Goal: Use online tool/utility: Utilize a website feature to perform a specific function

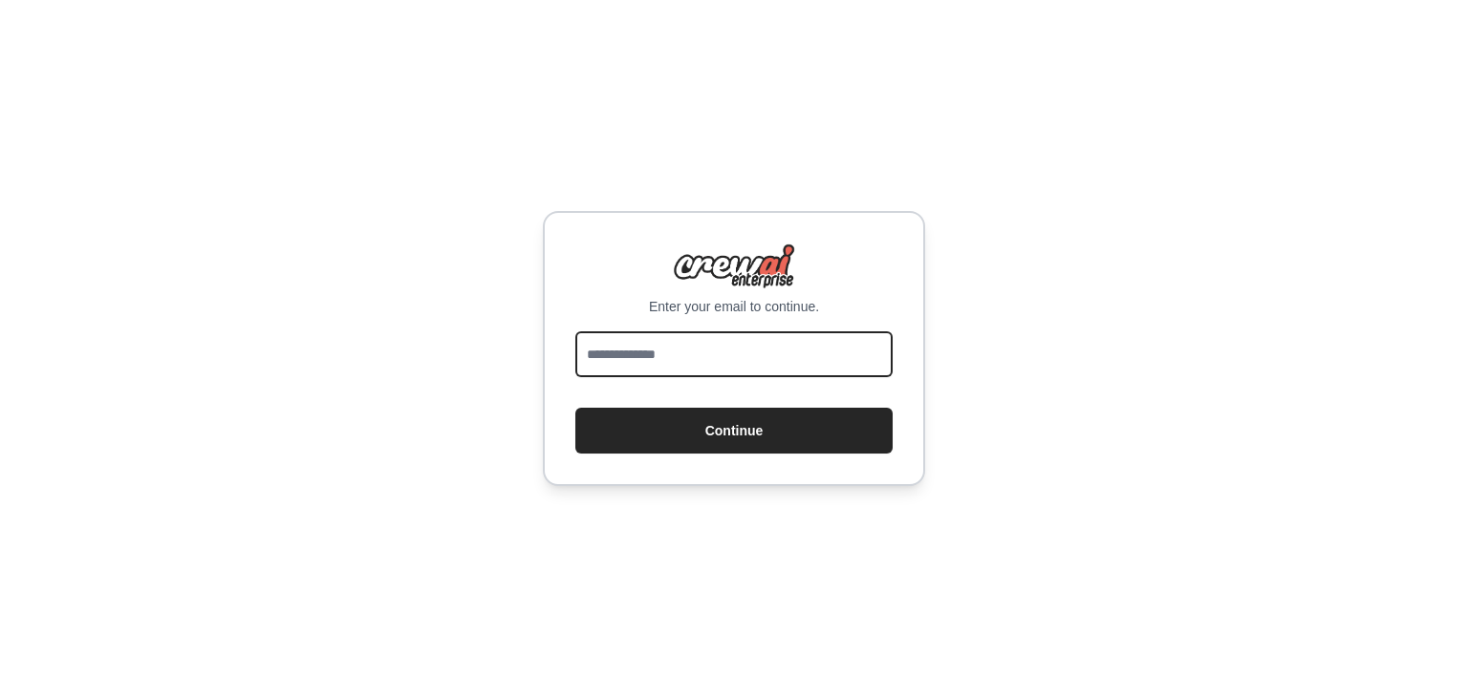
click at [692, 354] on input "email" at bounding box center [733, 355] width 317 height 46
paste input "**********"
type input "**********"
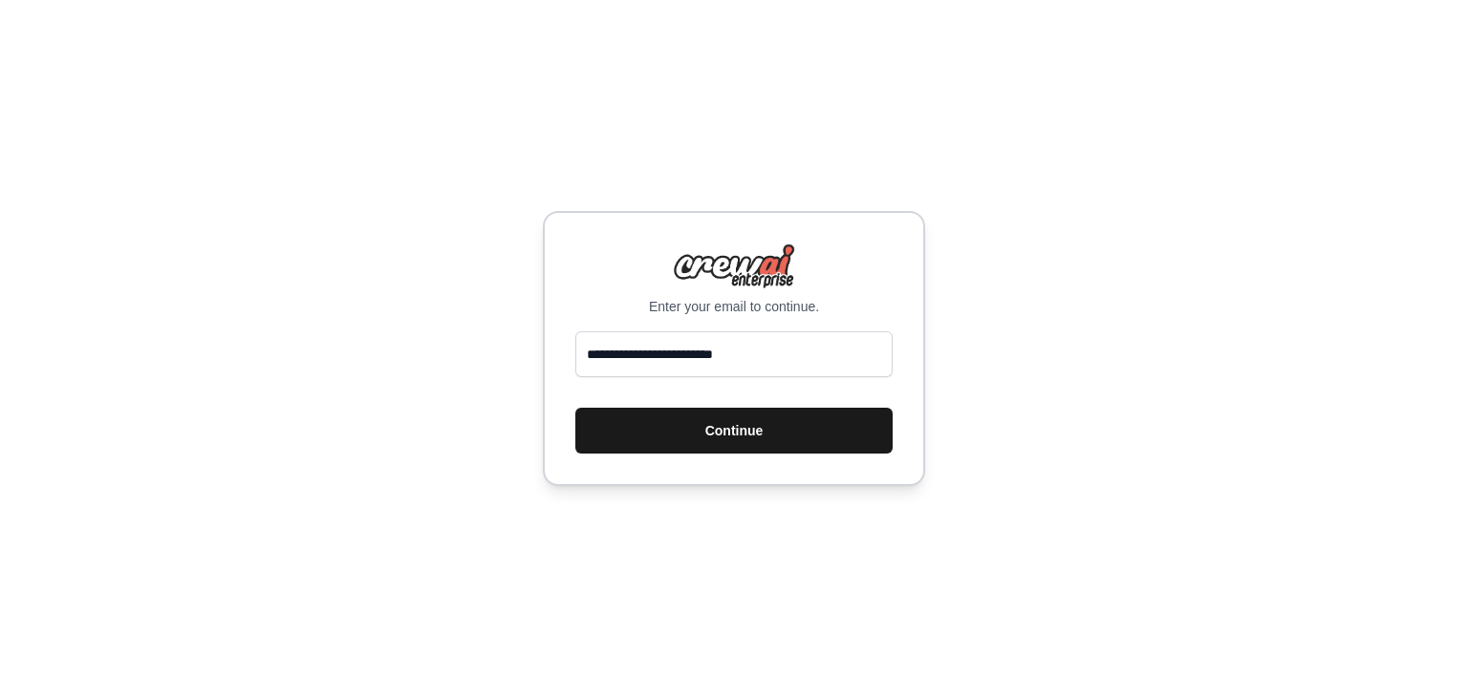
click at [759, 431] on button "Continue" at bounding box center [733, 431] width 317 height 46
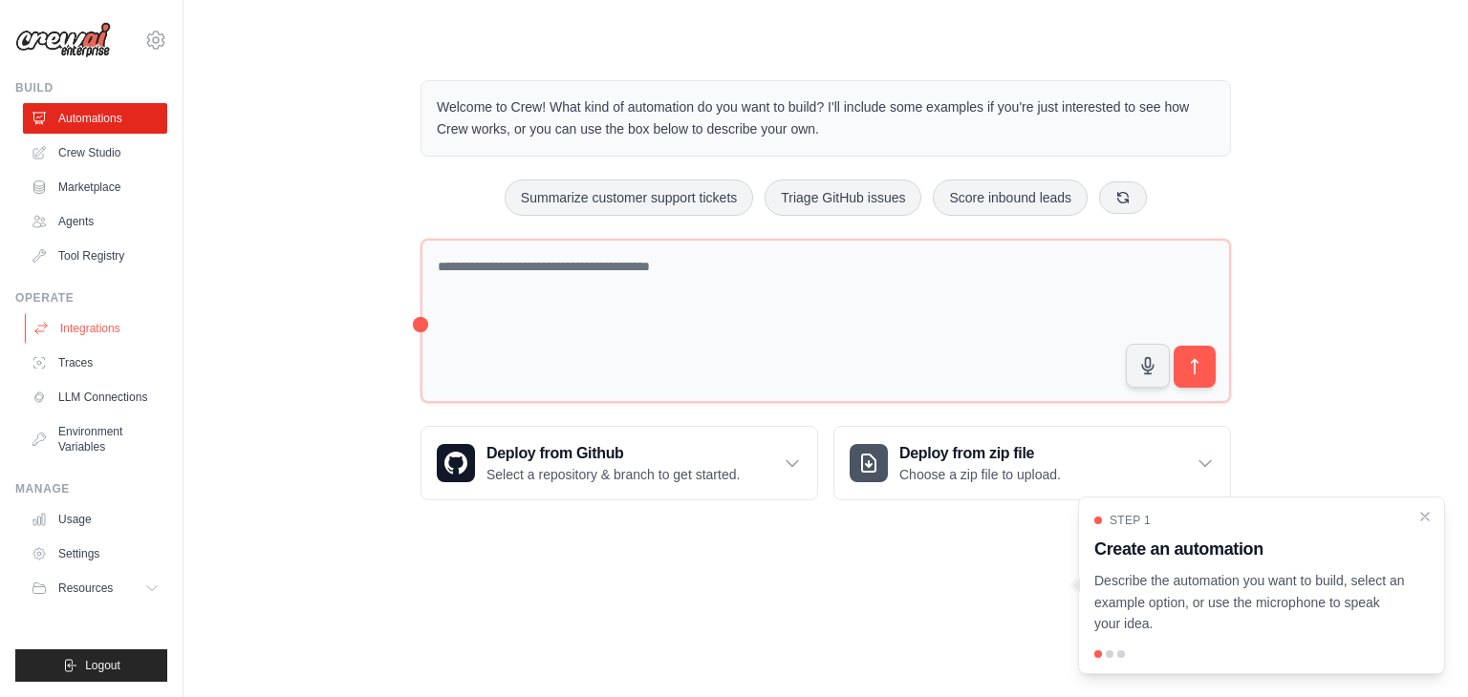
click at [39, 337] on link "Integrations" at bounding box center [97, 328] width 144 height 31
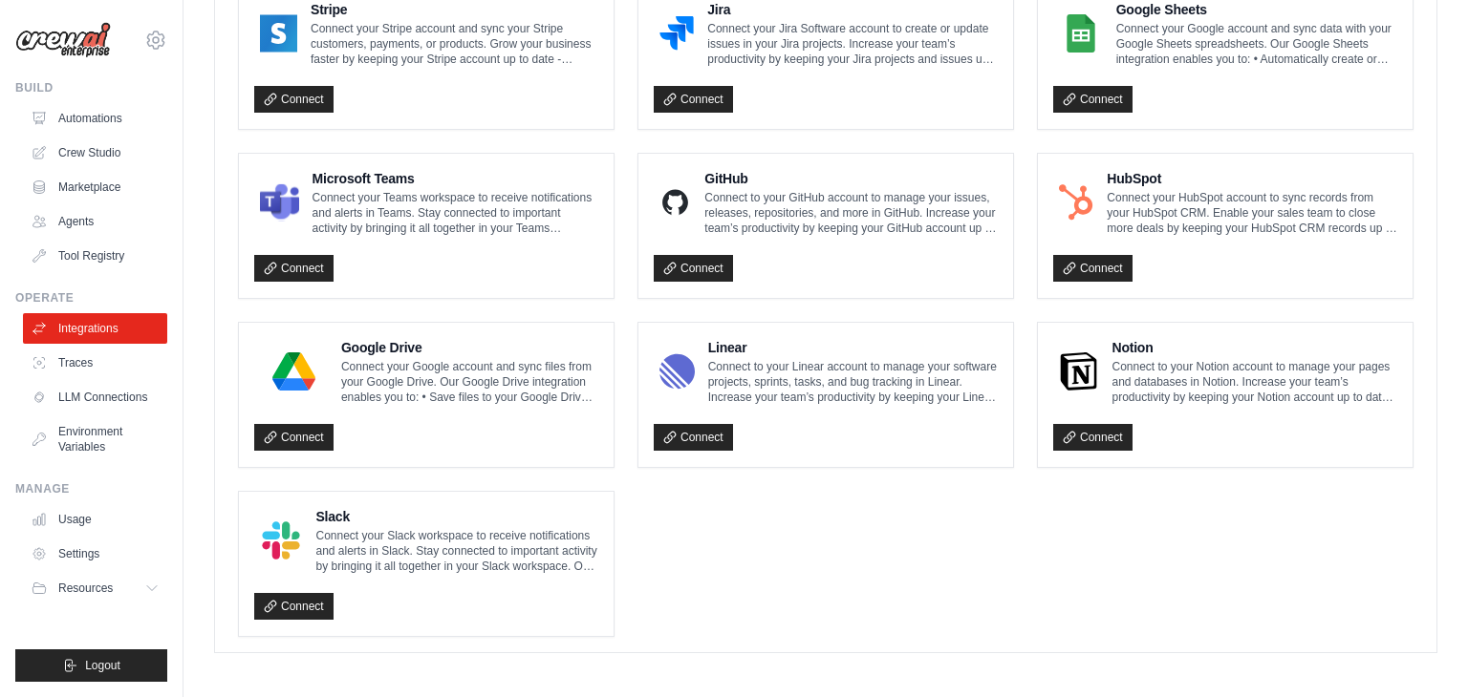
scroll to position [939, 0]
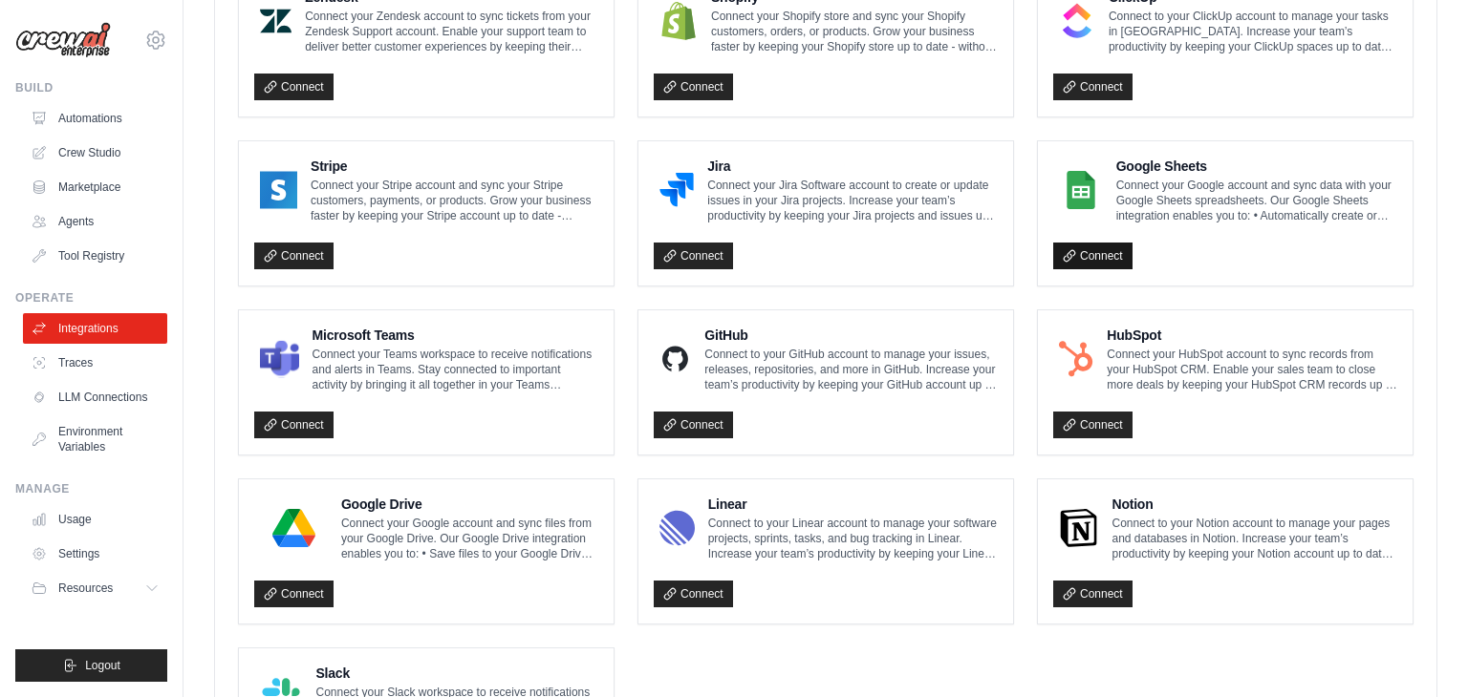
click at [1078, 253] on link "Connect" at bounding box center [1092, 256] width 79 height 27
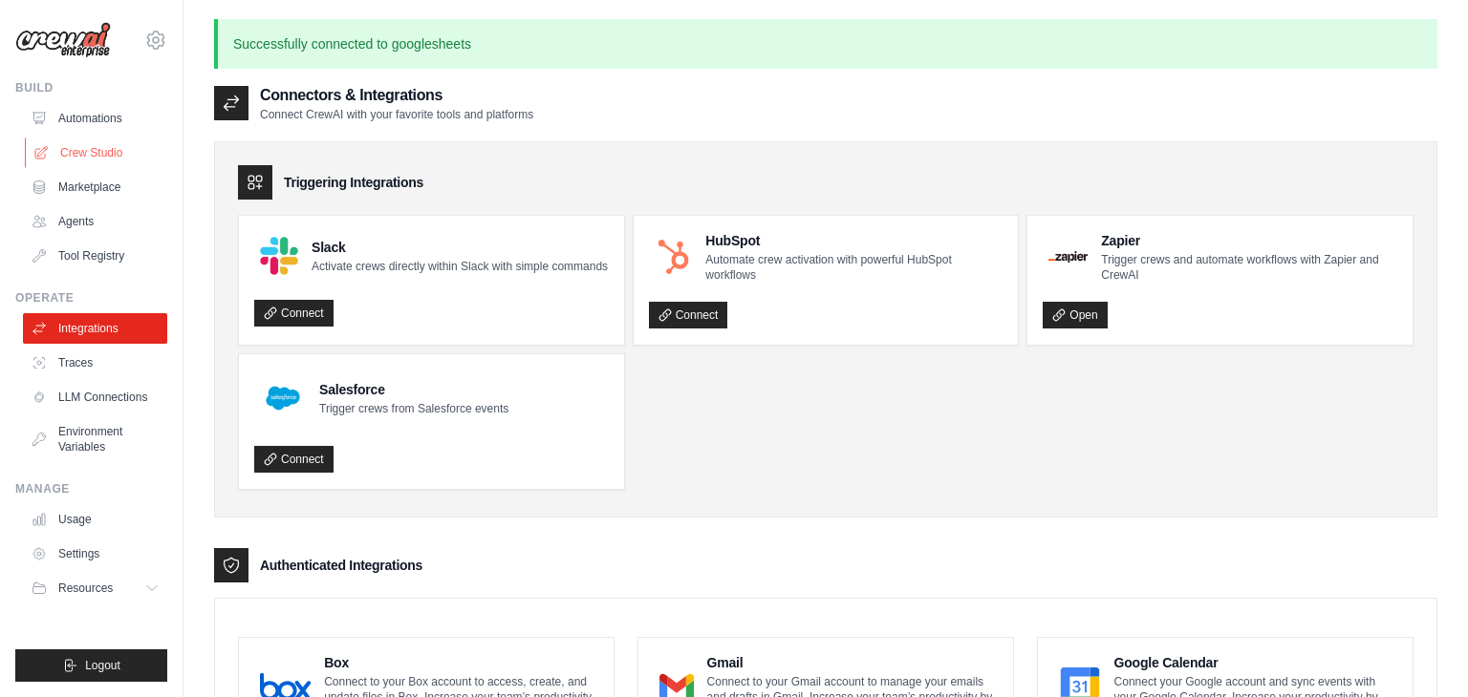
click at [123, 148] on link "Crew Studio" at bounding box center [97, 153] width 144 height 31
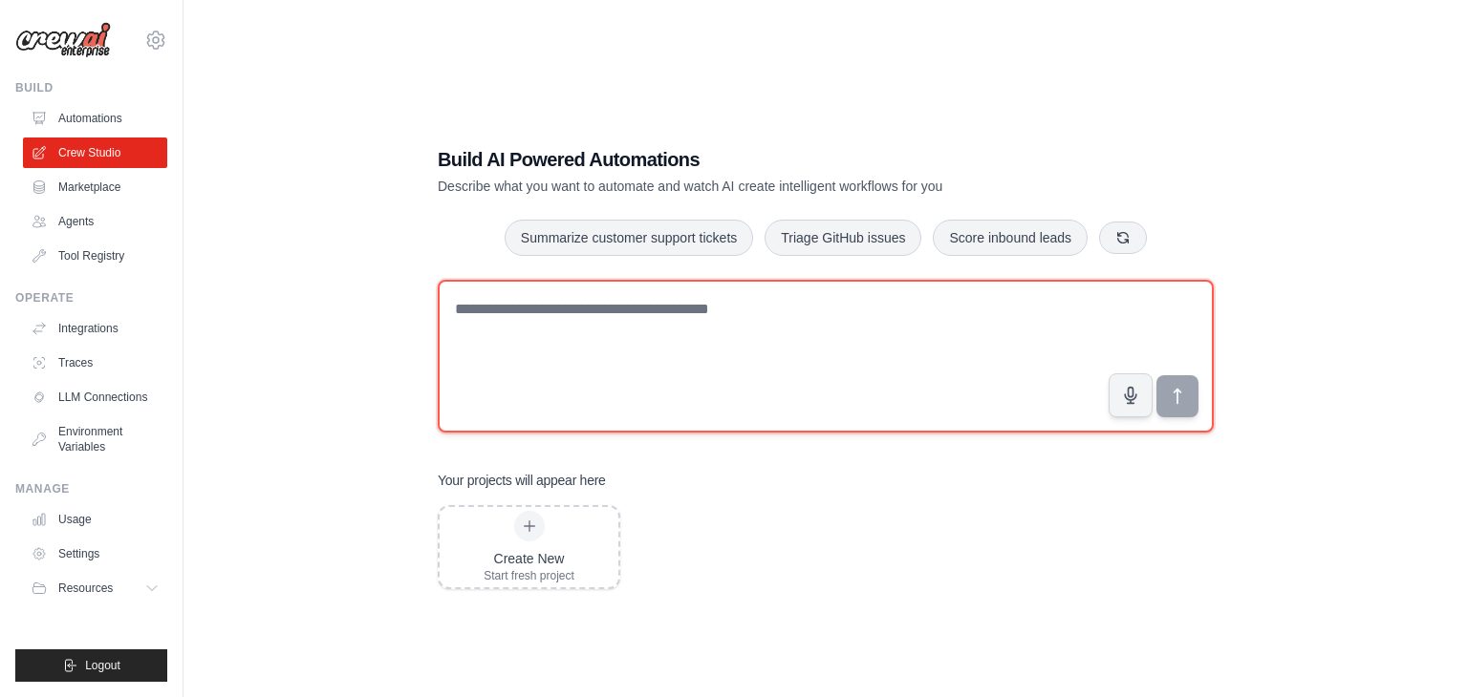
click at [514, 341] on textarea at bounding box center [826, 356] width 776 height 153
click at [861, 307] on textarea "**********" at bounding box center [826, 356] width 776 height 153
type textarea "**********"
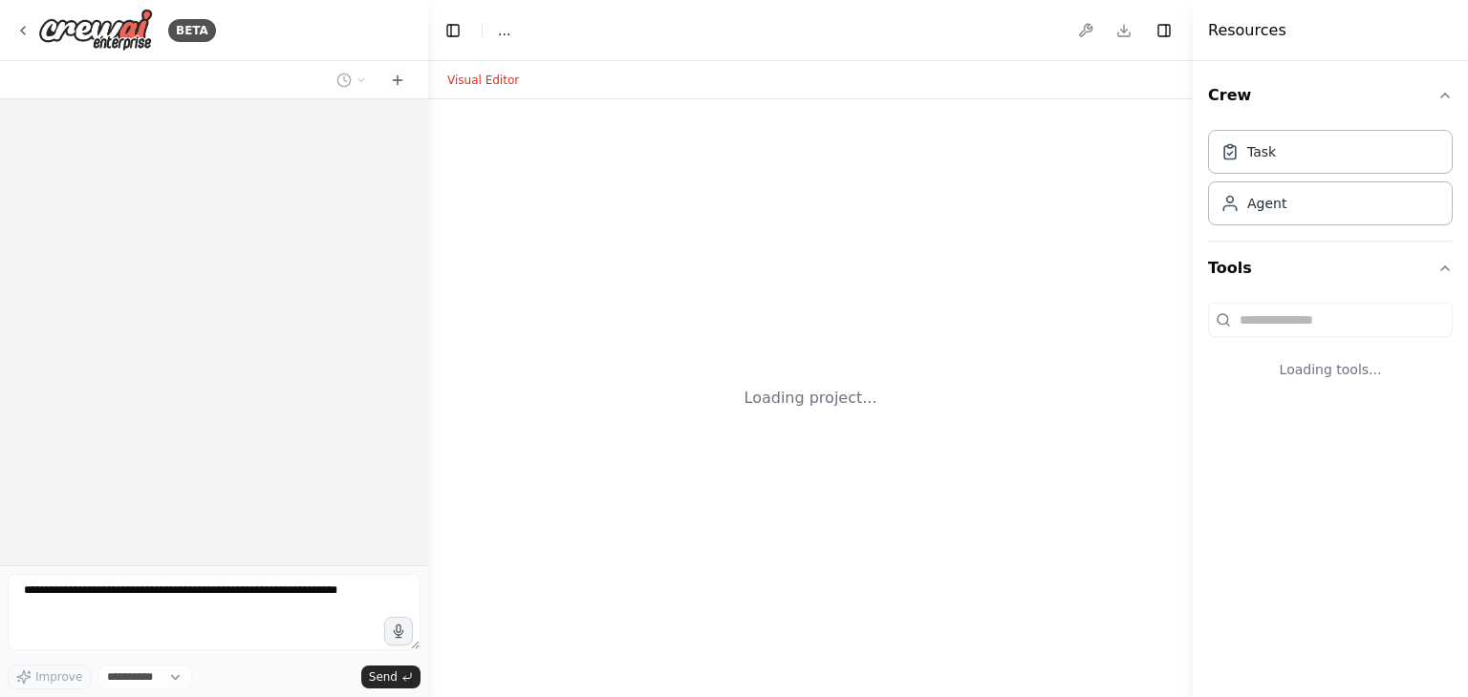
select select "****"
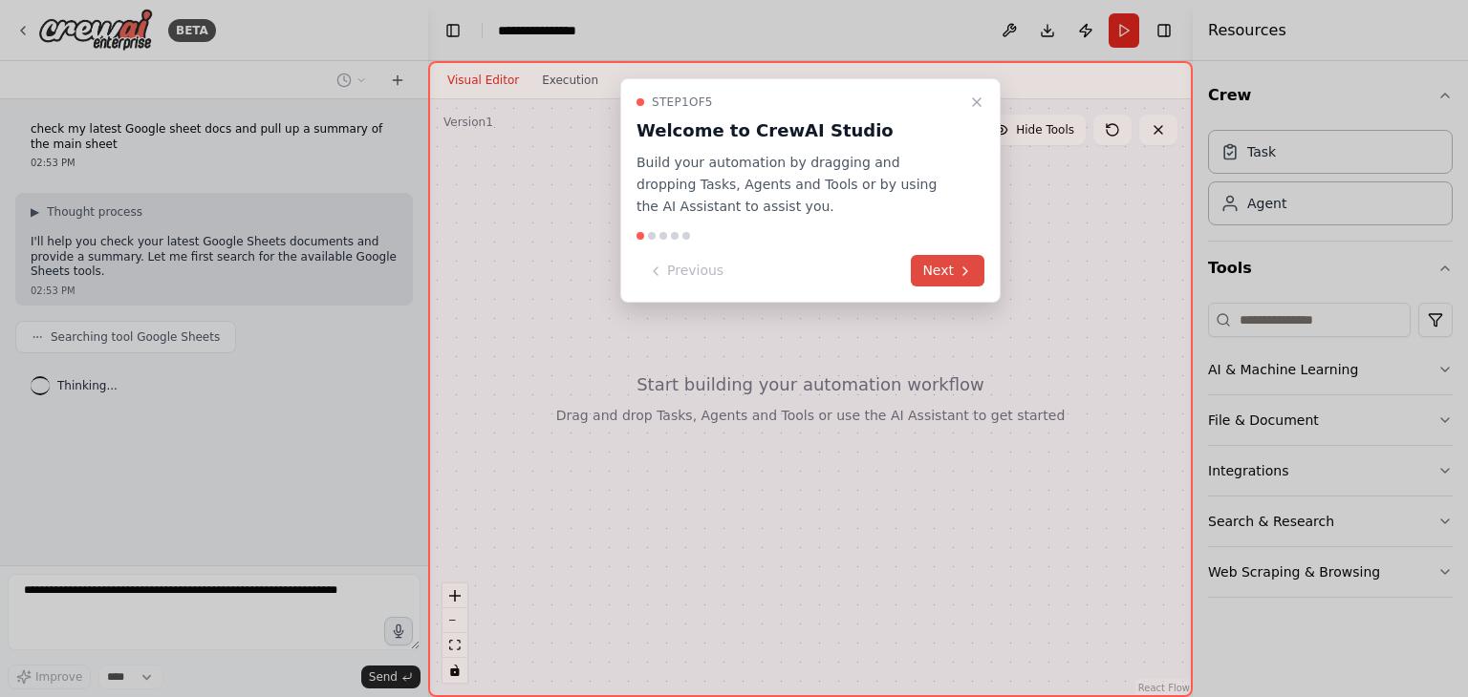
click at [983, 267] on button "Next" at bounding box center [948, 271] width 74 height 32
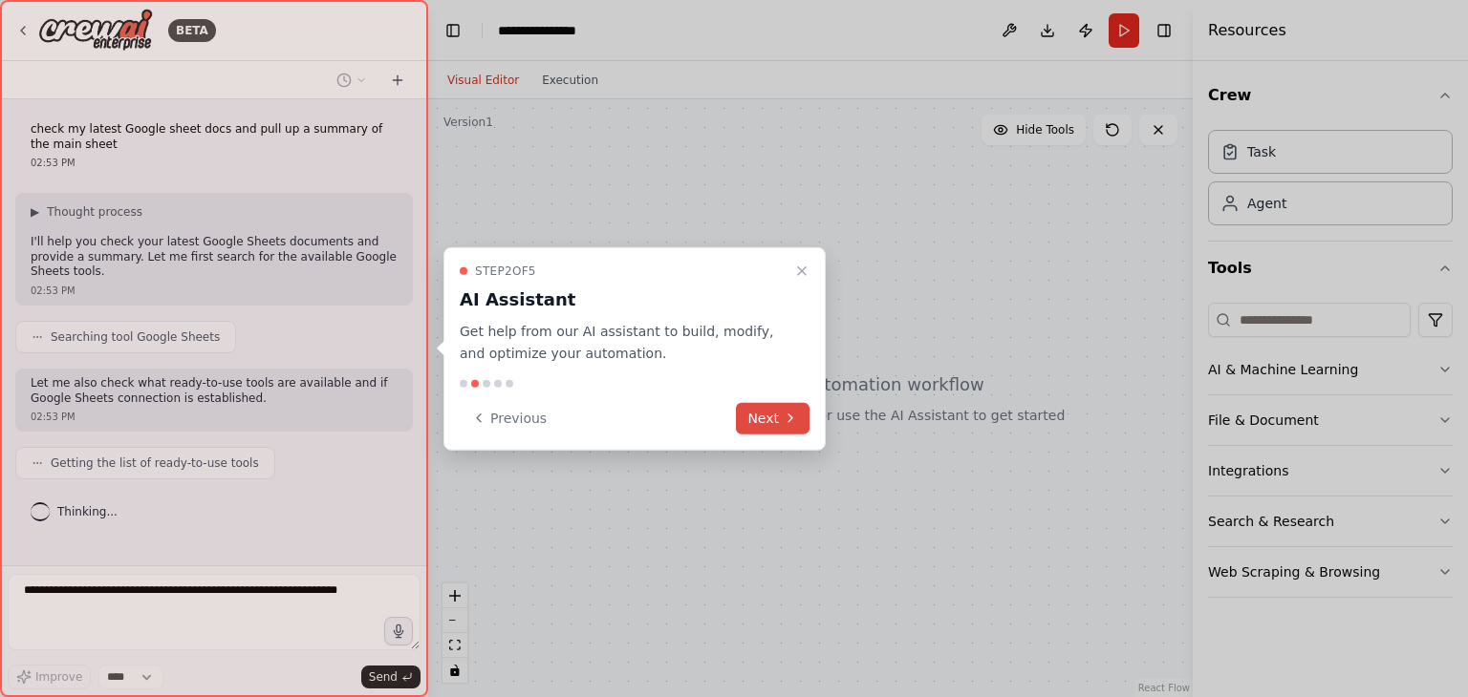
click at [787, 415] on icon at bounding box center [789, 418] width 15 height 15
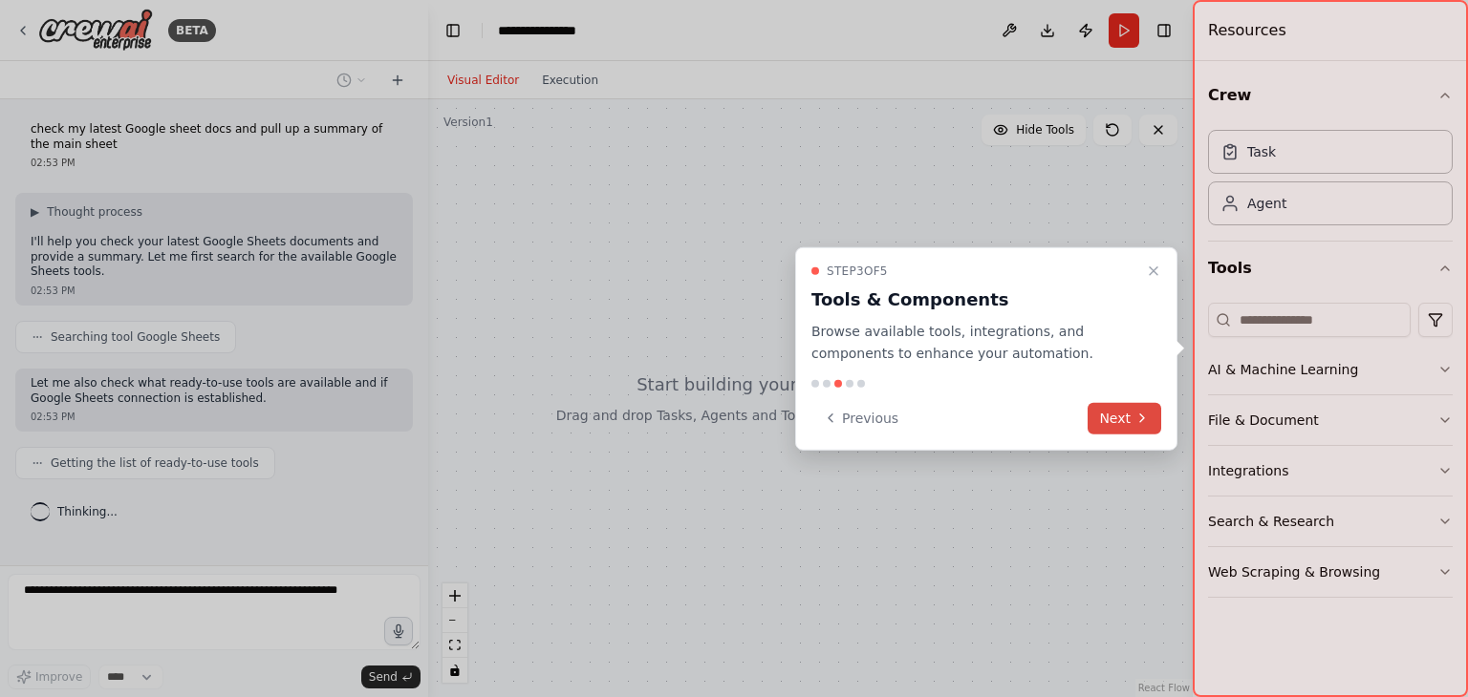
scroll to position [11, 0]
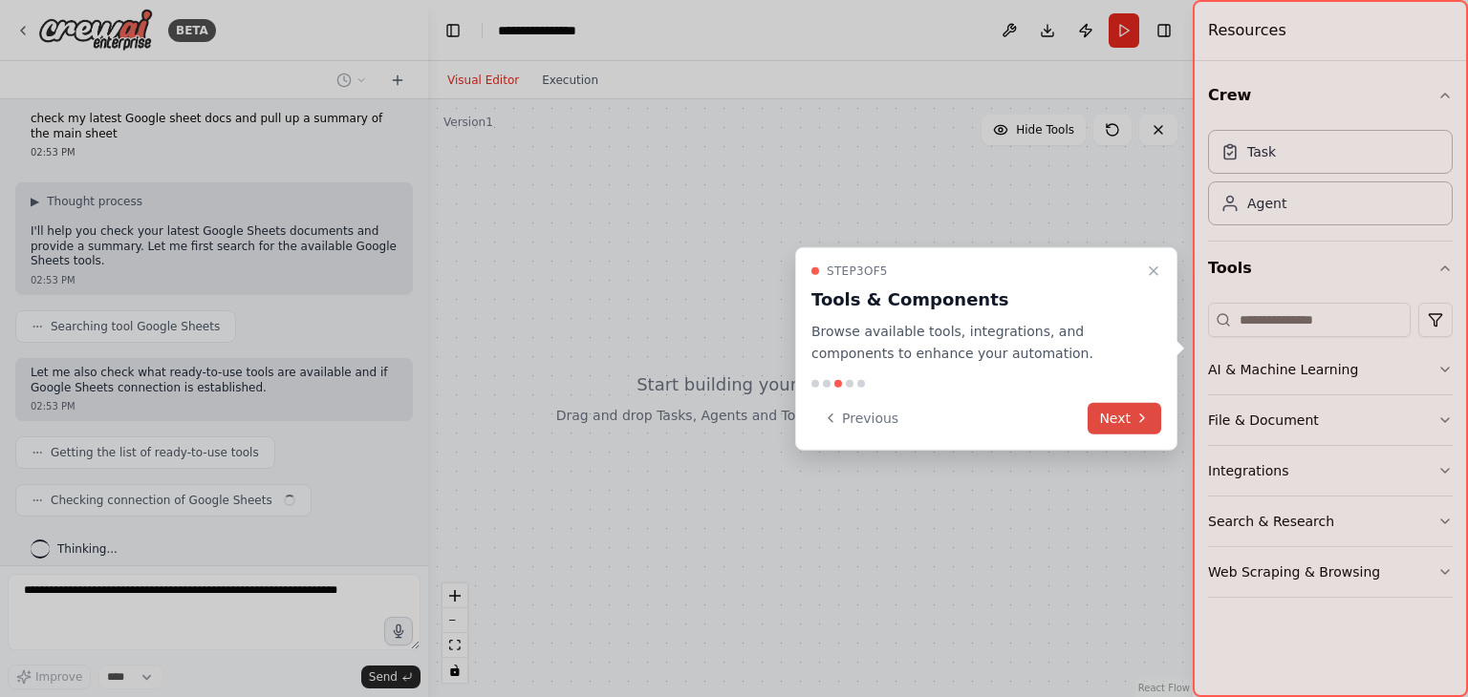
click at [1130, 418] on button "Next" at bounding box center [1124, 418] width 74 height 32
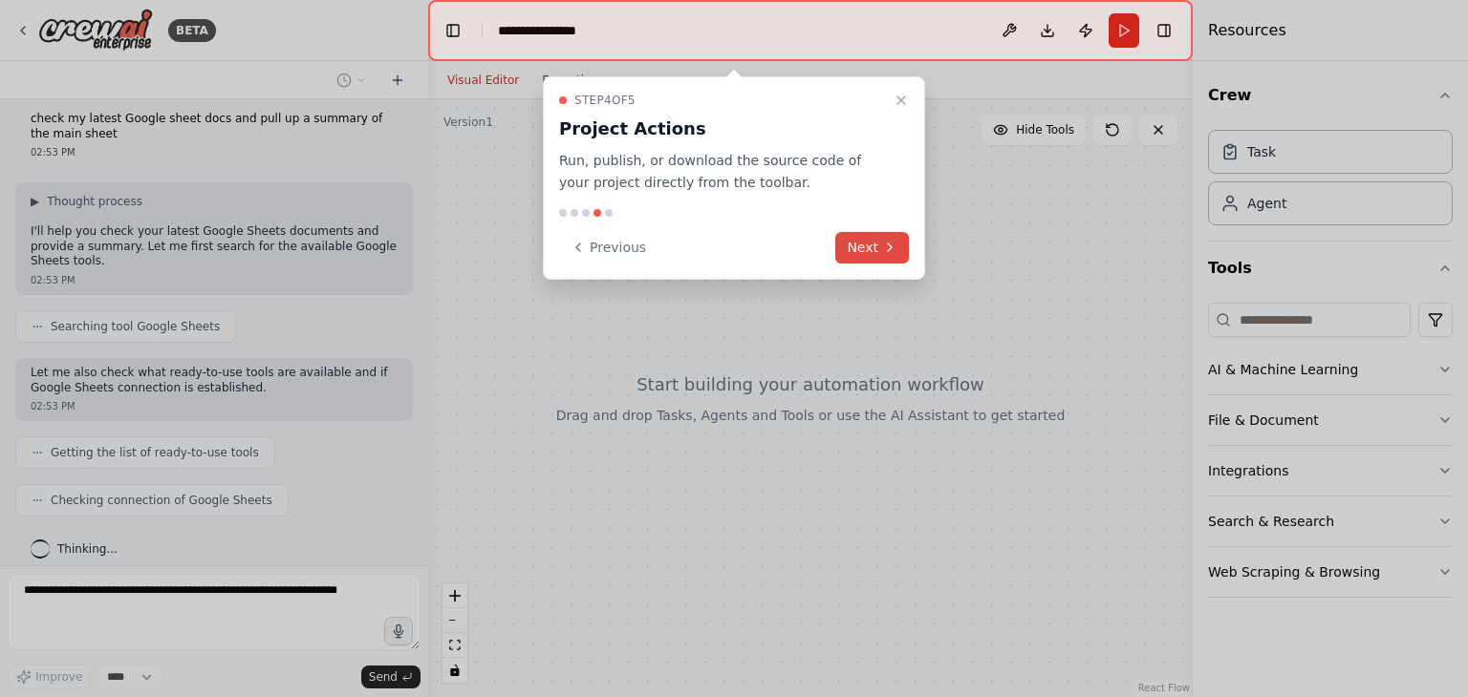
click at [864, 246] on button "Next" at bounding box center [872, 248] width 74 height 32
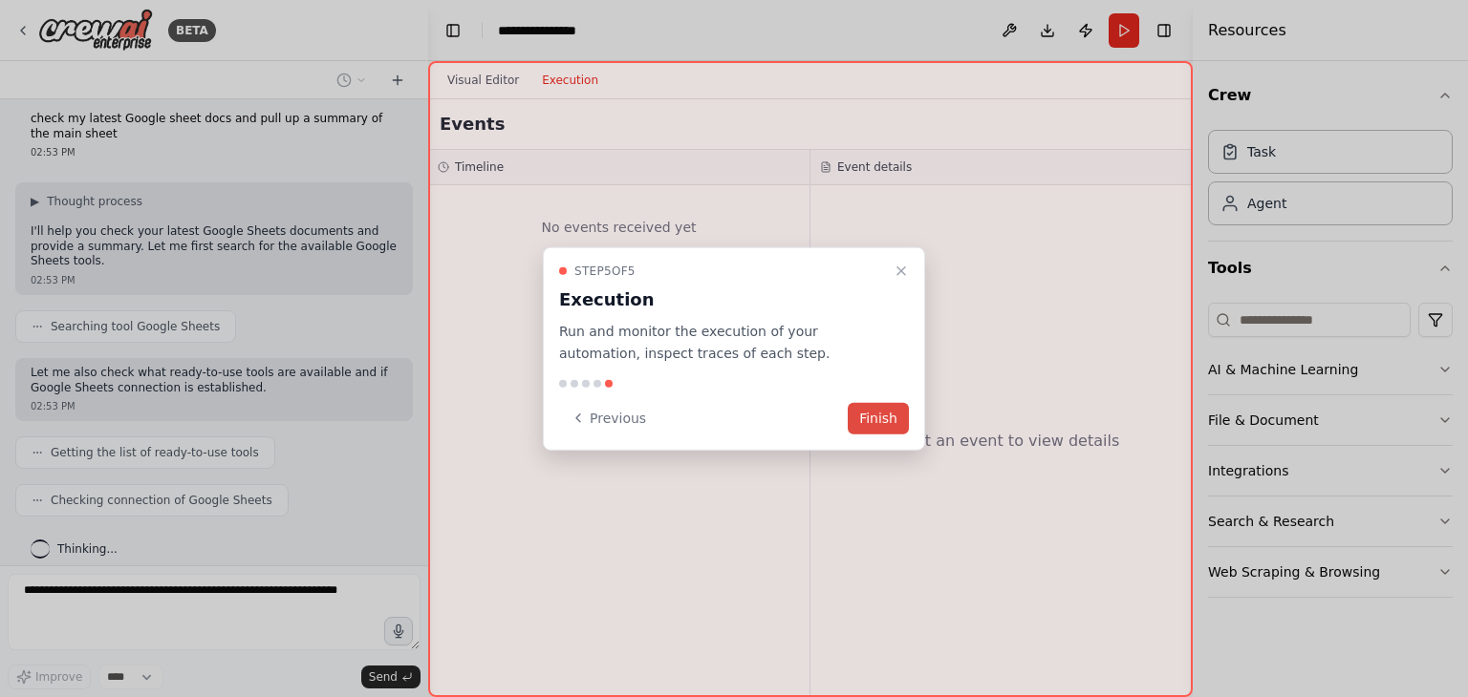
click at [884, 418] on button "Finish" at bounding box center [877, 418] width 61 height 32
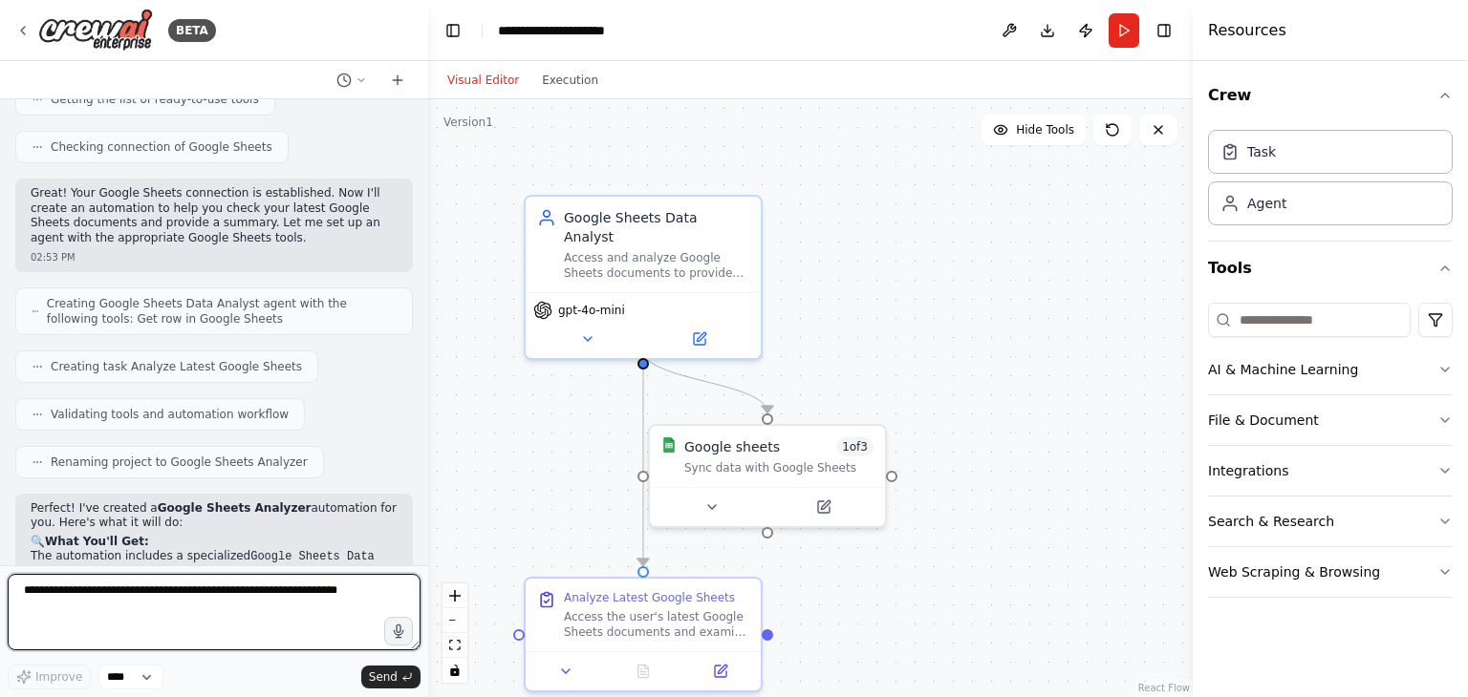
scroll to position [687, 0]
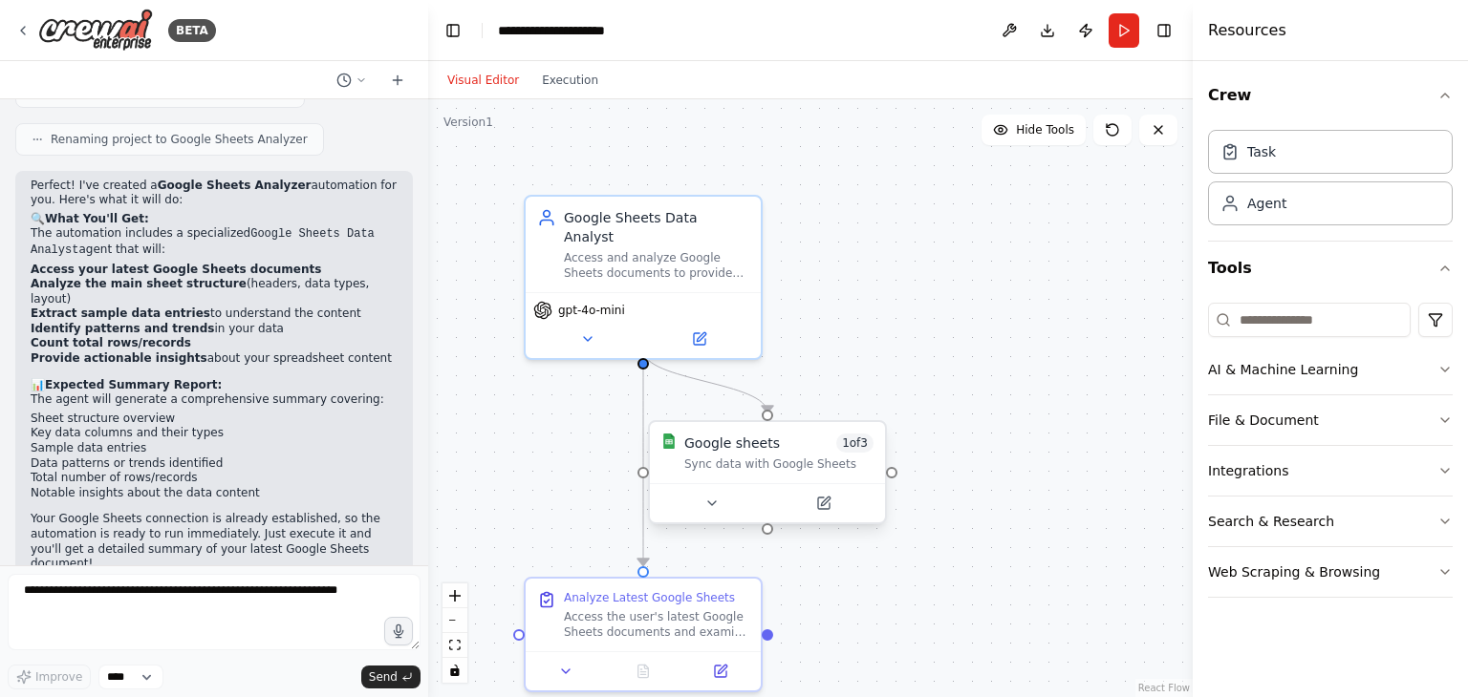
click at [704, 517] on div at bounding box center [767, 502] width 235 height 39
click at [704, 504] on icon at bounding box center [711, 503] width 15 height 15
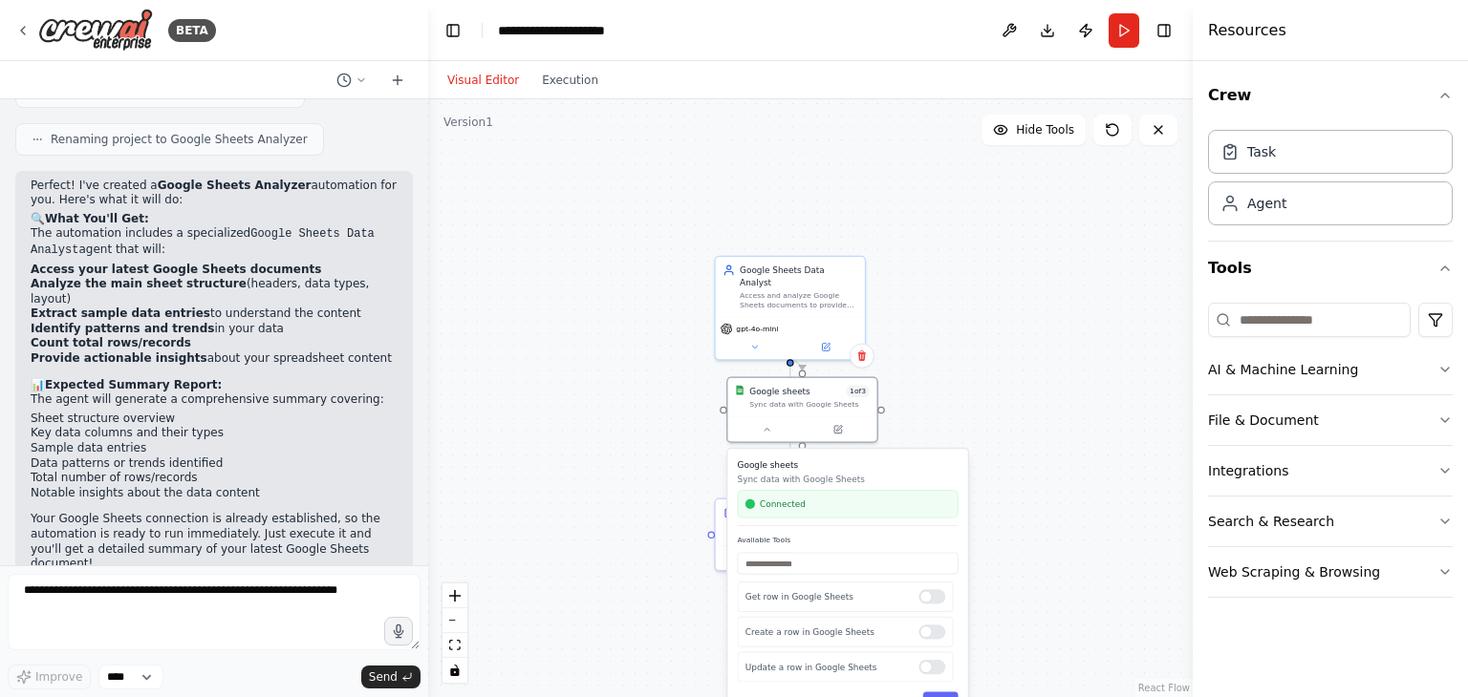
drag, startPoint x: 986, startPoint y: 471, endPoint x: 917, endPoint y: 447, distance: 72.8
click at [917, 448] on div "Google sheets Sync data with Google Sheets Connected Available Tools Get row in…" at bounding box center [847, 584] width 243 height 272
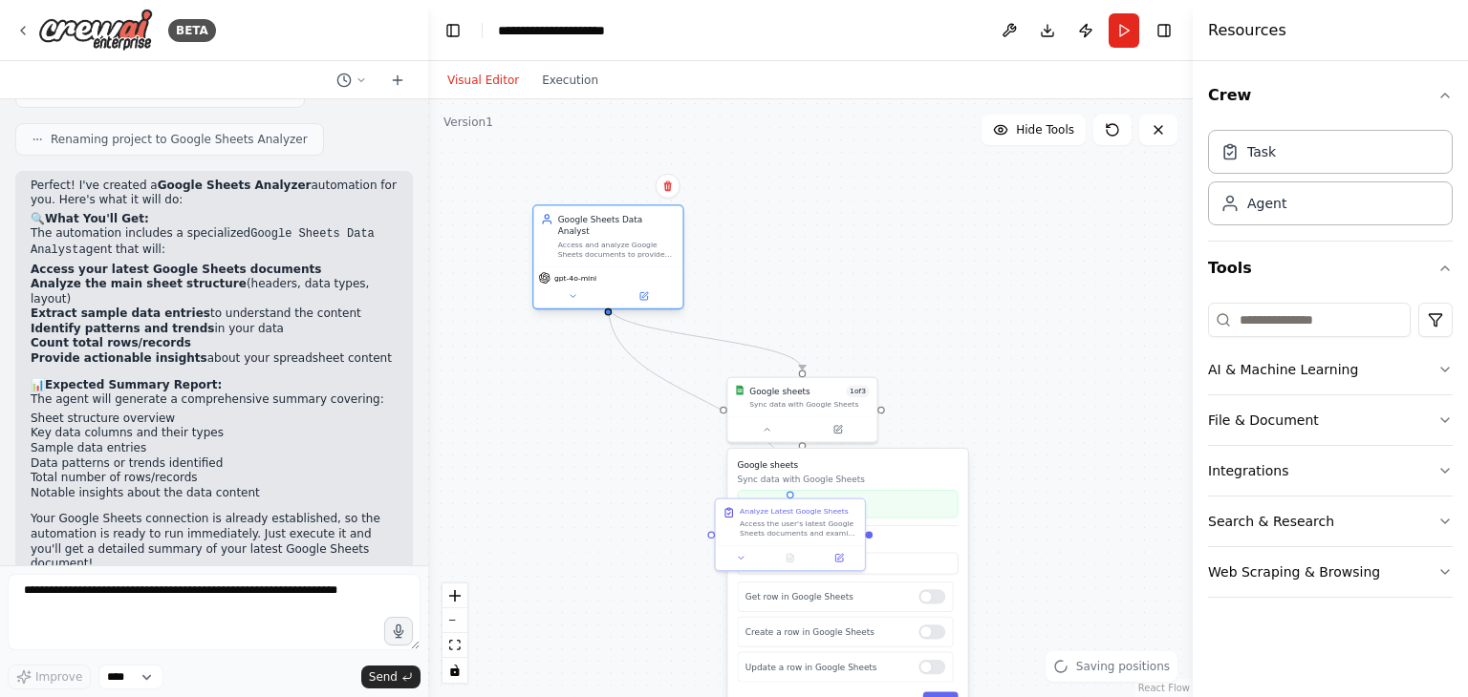
drag, startPoint x: 772, startPoint y: 285, endPoint x: 581, endPoint y: 225, distance: 200.1
click at [581, 240] on div "Access and analyze Google Sheets documents to provide comprehensive summaries o…" at bounding box center [617, 249] width 118 height 19
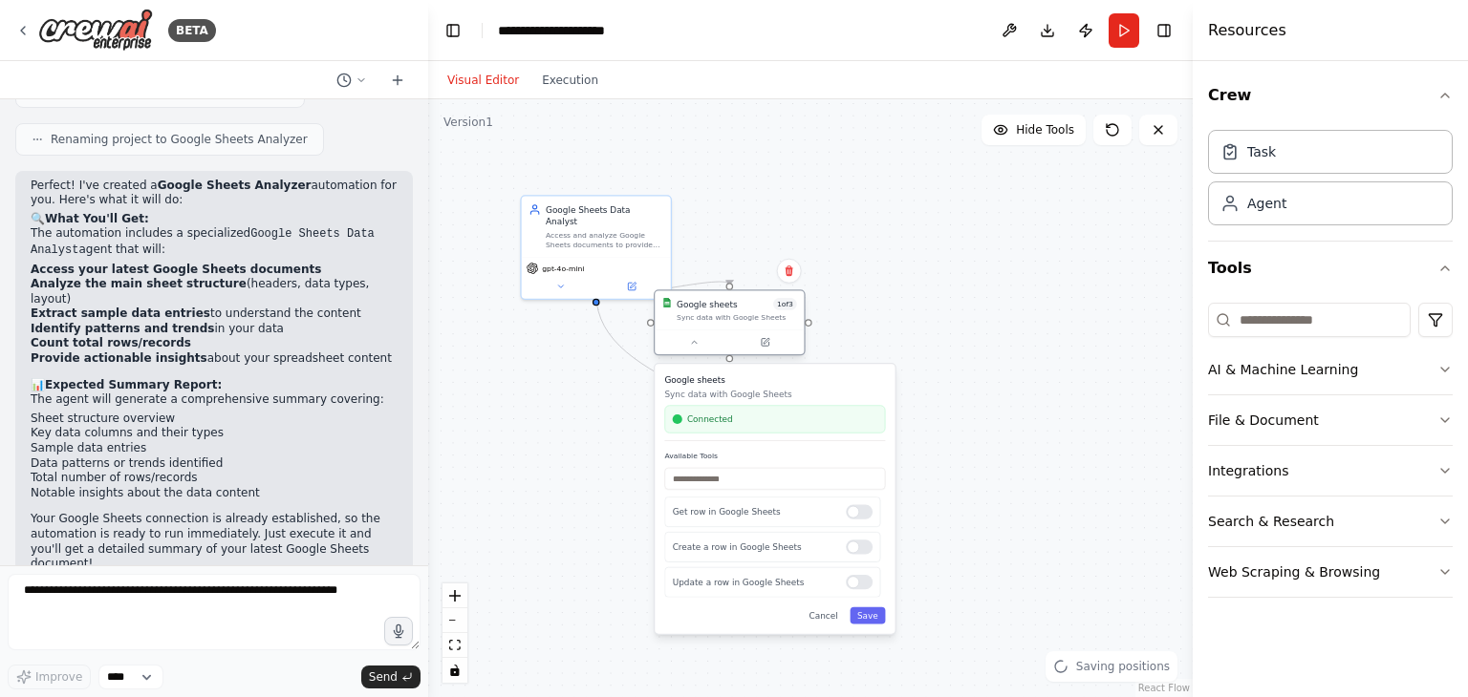
drag, startPoint x: 816, startPoint y: 390, endPoint x: 739, endPoint y: 302, distance: 117.1
click at [739, 302] on div "Google sheets 1 of 3" at bounding box center [736, 304] width 120 height 12
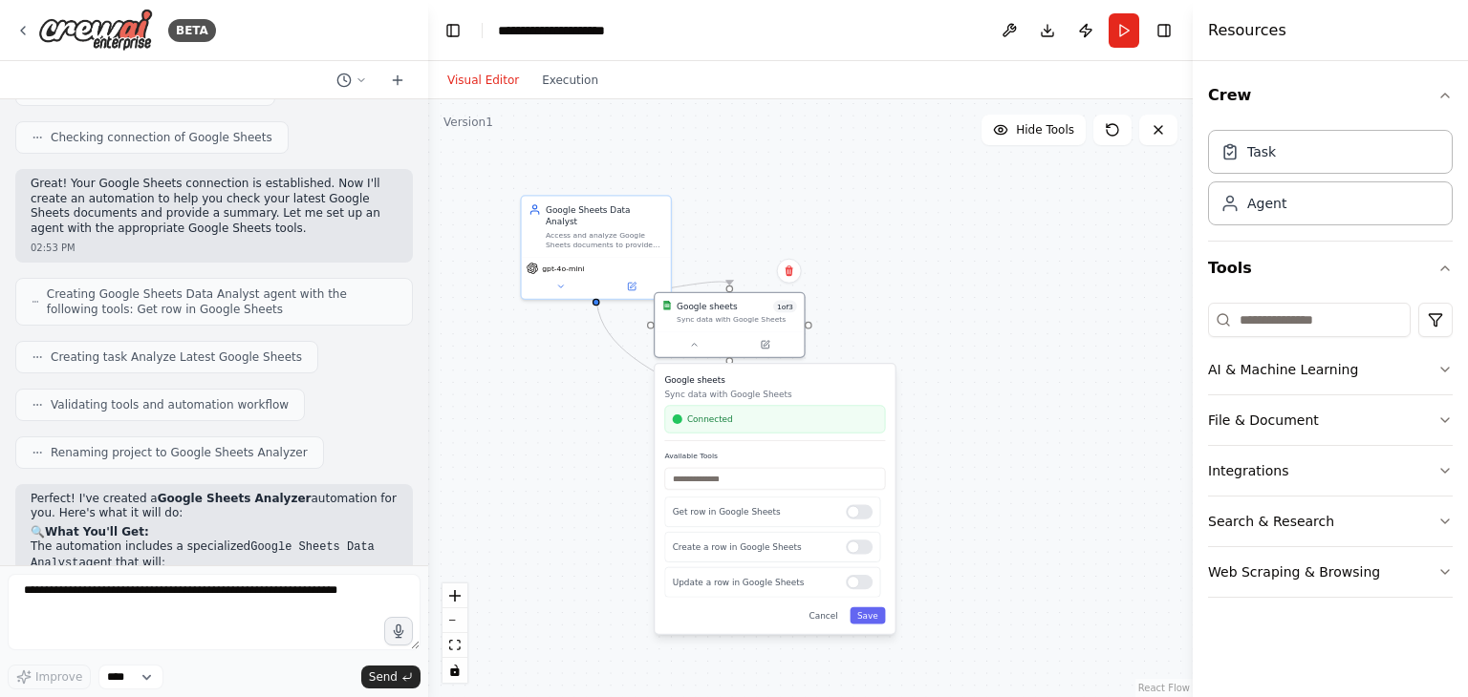
scroll to position [217, 0]
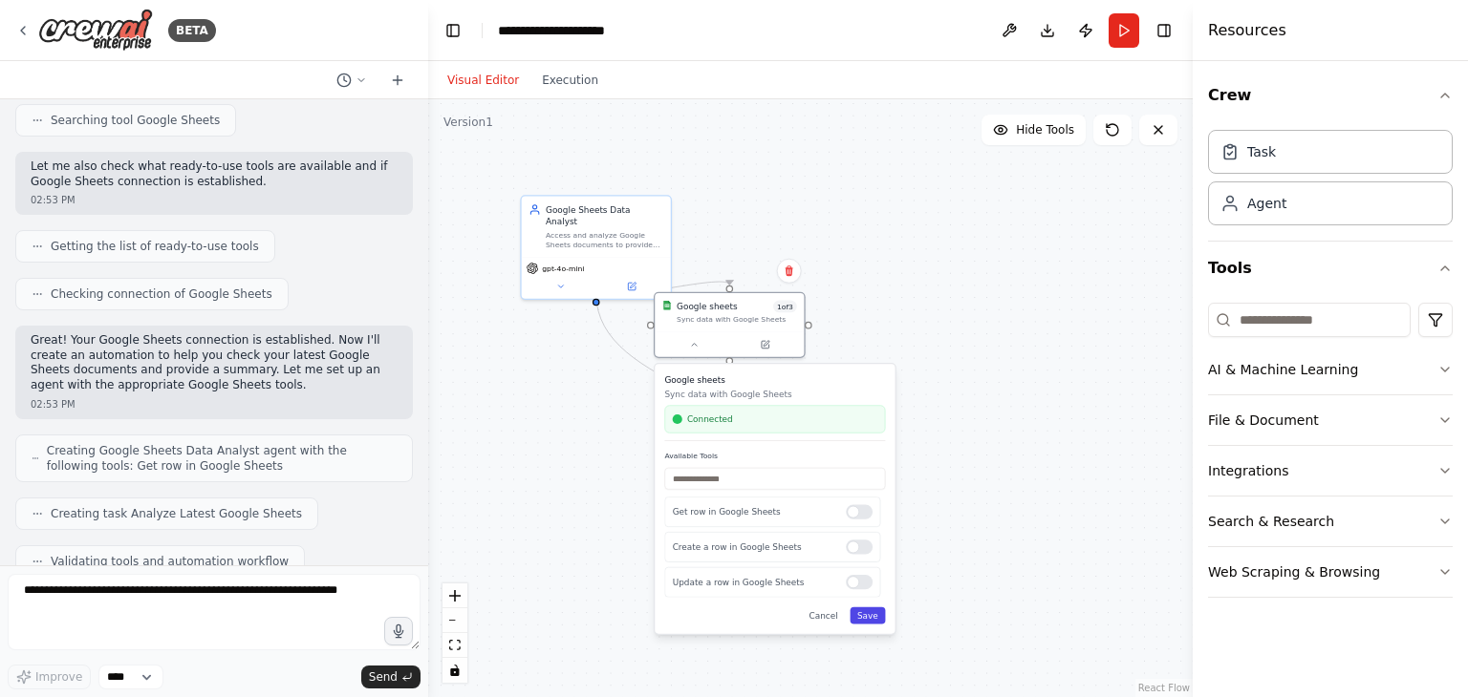
click at [874, 613] on button "Save" at bounding box center [866, 616] width 35 height 17
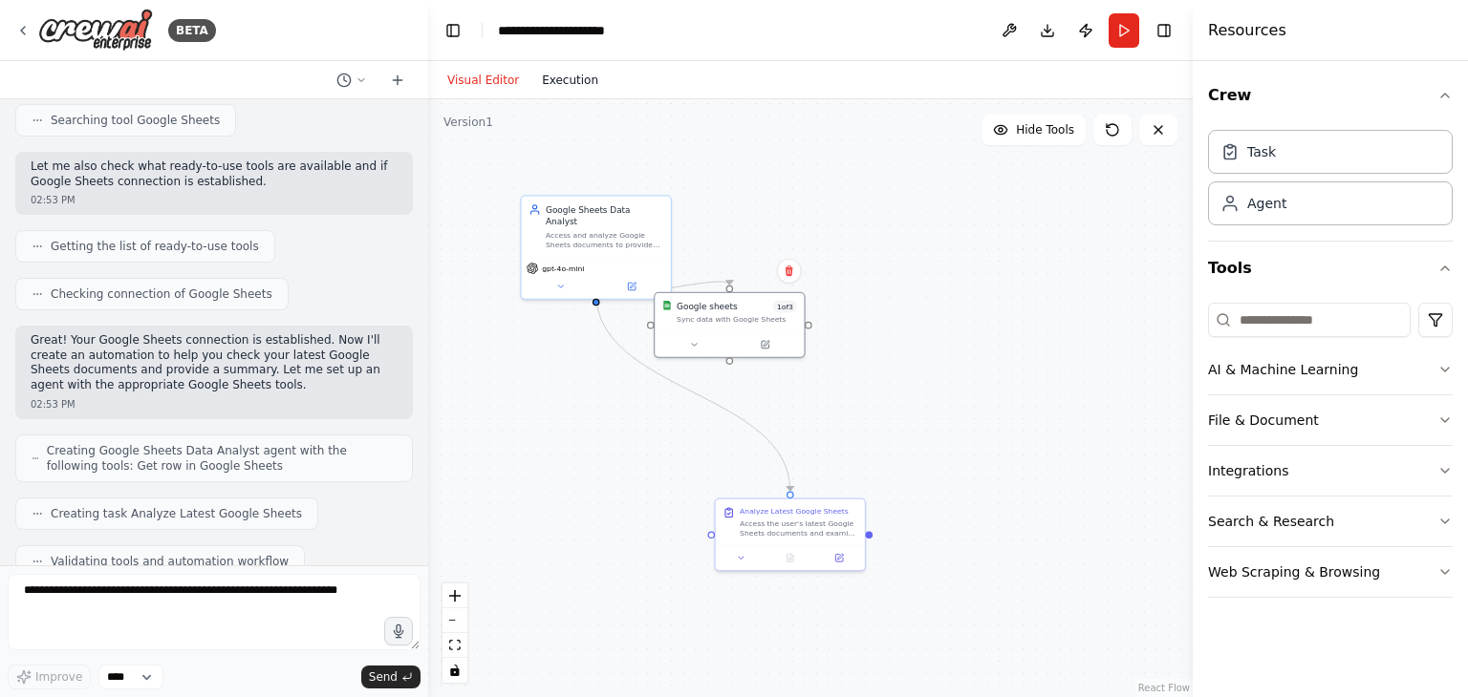
click at [545, 76] on button "Execution" at bounding box center [569, 80] width 79 height 23
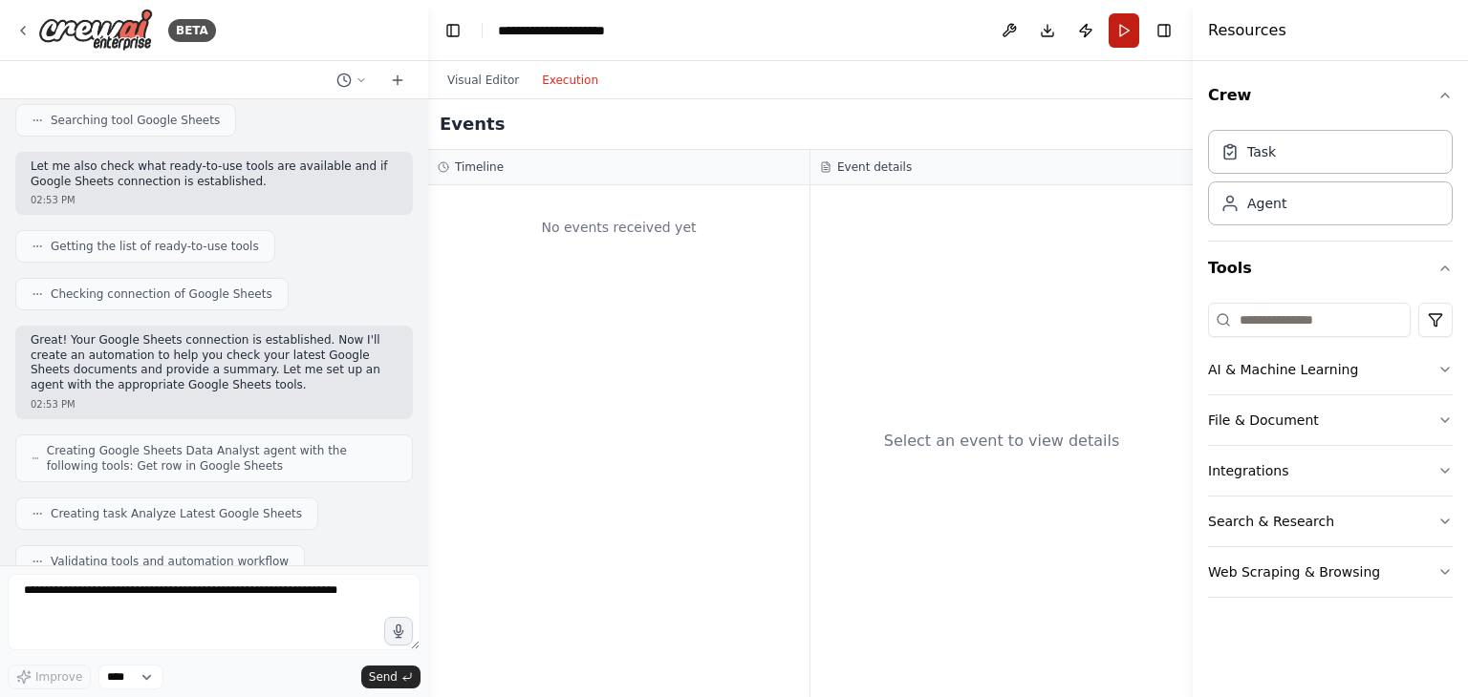
click at [1115, 24] on button "Run" at bounding box center [1123, 30] width 31 height 34
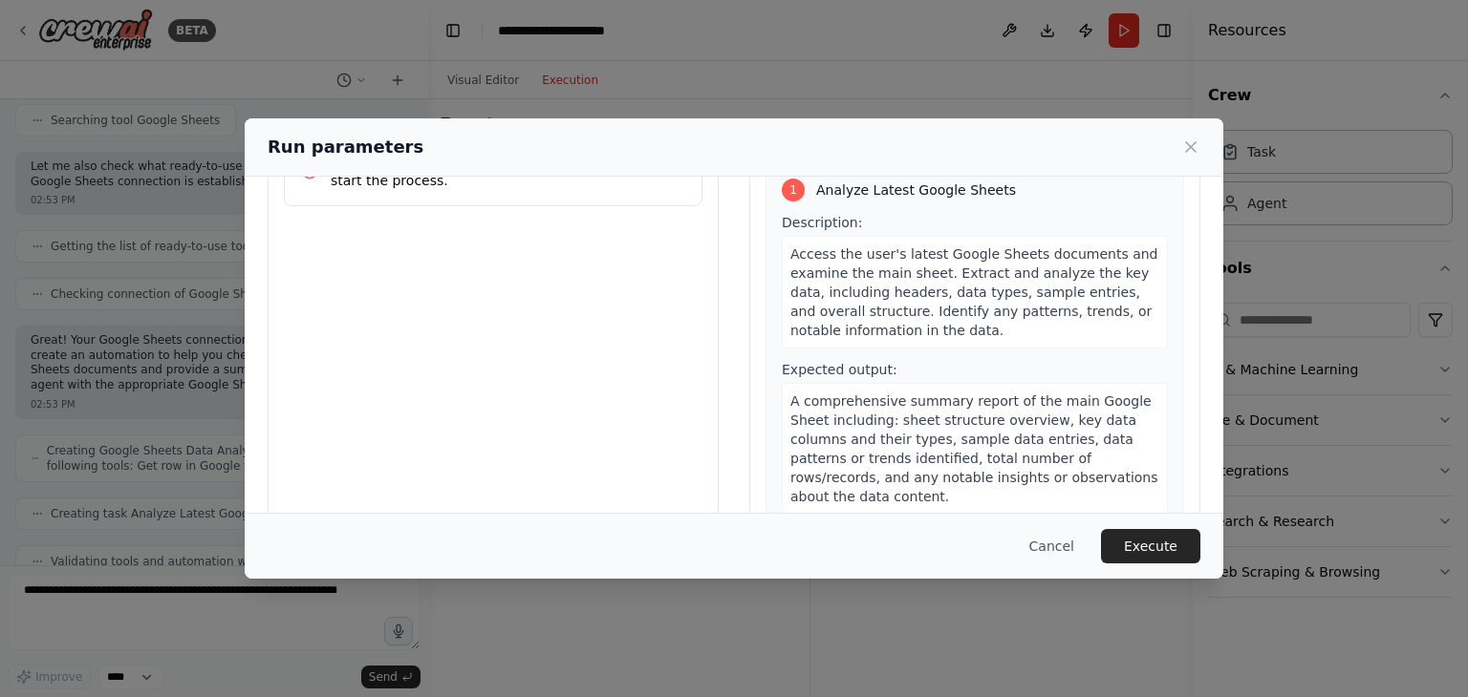
scroll to position [143, 0]
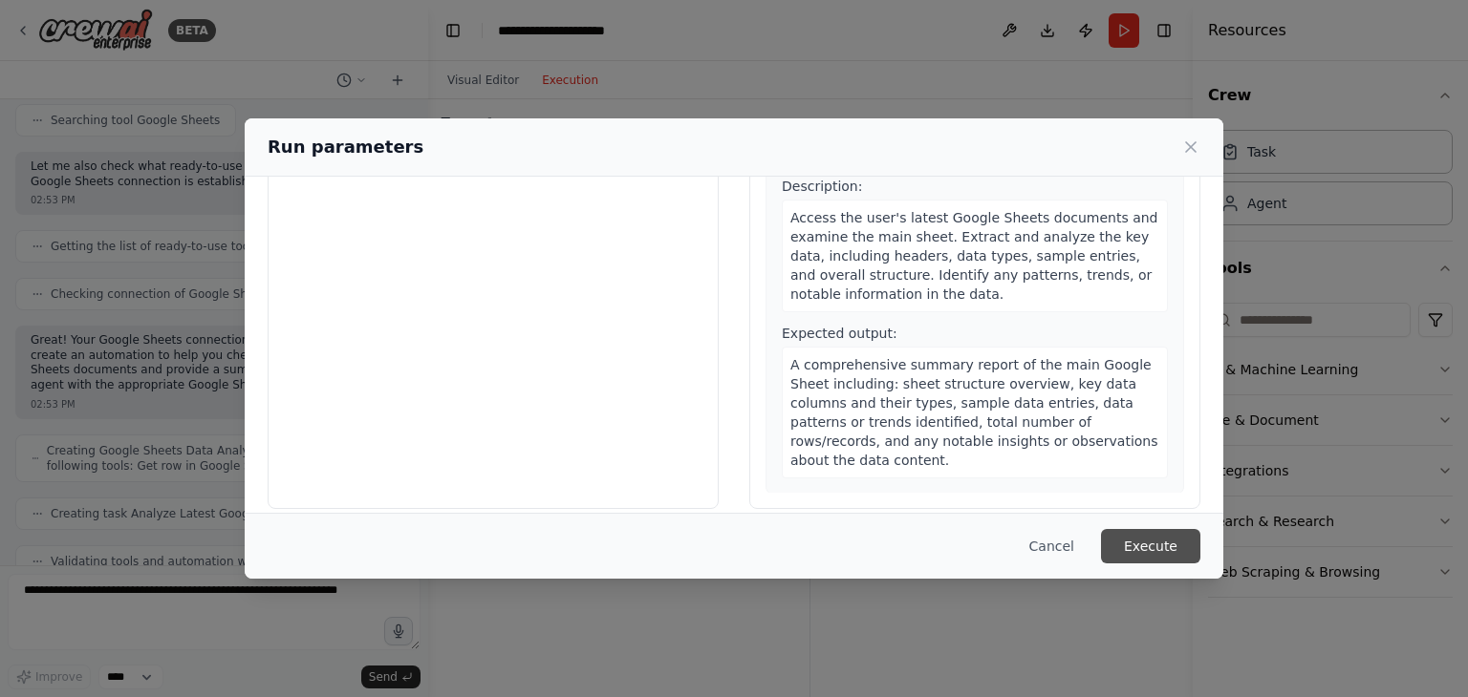
click at [1140, 538] on button "Execute" at bounding box center [1150, 546] width 99 height 34
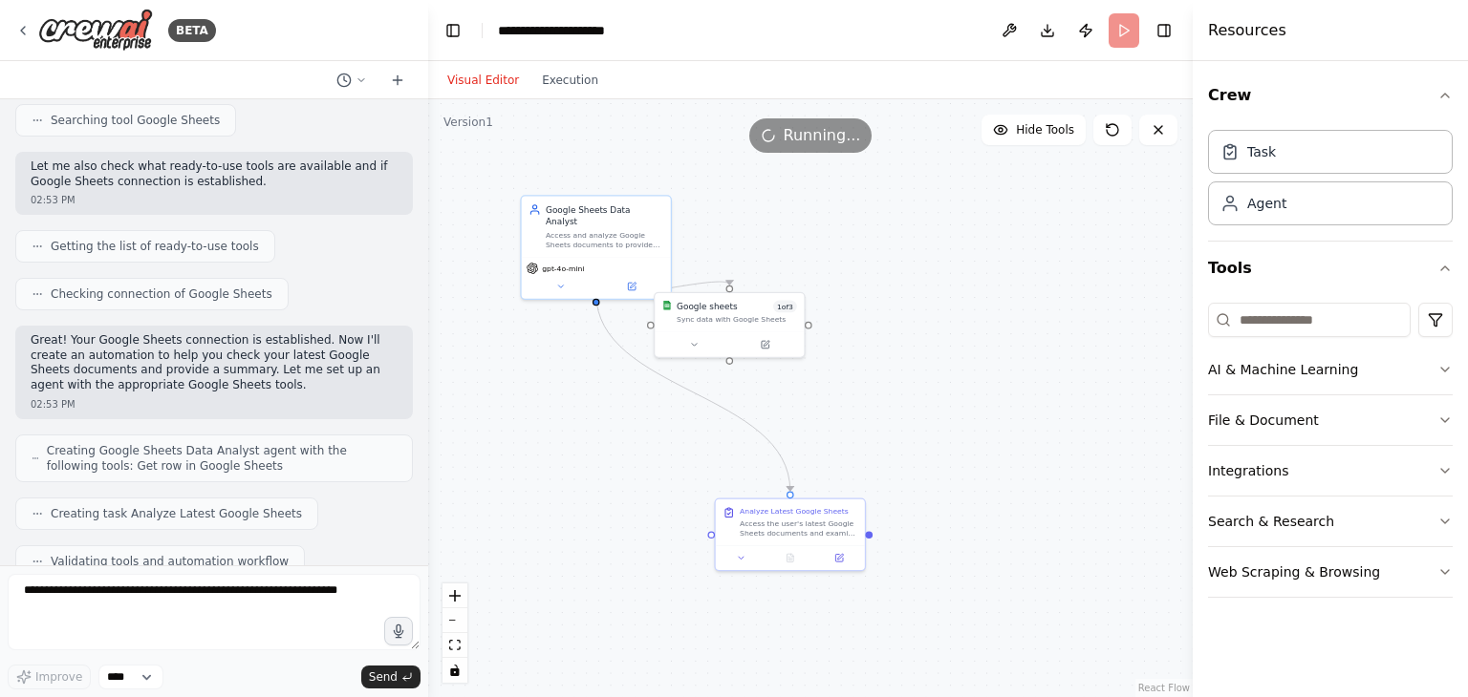
click at [462, 79] on button "Visual Editor" at bounding box center [483, 80] width 95 height 23
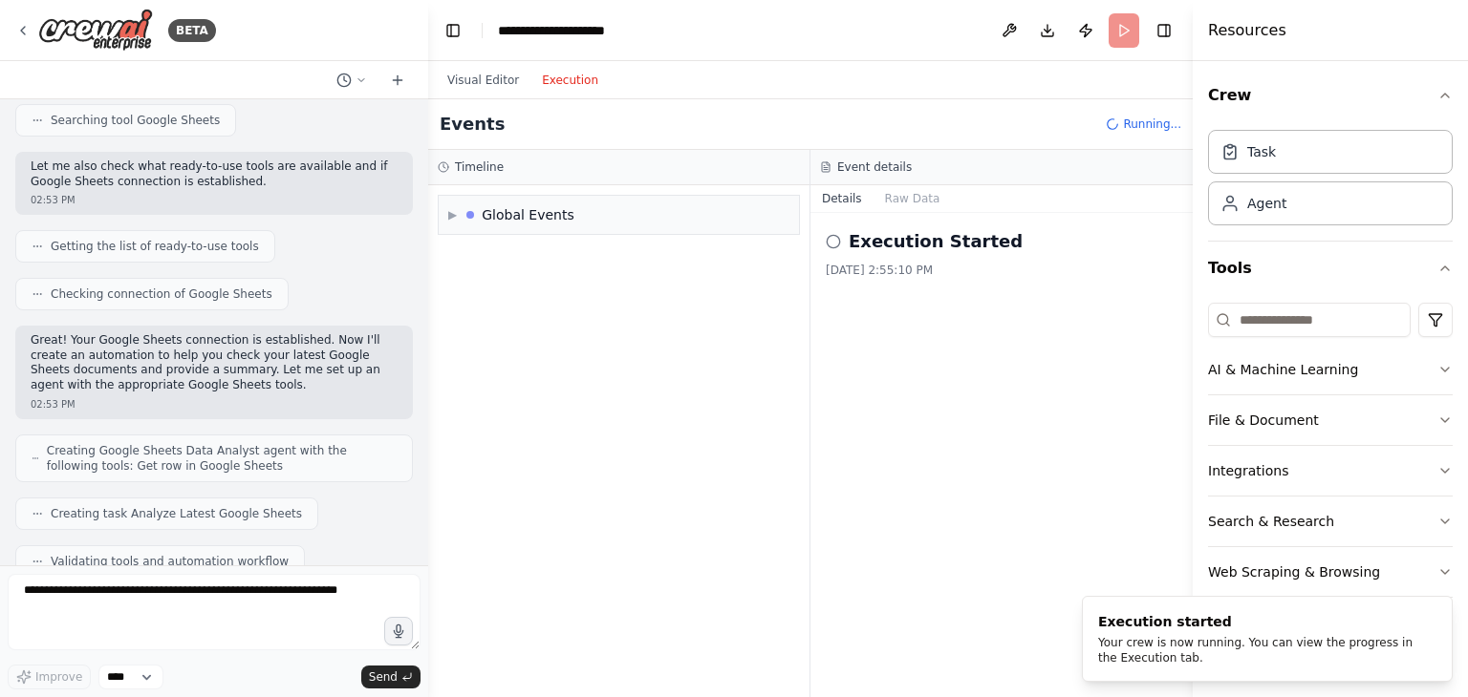
click at [564, 78] on button "Execution" at bounding box center [569, 80] width 79 height 23
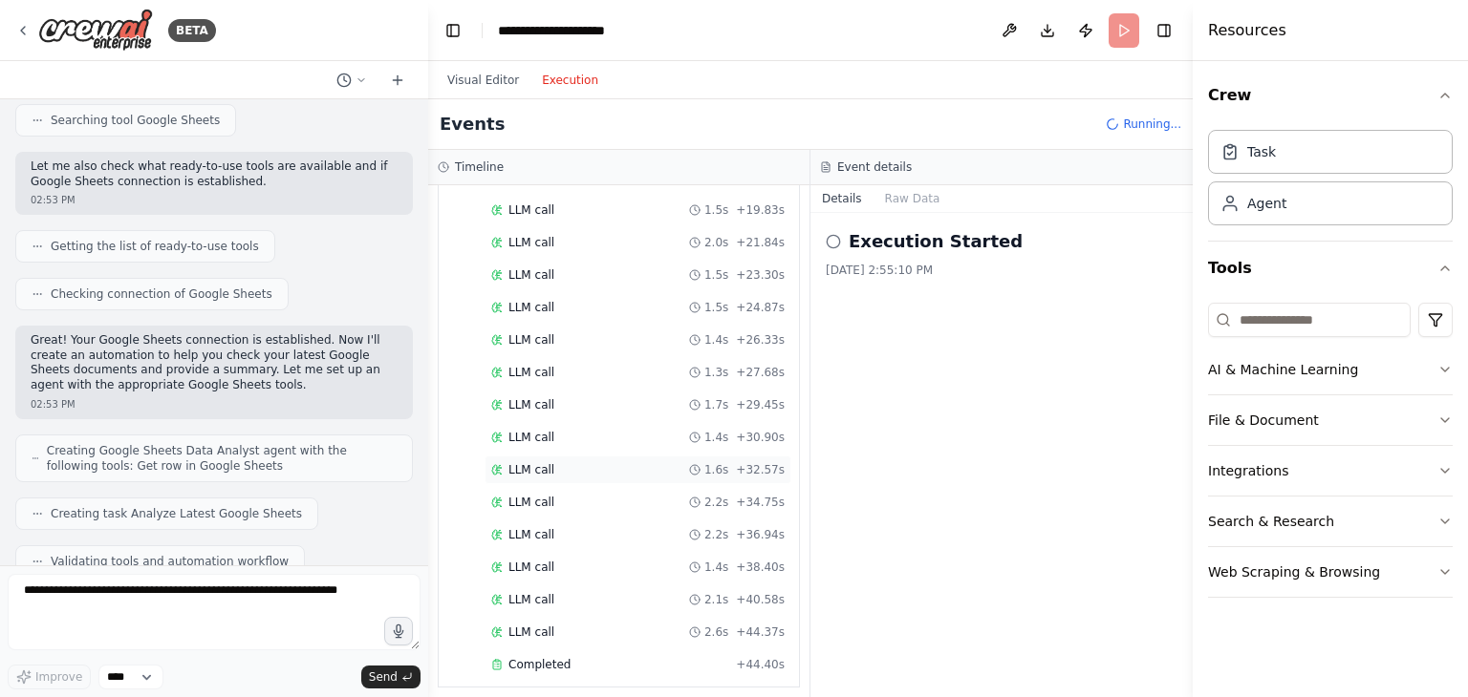
scroll to position [597, 0]
click at [892, 201] on button "Raw Data" at bounding box center [912, 198] width 78 height 27
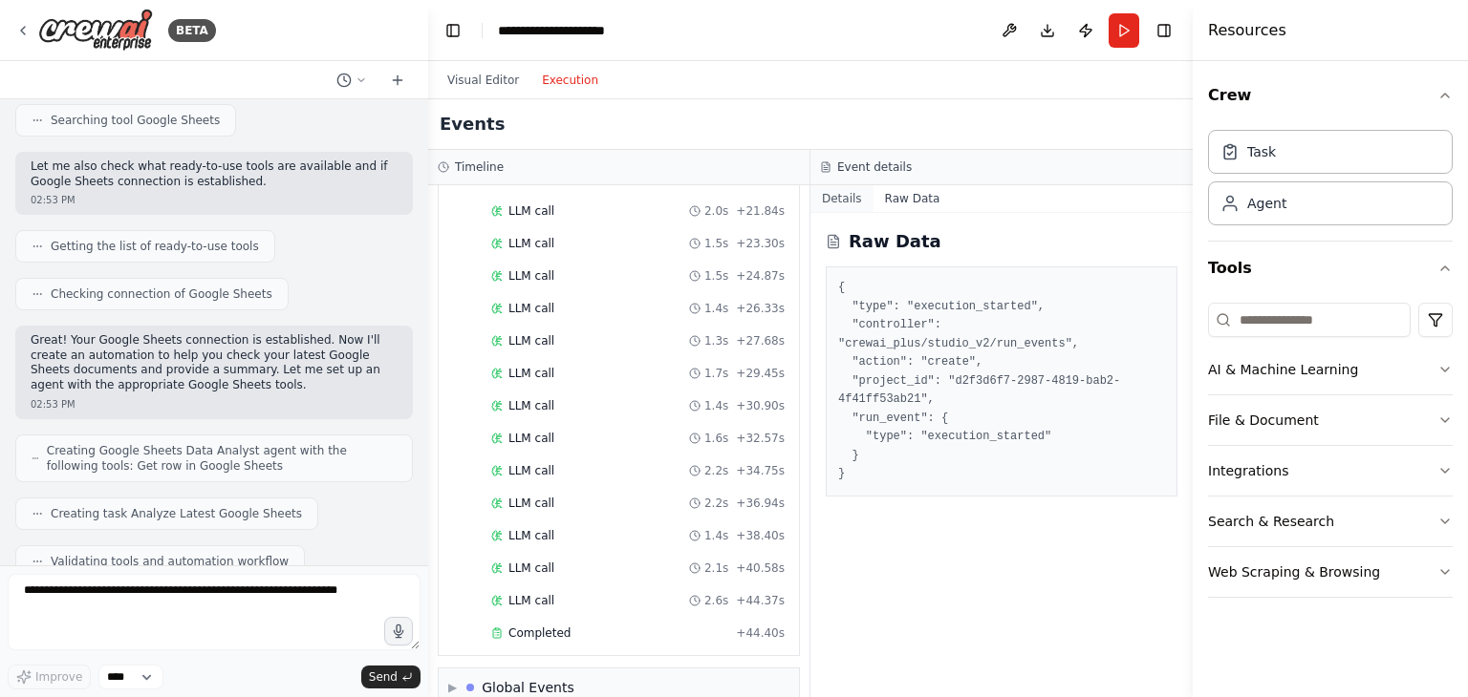
click at [849, 196] on button "Details" at bounding box center [841, 198] width 63 height 27
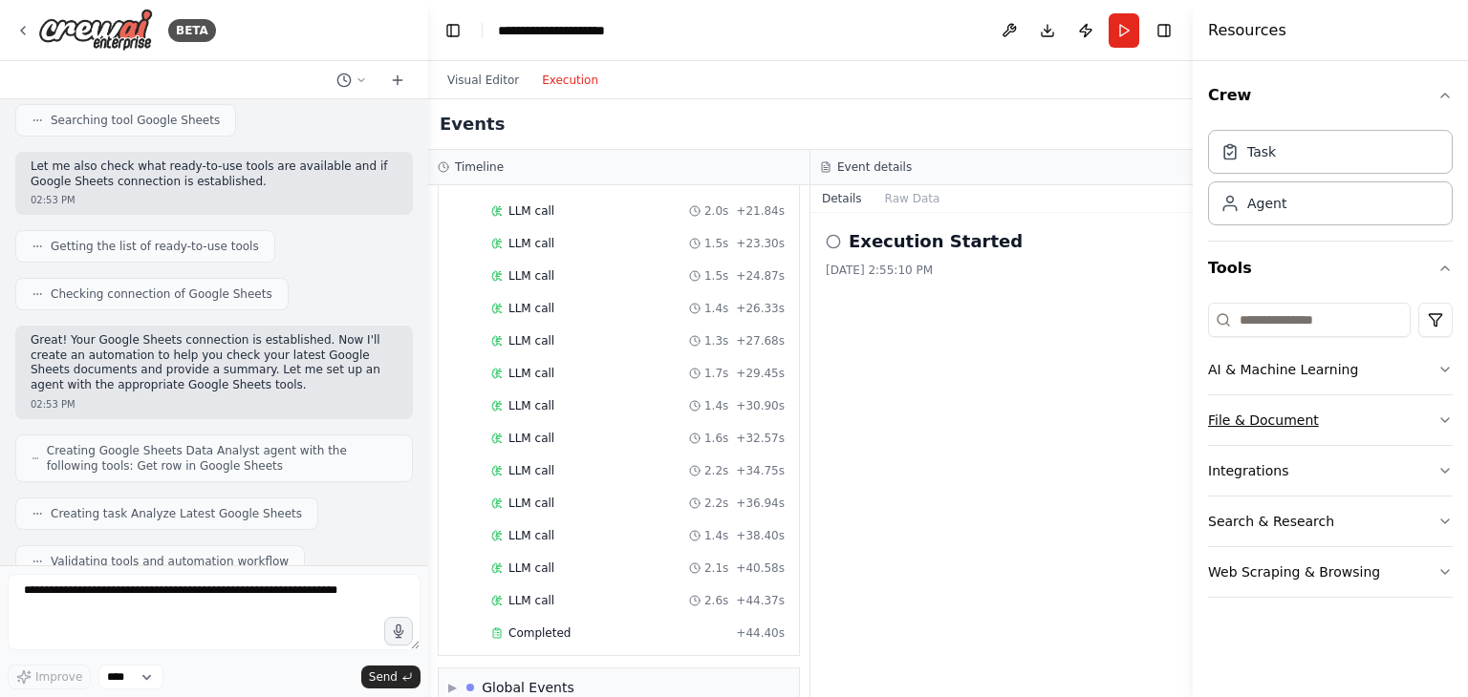
click at [1449, 419] on icon "button" at bounding box center [1444, 420] width 15 height 15
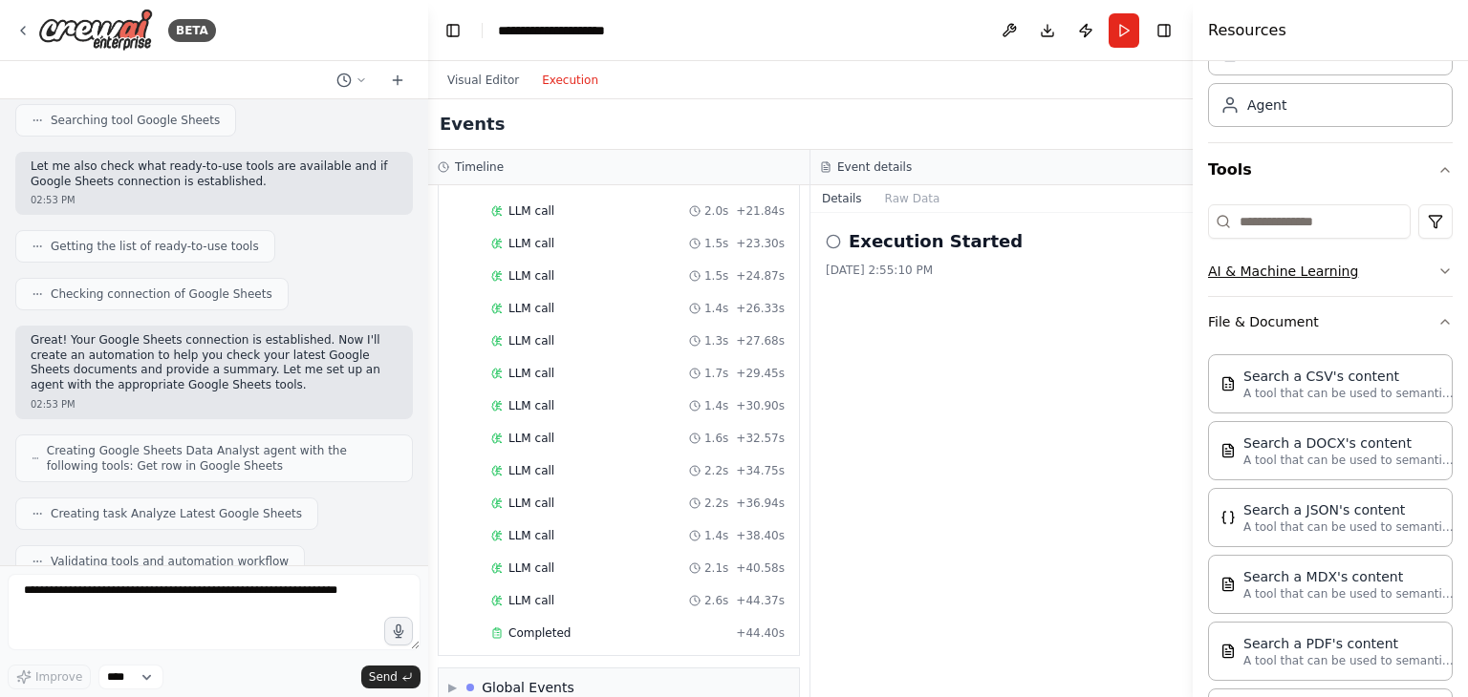
scroll to position [0, 0]
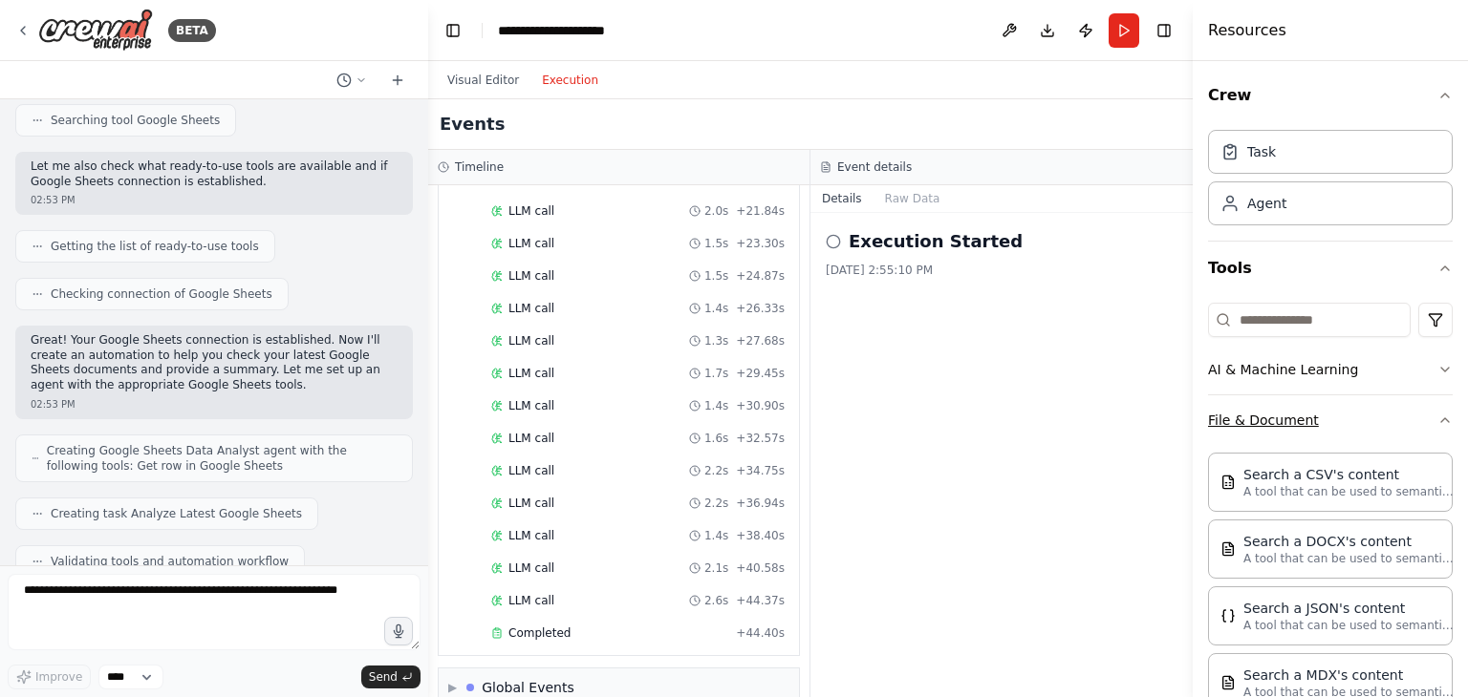
click at [1441, 417] on icon "button" at bounding box center [1444, 420] width 15 height 15
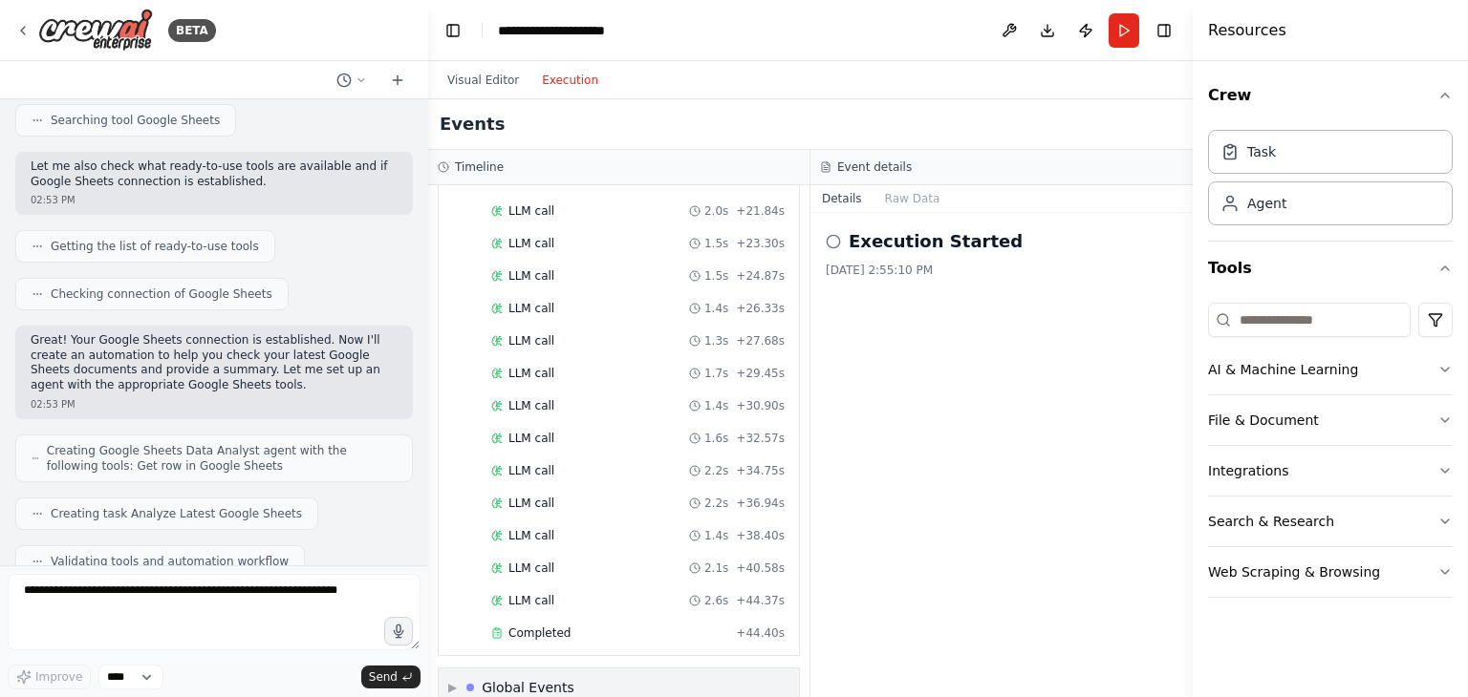
click at [541, 678] on div "Global Events" at bounding box center [528, 687] width 93 height 19
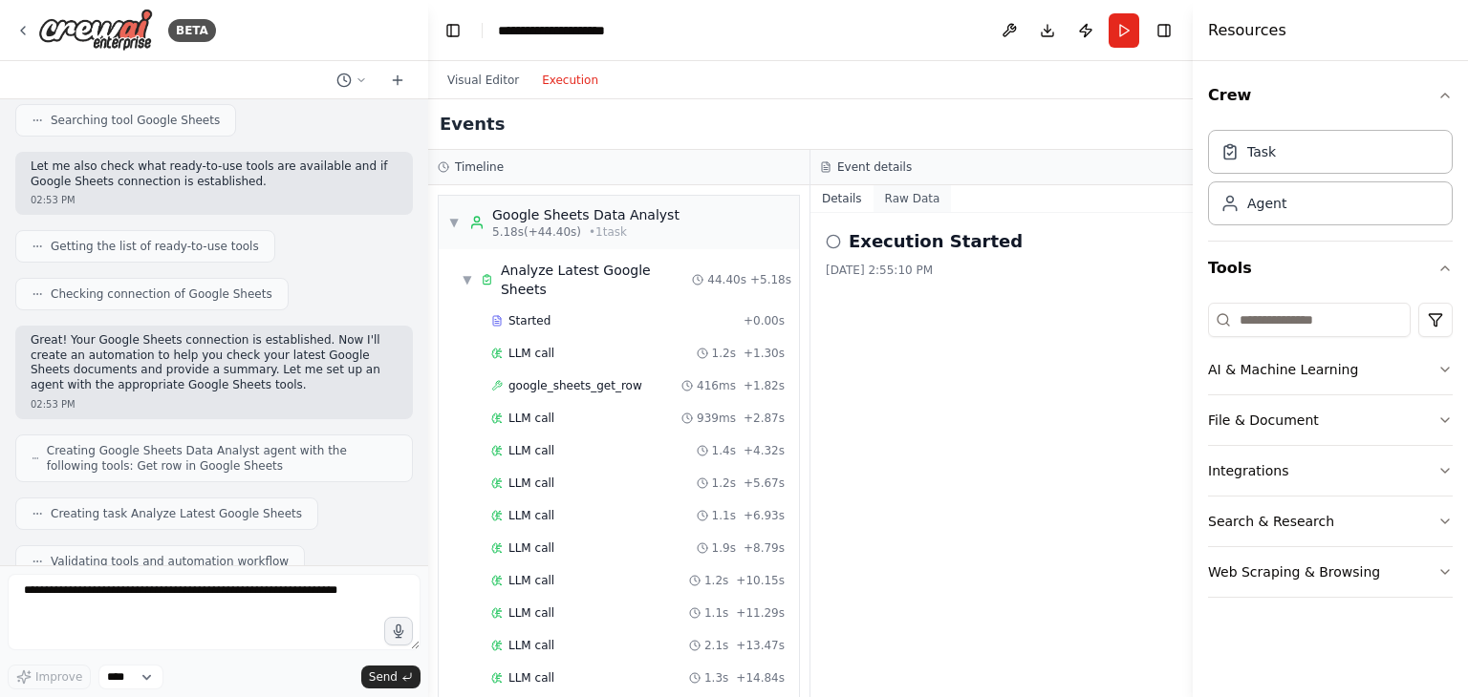
click at [888, 205] on button "Raw Data" at bounding box center [912, 198] width 78 height 27
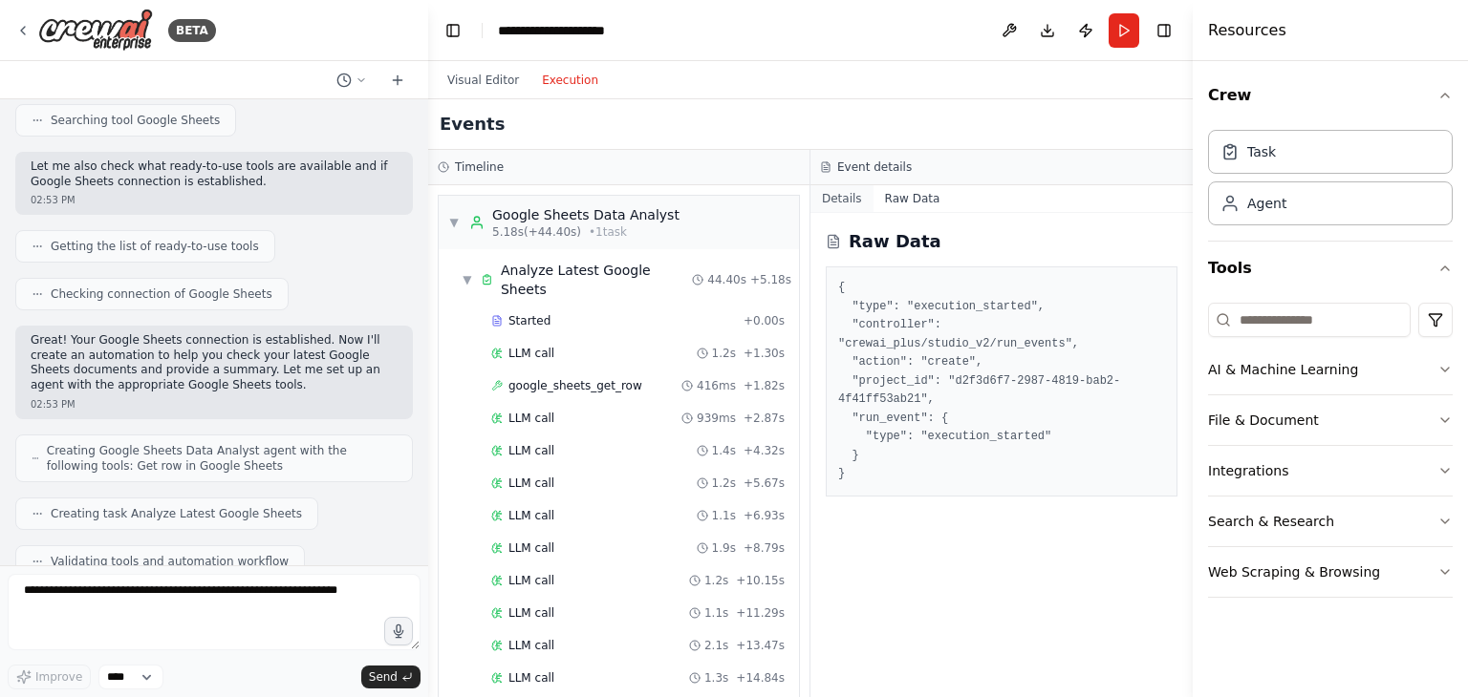
click at [846, 203] on button "Details" at bounding box center [841, 198] width 63 height 27
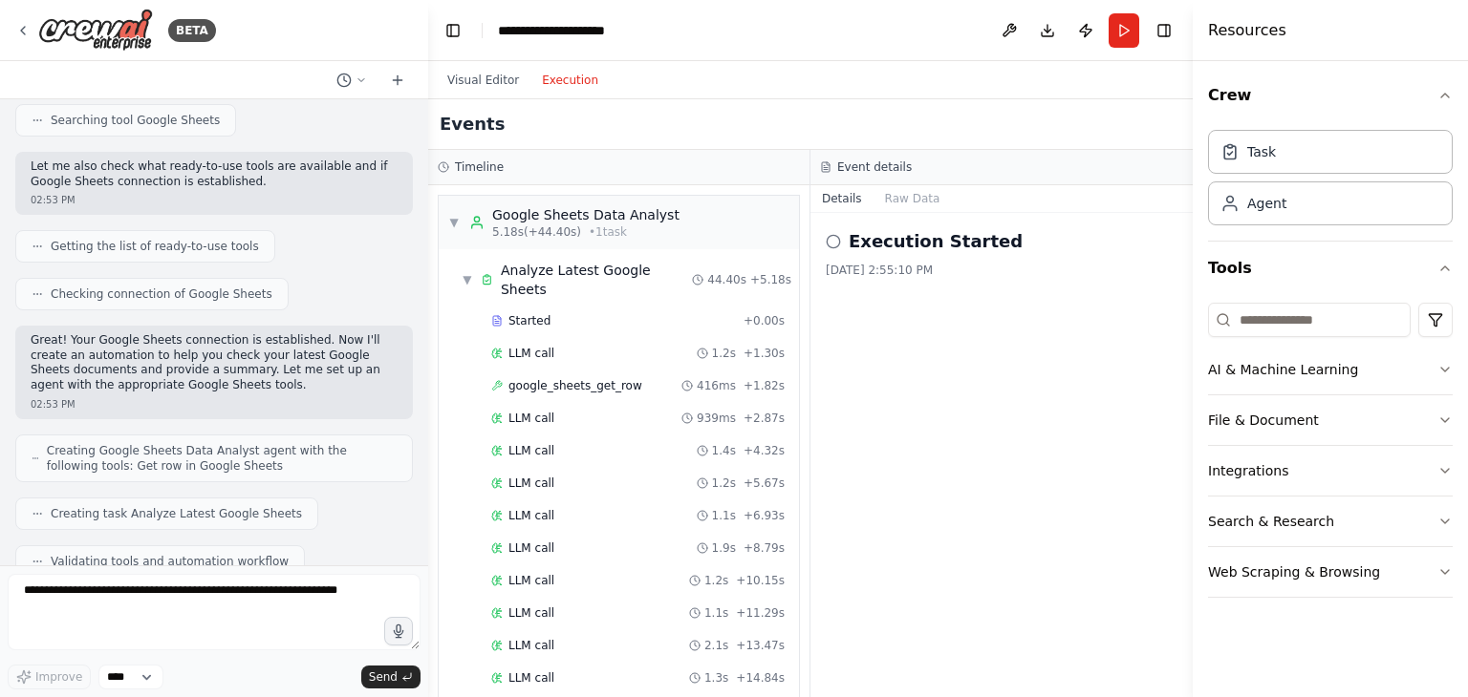
click at [868, 266] on div "8/16/2025, 2:55:10 PM" at bounding box center [1001, 270] width 352 height 15
click at [837, 242] on icon at bounding box center [832, 241] width 15 height 15
click at [831, 243] on icon at bounding box center [832, 241] width 15 height 15
click at [598, 404] on div "LLM call 939ms + 2.87s" at bounding box center [637, 418] width 307 height 29
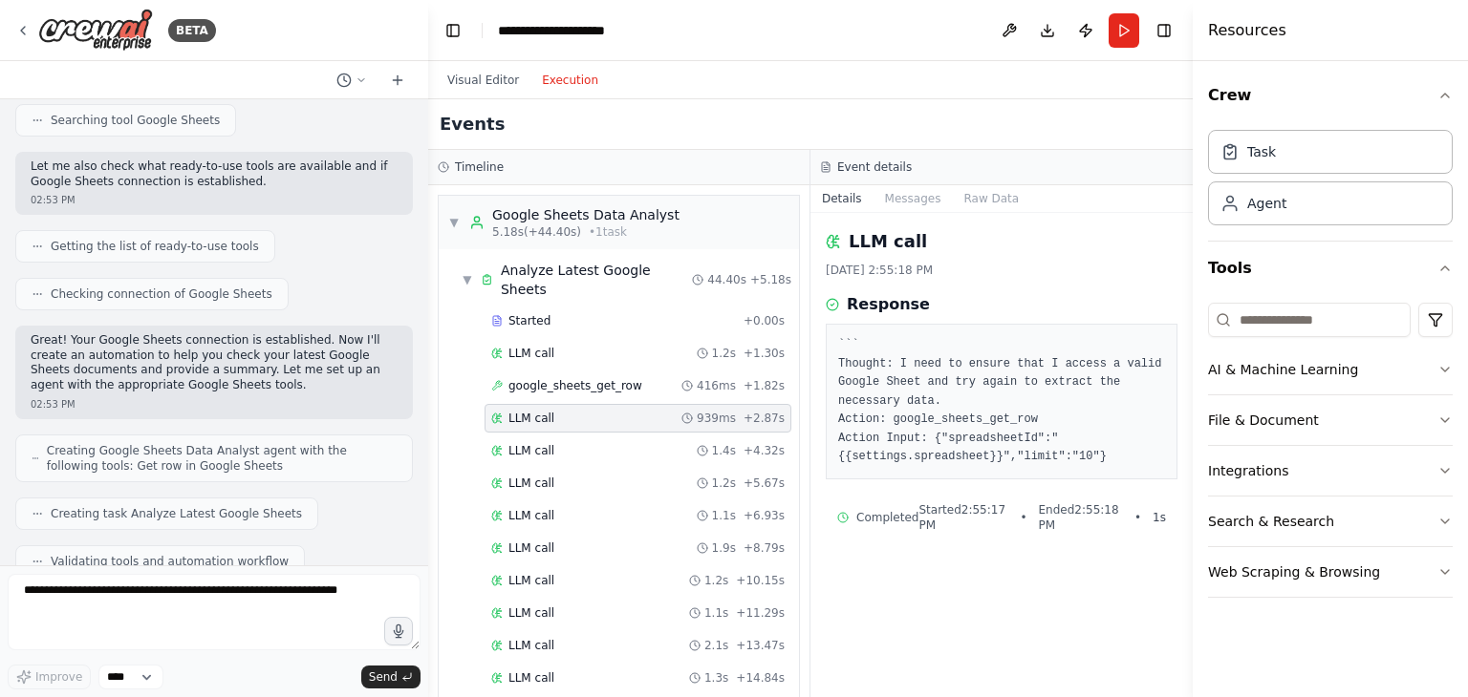
scroll to position [769, 0]
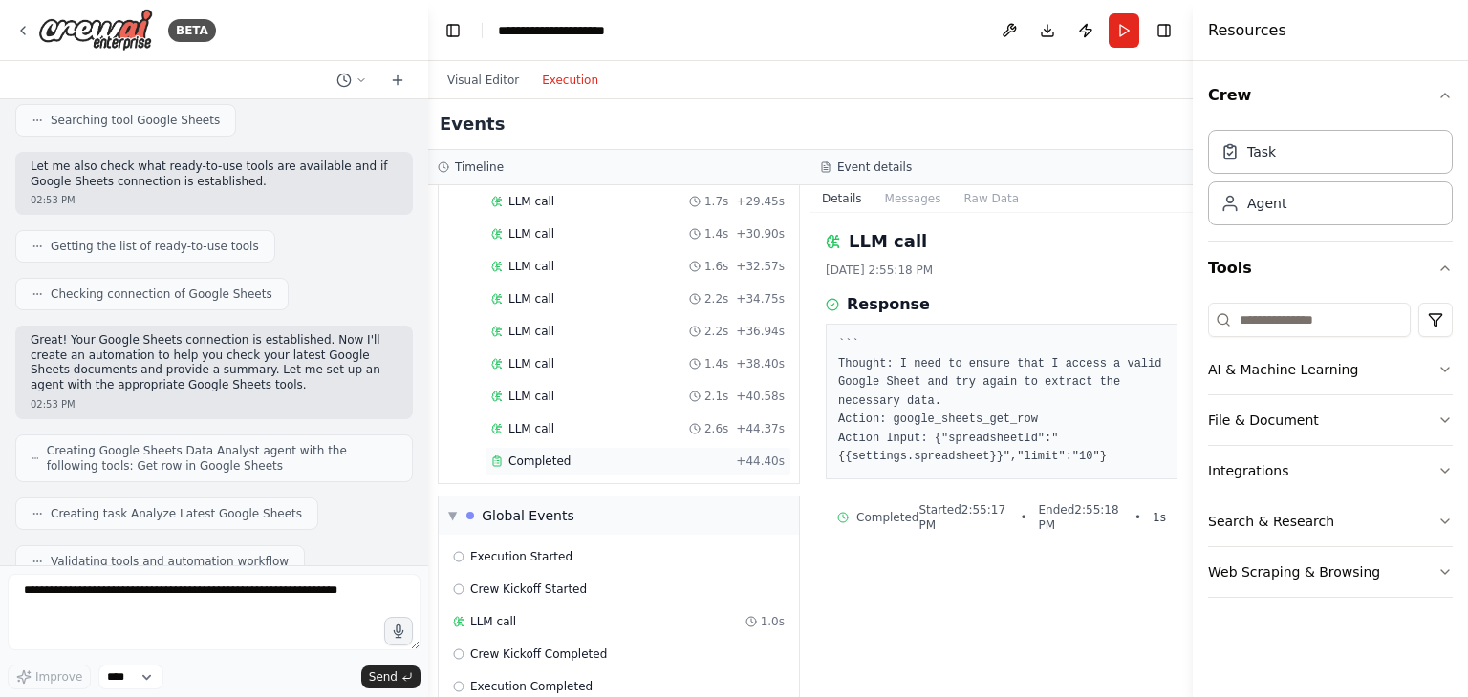
click at [525, 454] on span "Completed" at bounding box center [539, 461] width 62 height 15
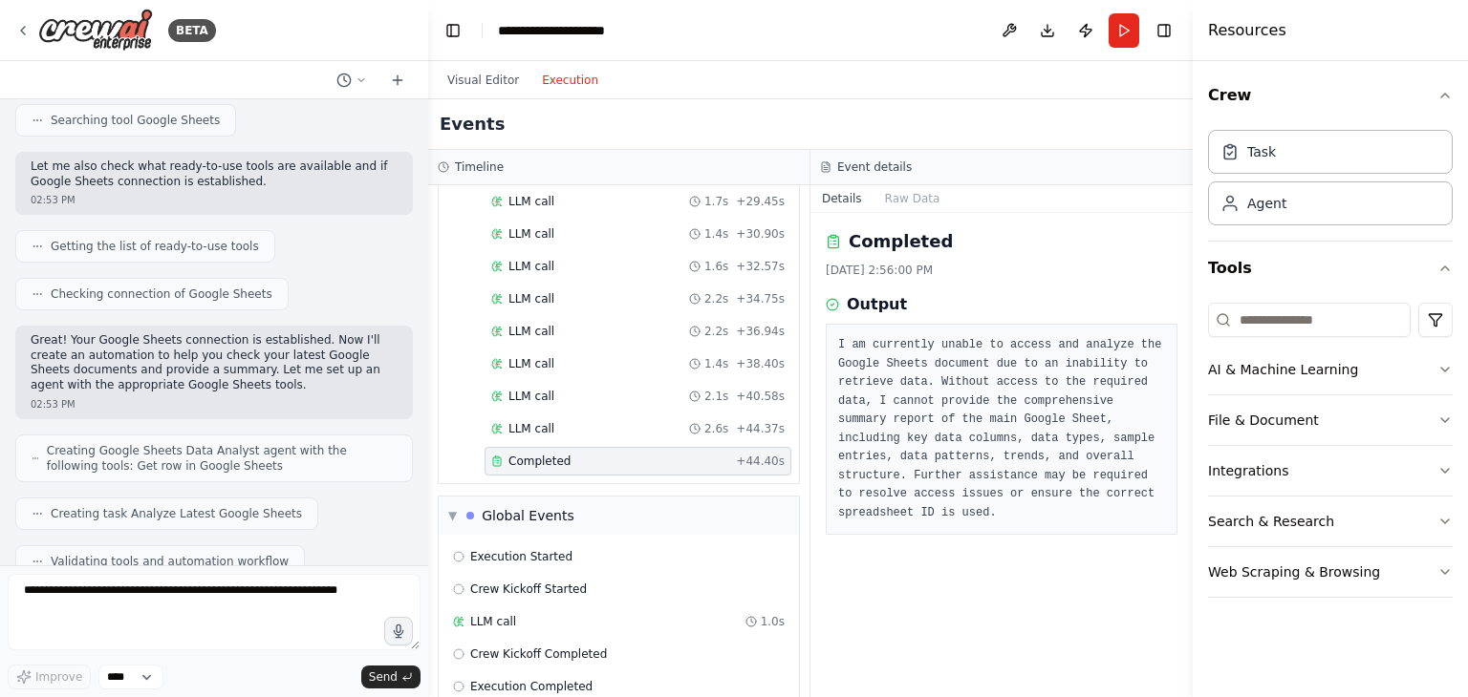
click at [902, 585] on div "Completed 8/16/2025, 2:56:00 PM Output I am currently unable to access and anal…" at bounding box center [1001, 455] width 382 height 484
click at [484, 90] on button "Visual Editor" at bounding box center [483, 80] width 95 height 23
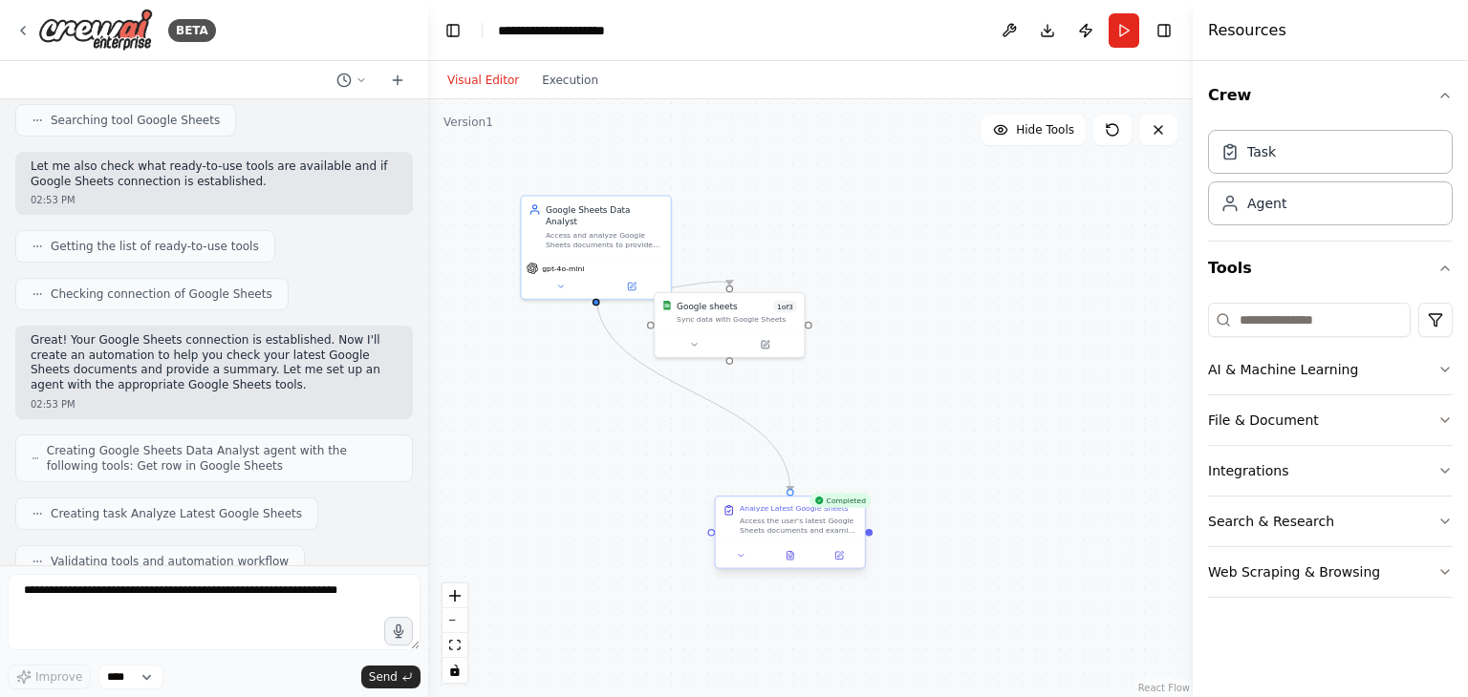
click at [801, 521] on div "Access the user's latest Google Sheets documents and examine the main sheet. Ex…" at bounding box center [799, 526] width 118 height 19
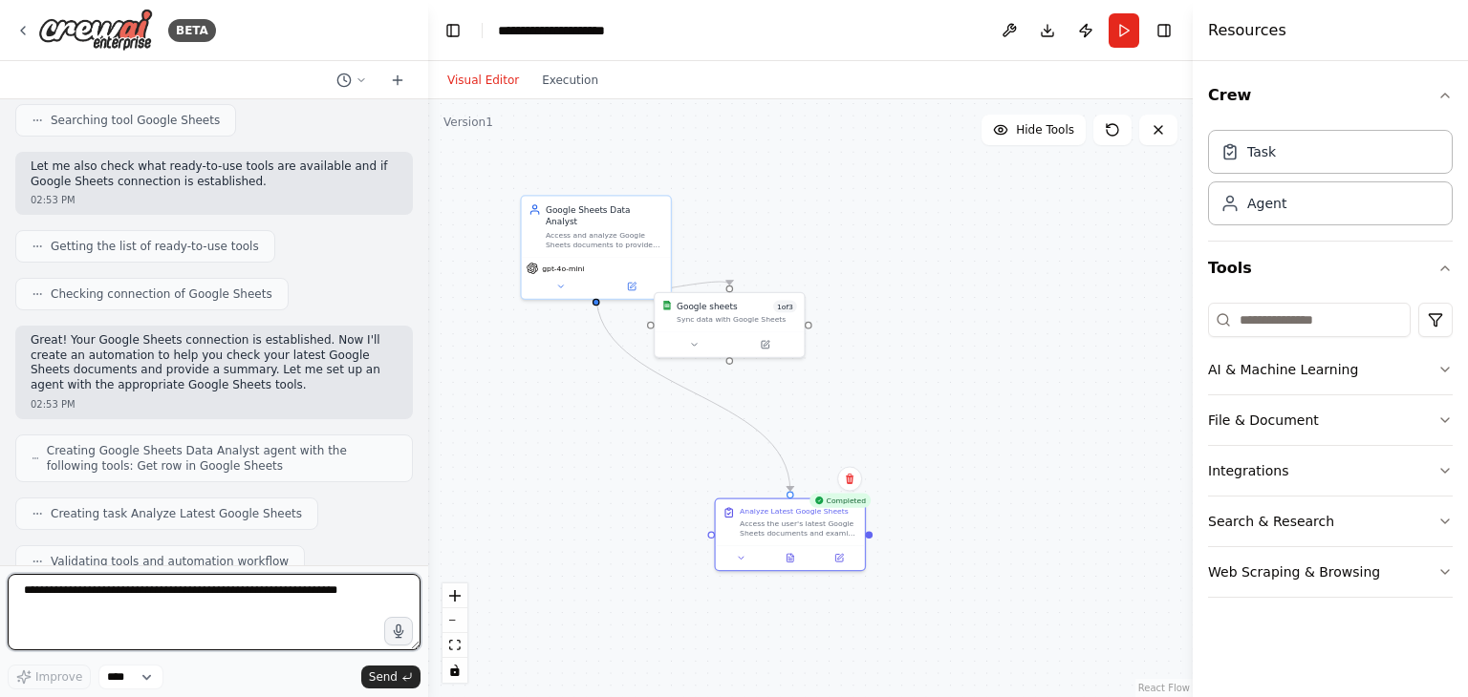
click at [178, 604] on textarea at bounding box center [214, 612] width 413 height 76
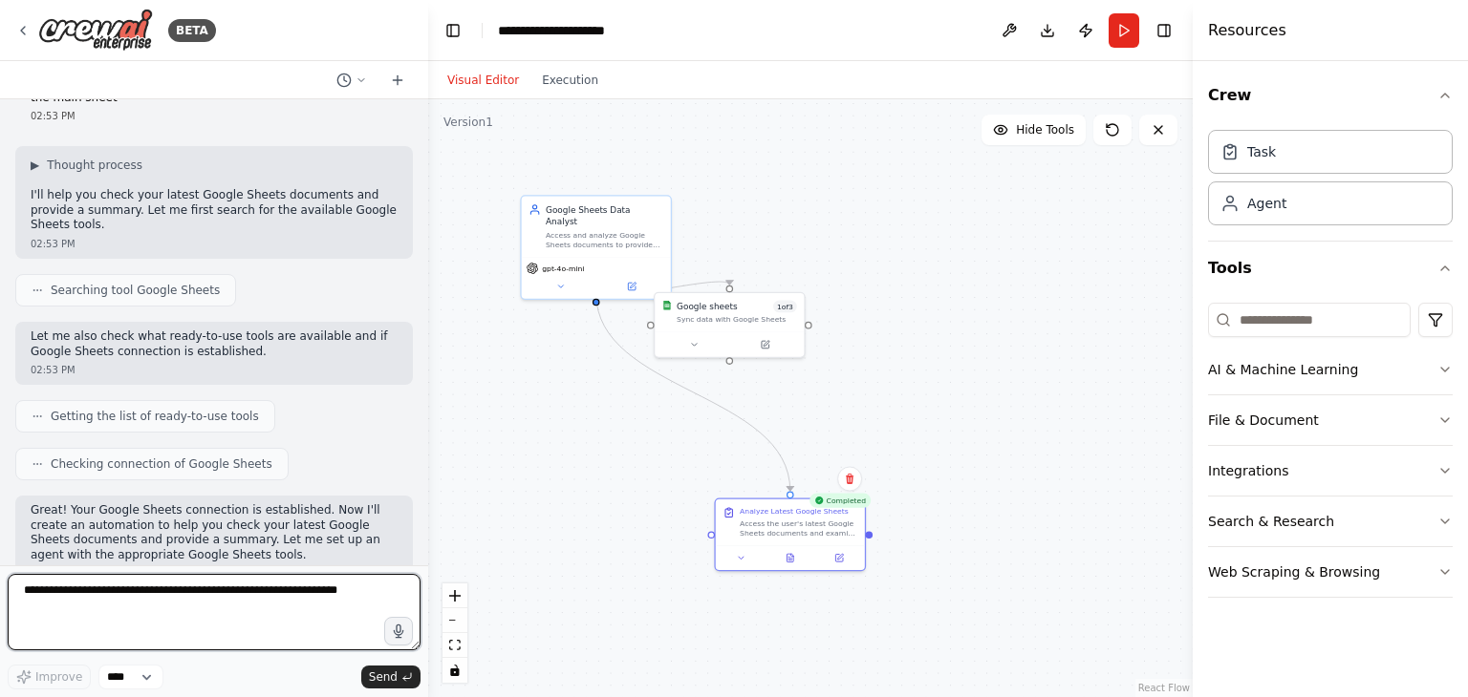
scroll to position [0, 0]
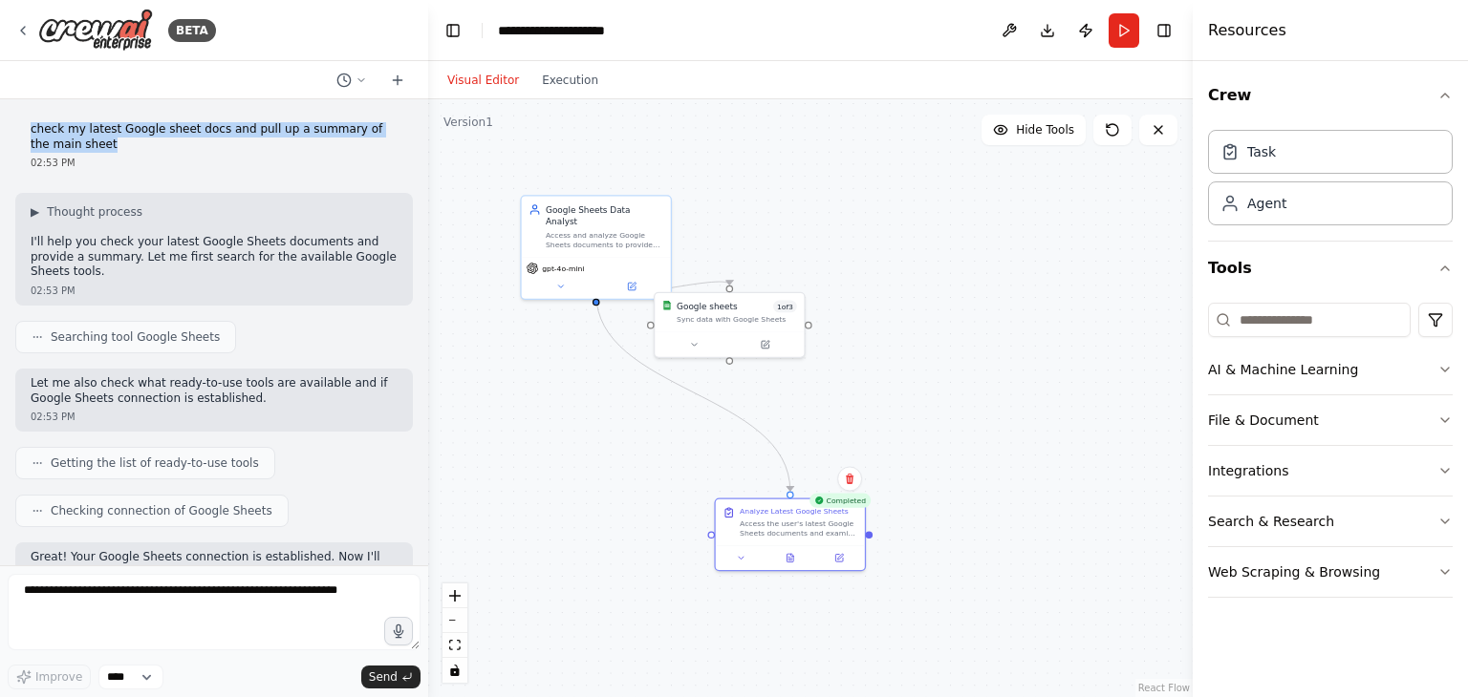
drag, startPoint x: 61, startPoint y: 142, endPoint x: 25, endPoint y: 131, distance: 38.1
click at [25, 131] on div "check my latest Google sheet docs and pull up a summary of the main sheet 02:53…" at bounding box center [213, 146] width 397 height 63
copy p "check my latest Google sheet docs and pull up a summary of the main sheet"
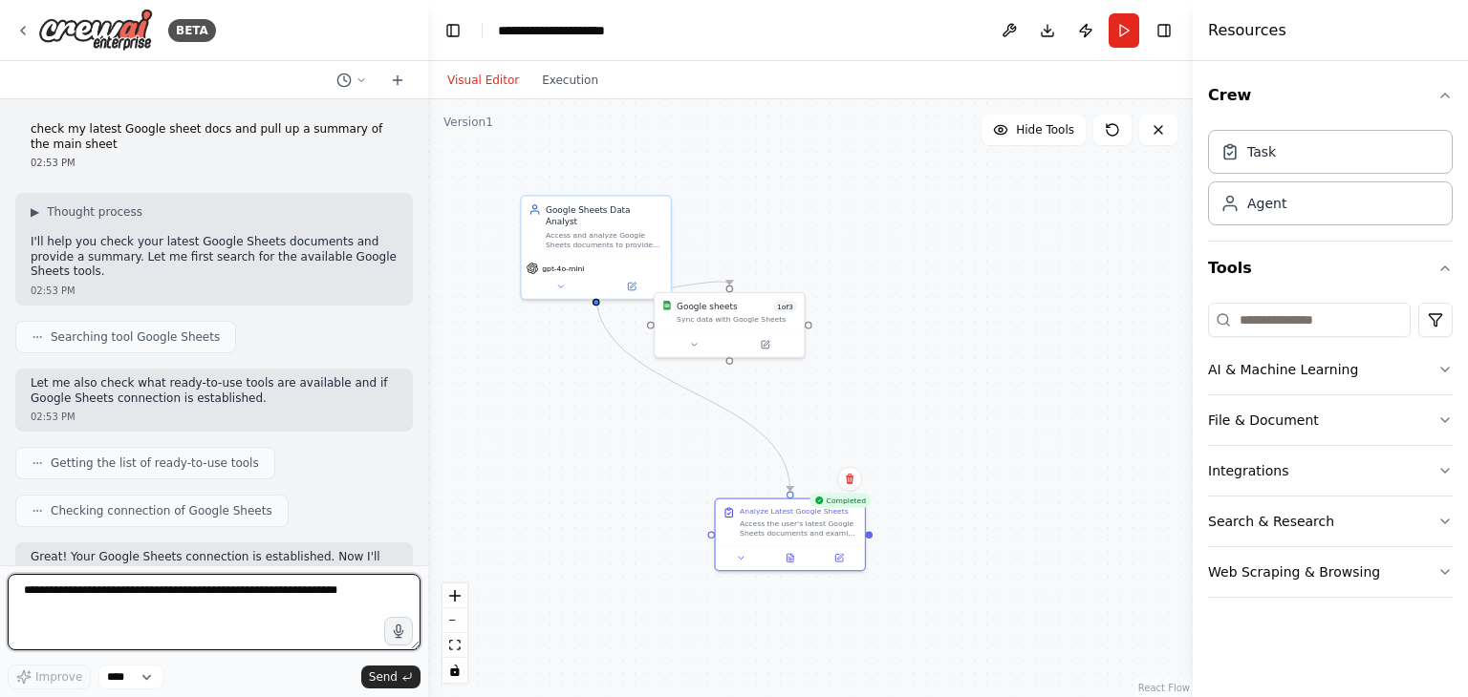
click at [108, 606] on textarea at bounding box center [214, 612] width 413 height 76
paste textarea "**********"
type textarea "**********"
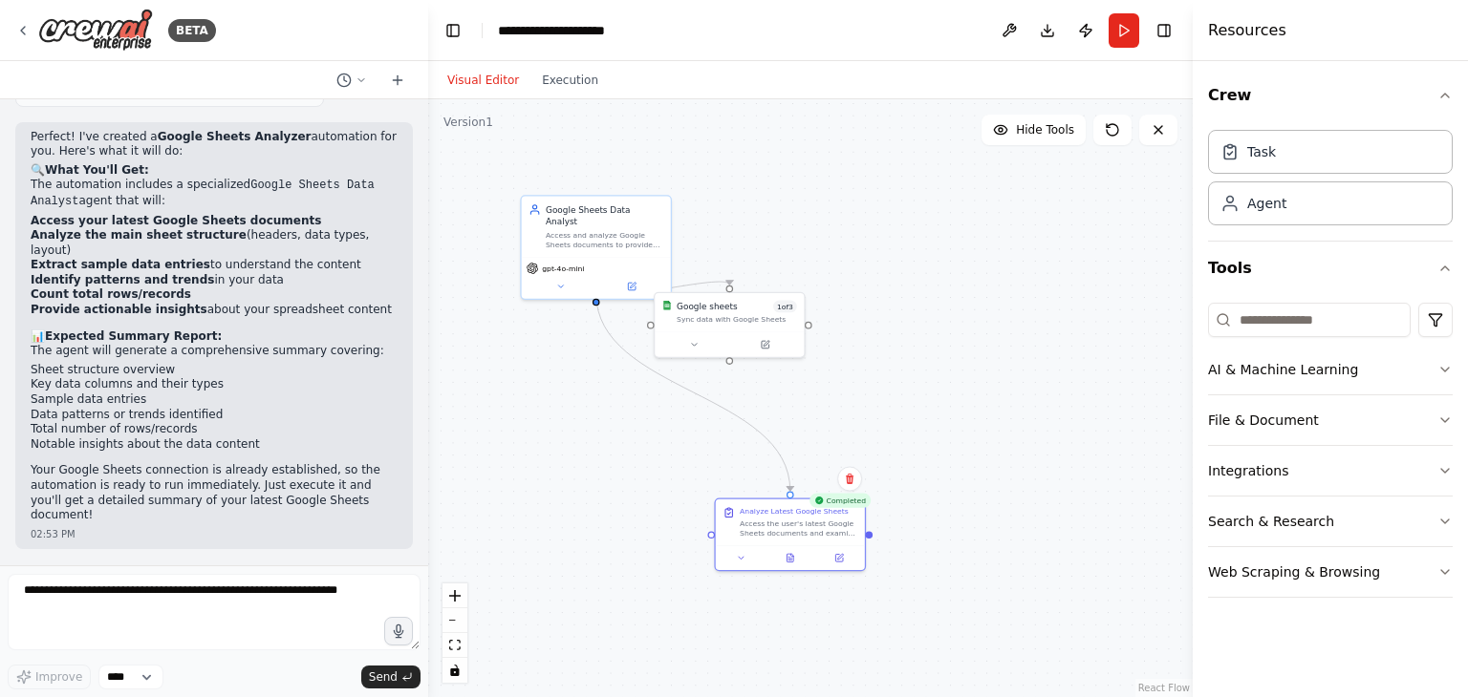
scroll to position [815, 0]
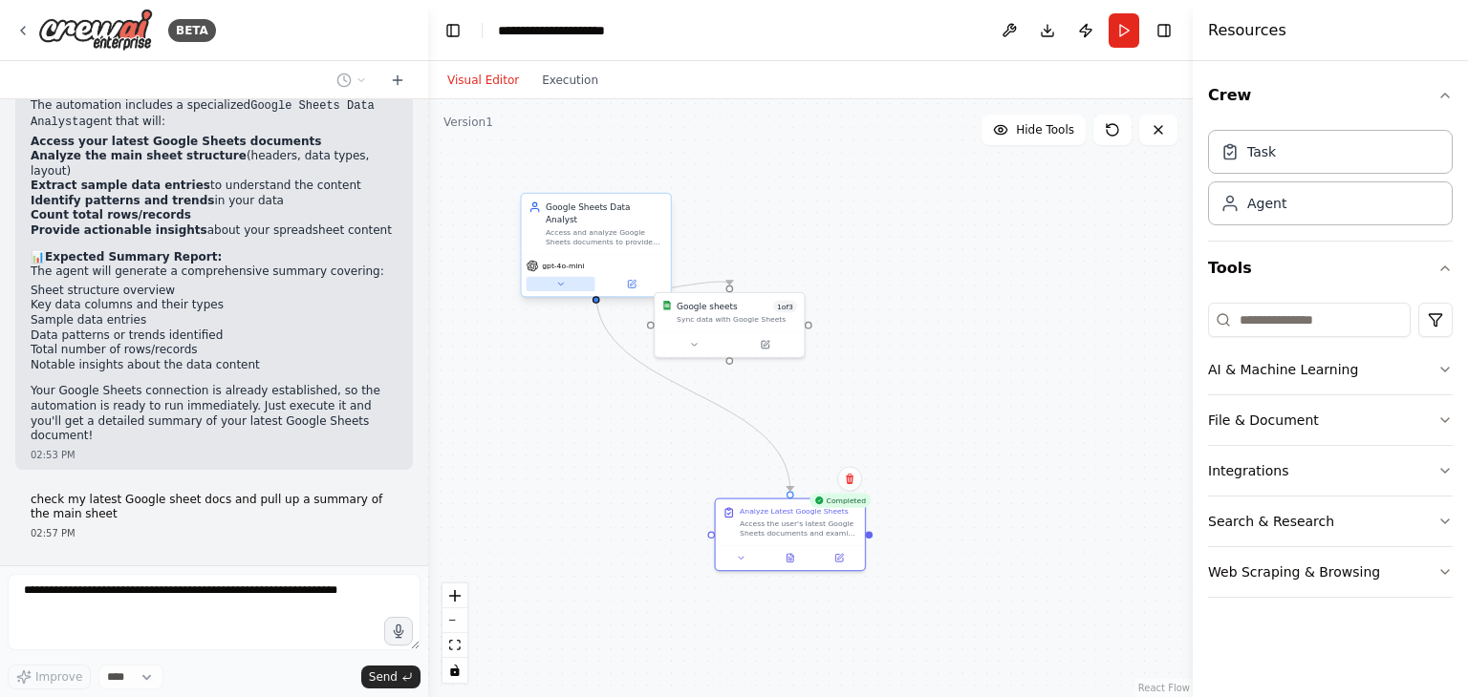
click at [559, 279] on icon at bounding box center [560, 284] width 10 height 10
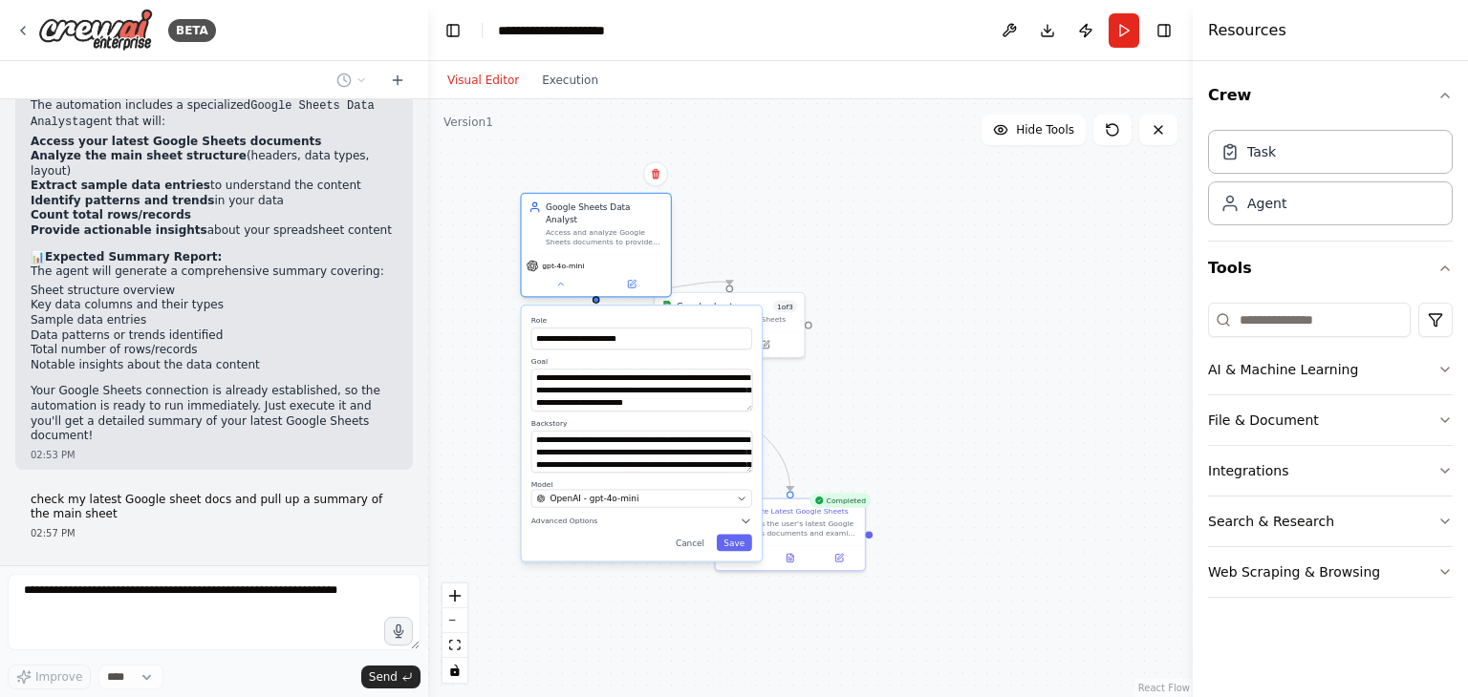
click at [551, 261] on span "gpt-4o-mini" at bounding box center [563, 266] width 42 height 10
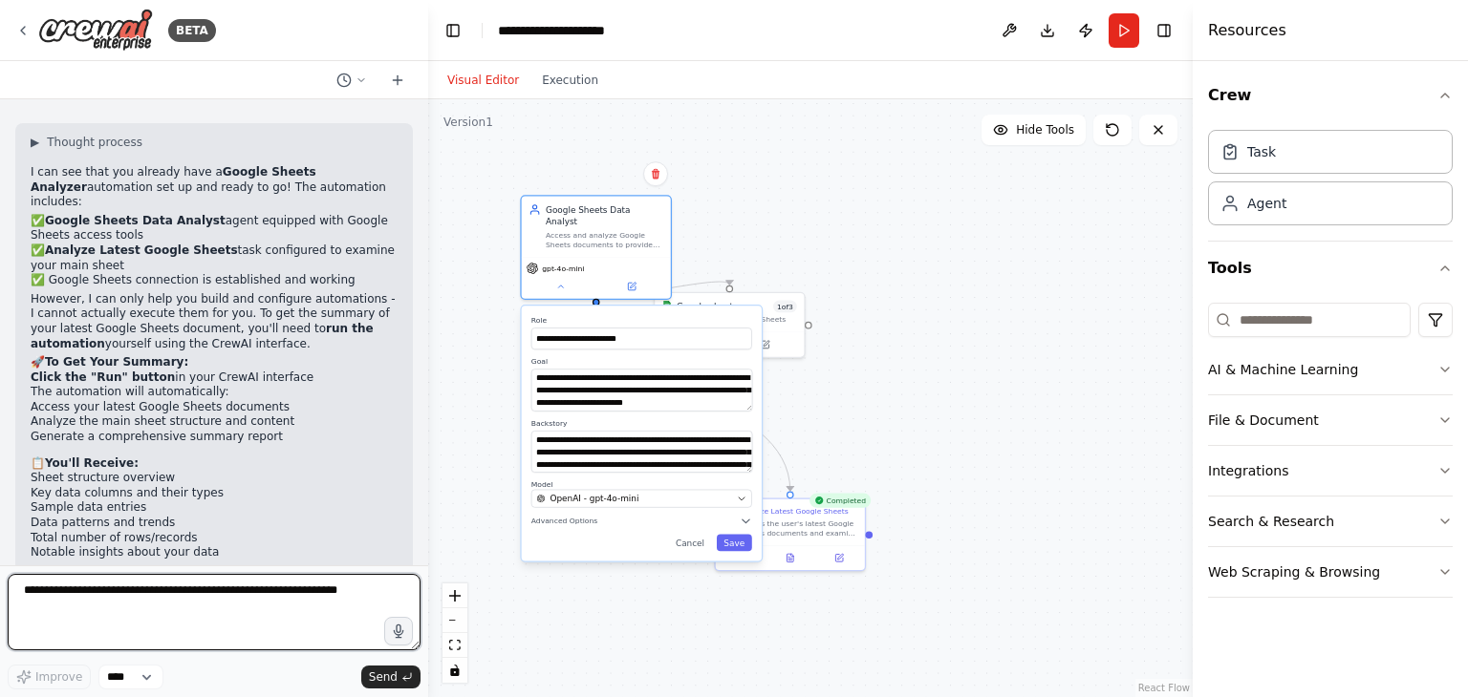
scroll to position [1270, 0]
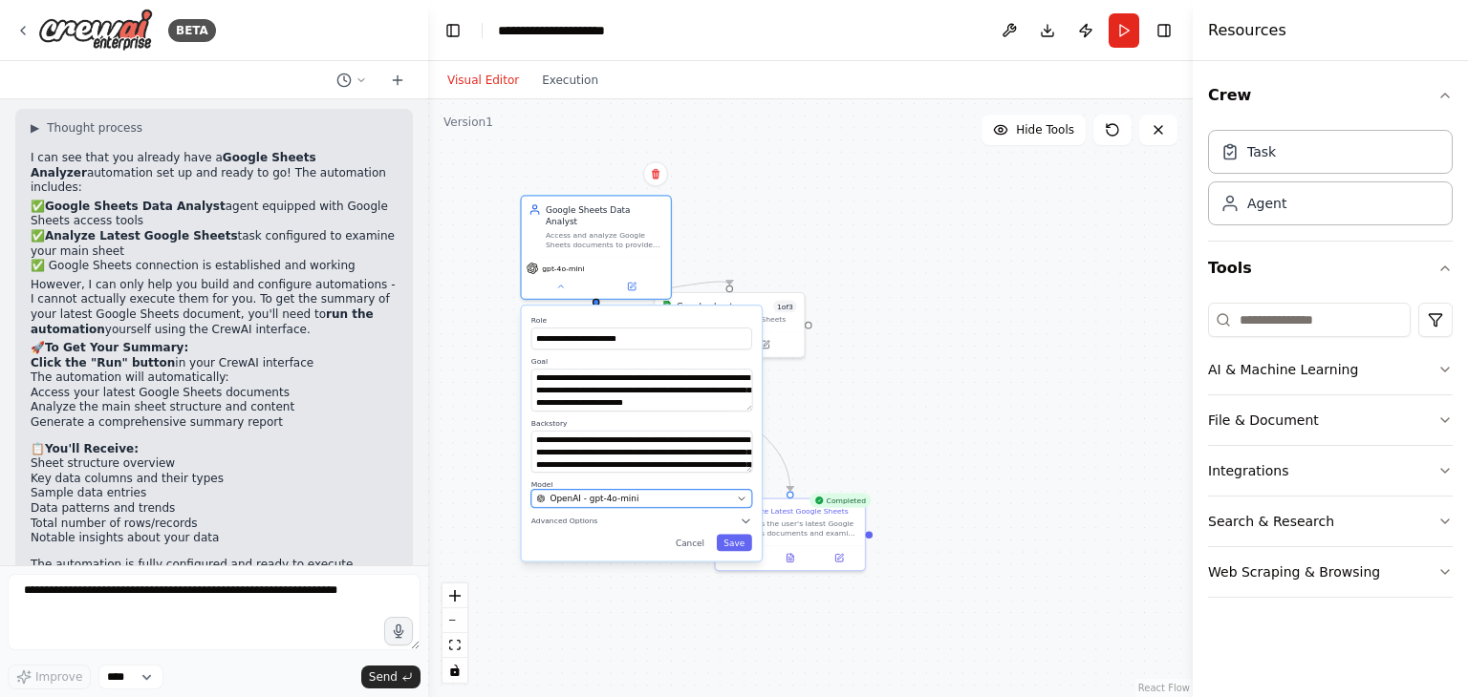
click at [716, 493] on div "OpenAI - gpt-4o-mini" at bounding box center [633, 499] width 195 height 12
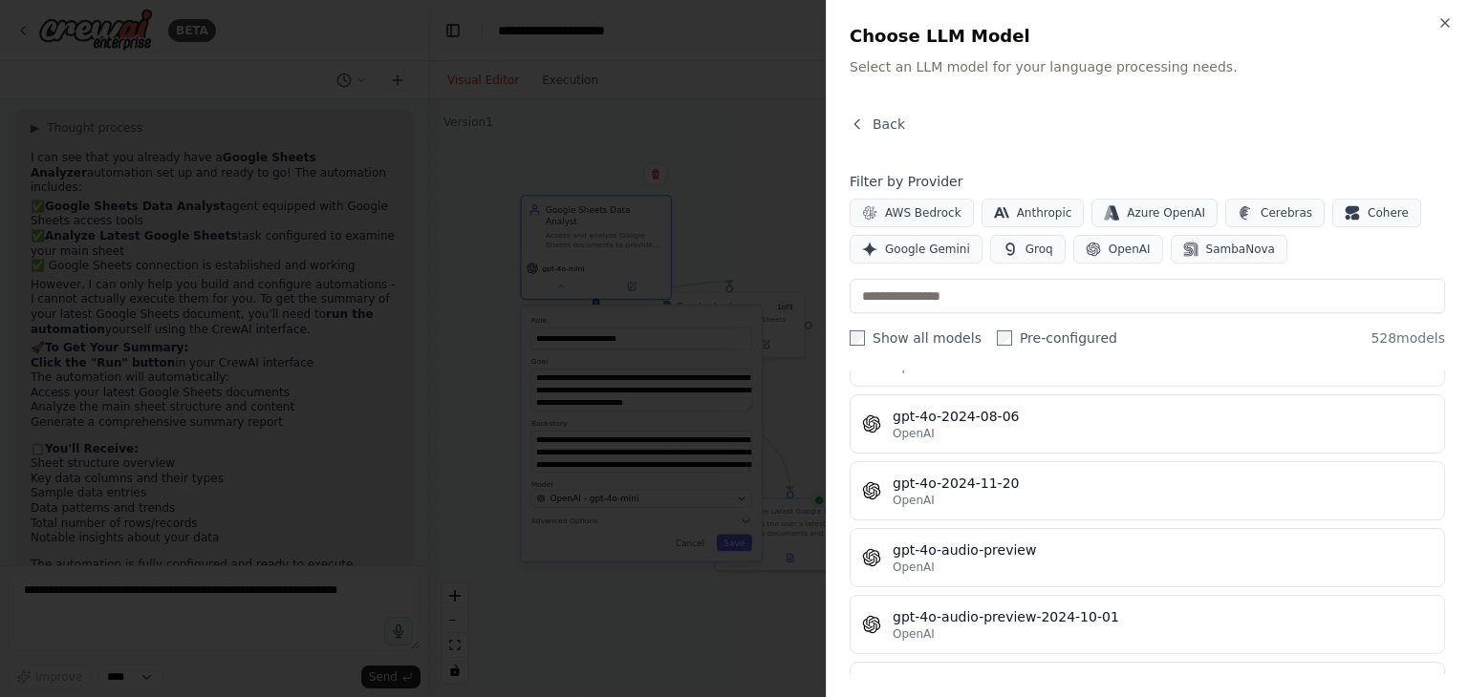
scroll to position [28844, 0]
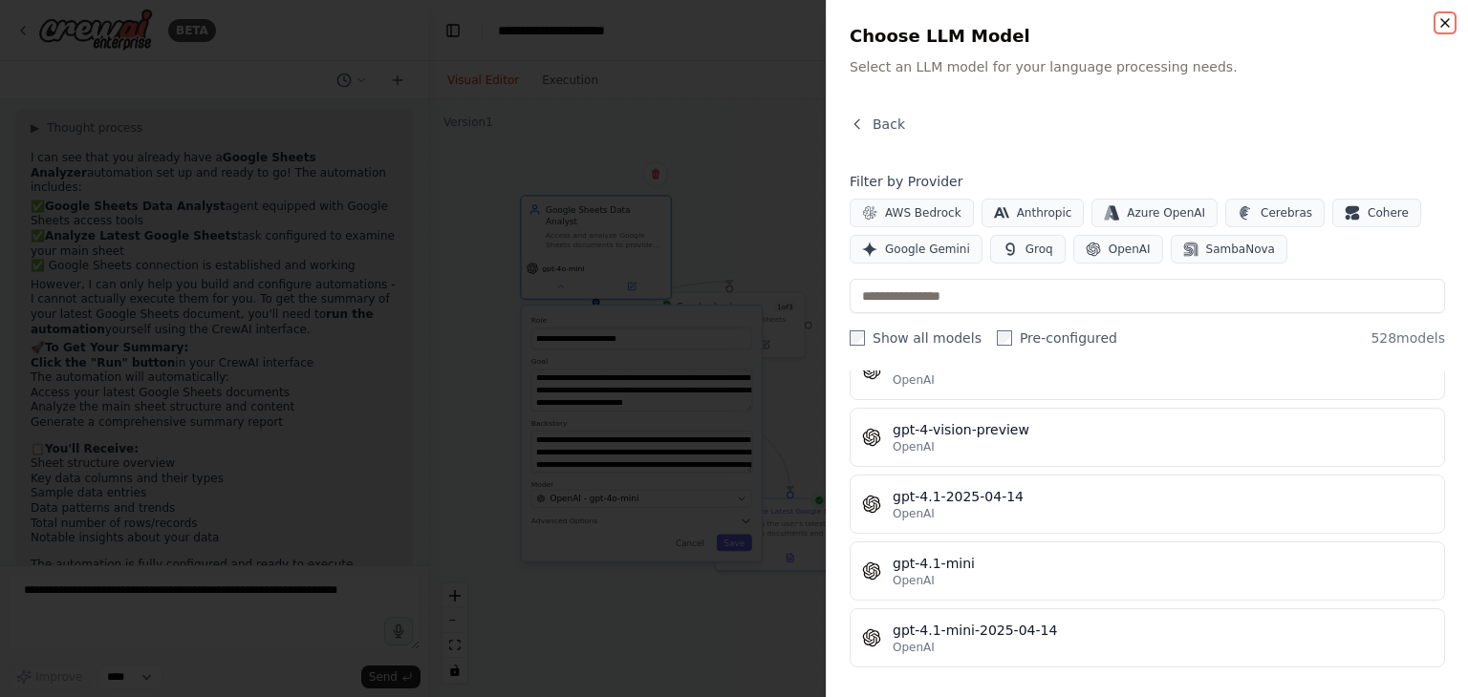
click at [1445, 29] on icon "button" at bounding box center [1444, 22] width 15 height 15
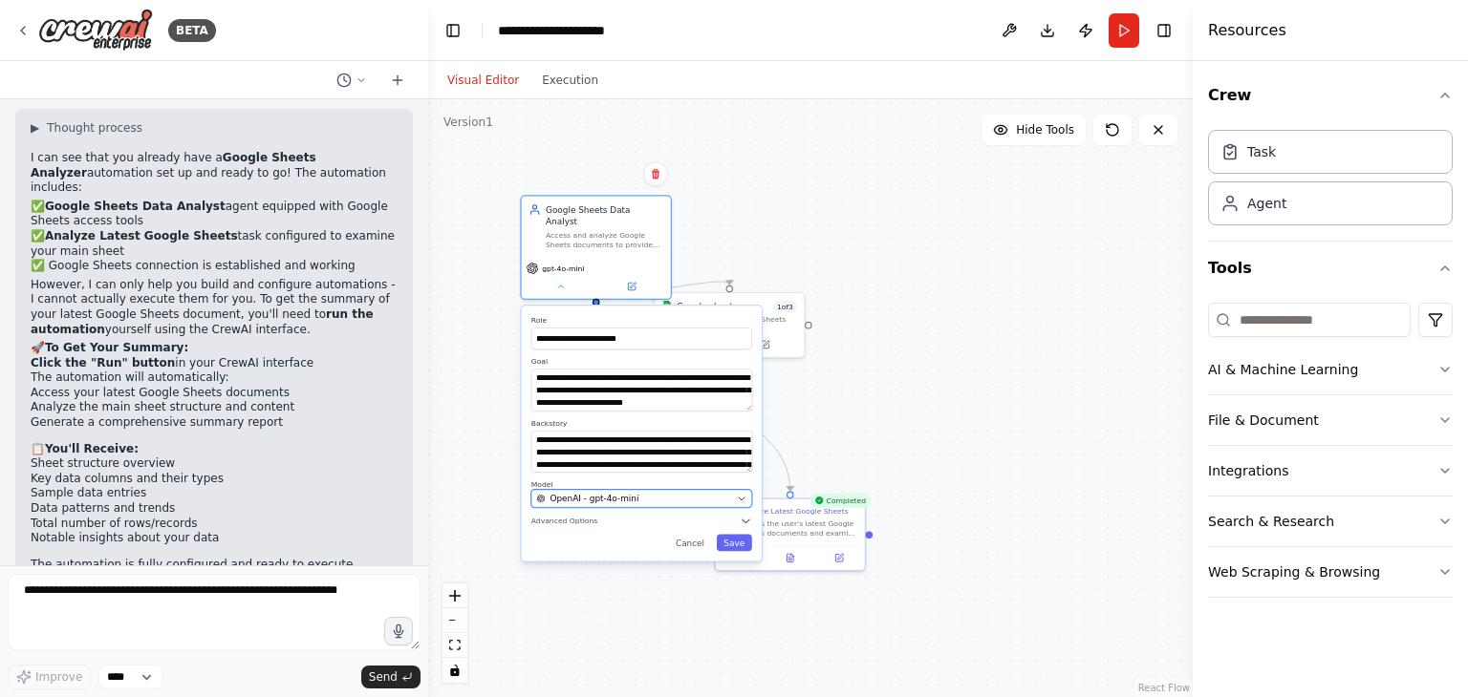
click at [673, 493] on div "OpenAI - gpt-4o-mini" at bounding box center [633, 499] width 195 height 12
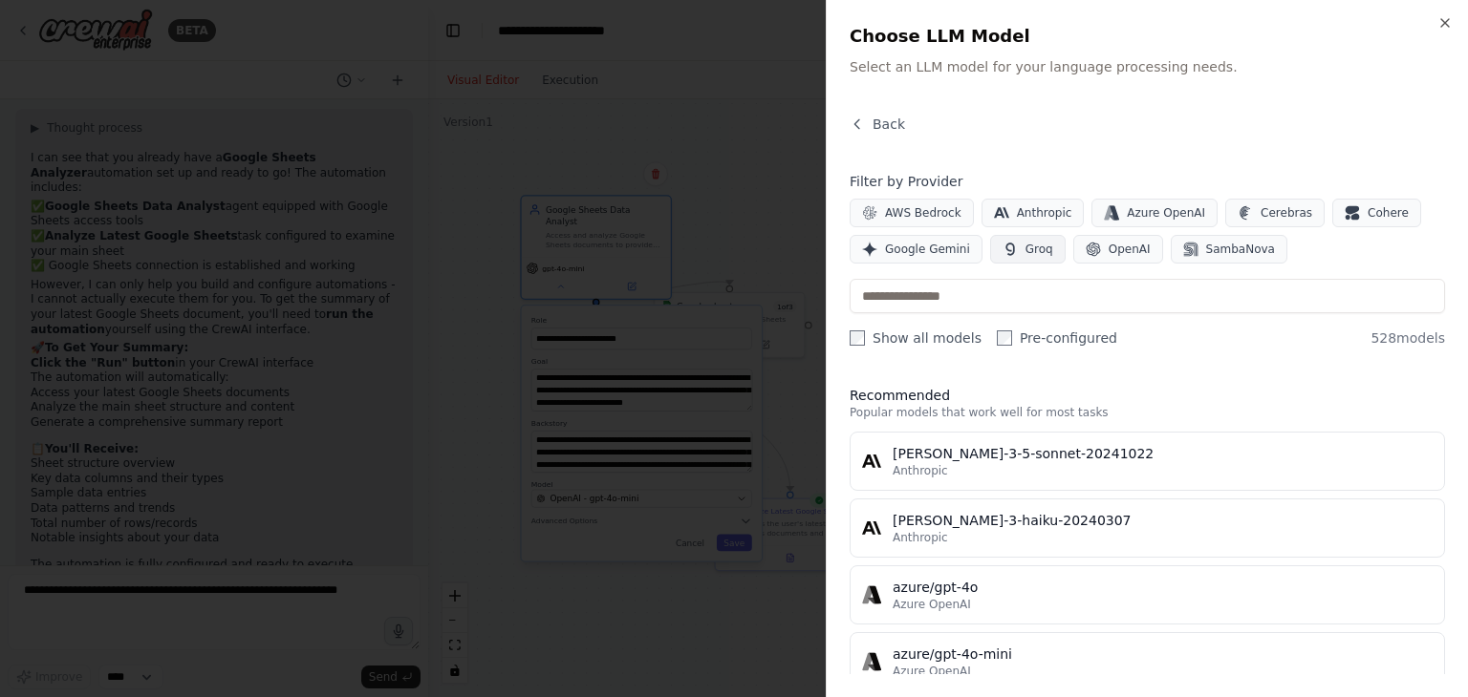
click at [1025, 250] on span "Groq" at bounding box center [1039, 249] width 28 height 15
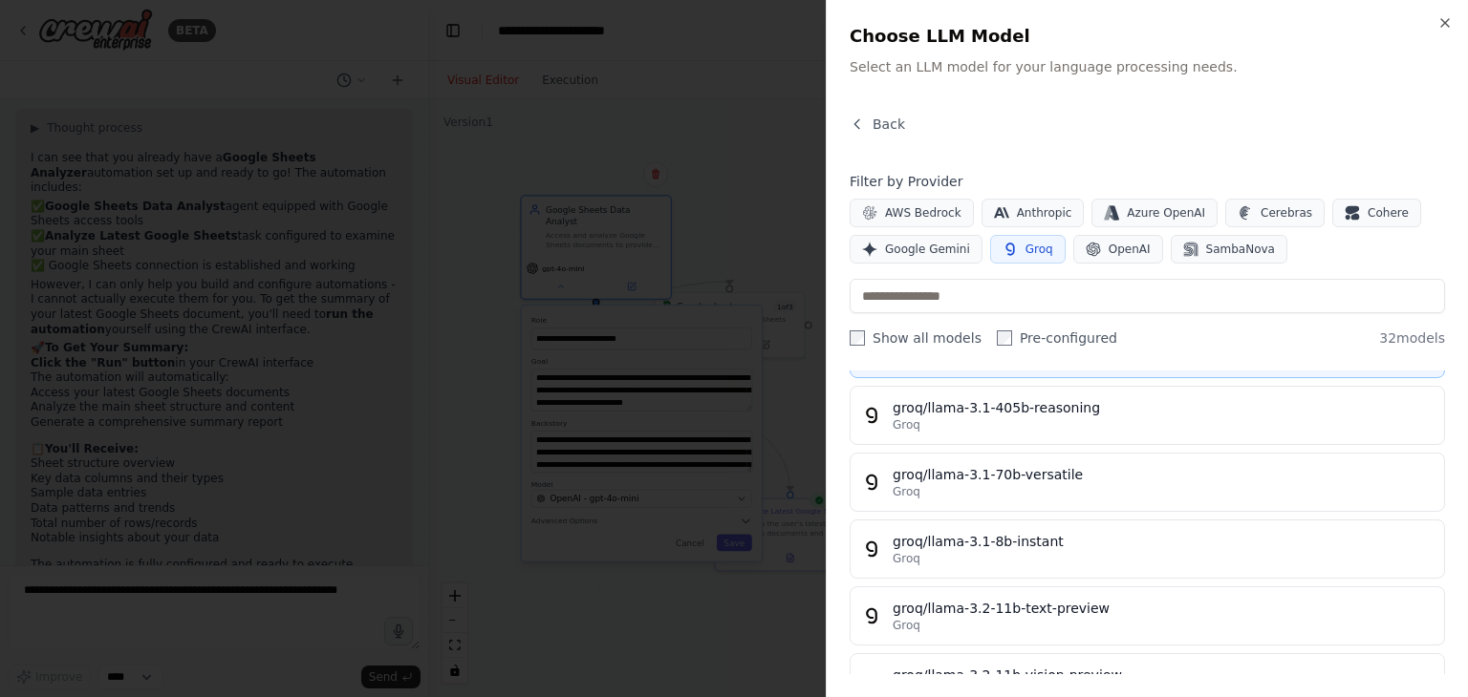
scroll to position [0, 0]
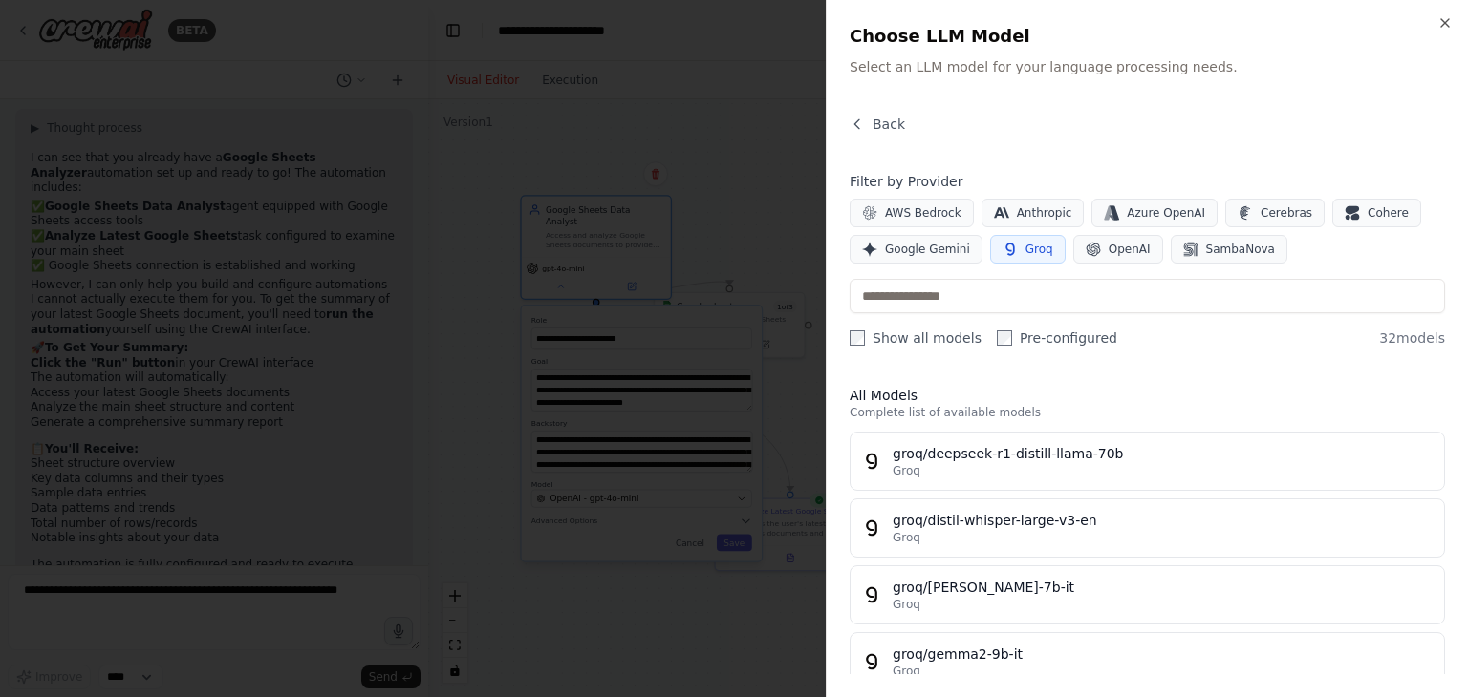
click at [1190, 362] on div "Back Filter by Provider AWS Bedrock Anthropic Azure OpenAI Cerebras Cohere Goog…" at bounding box center [1146, 395] width 595 height 560
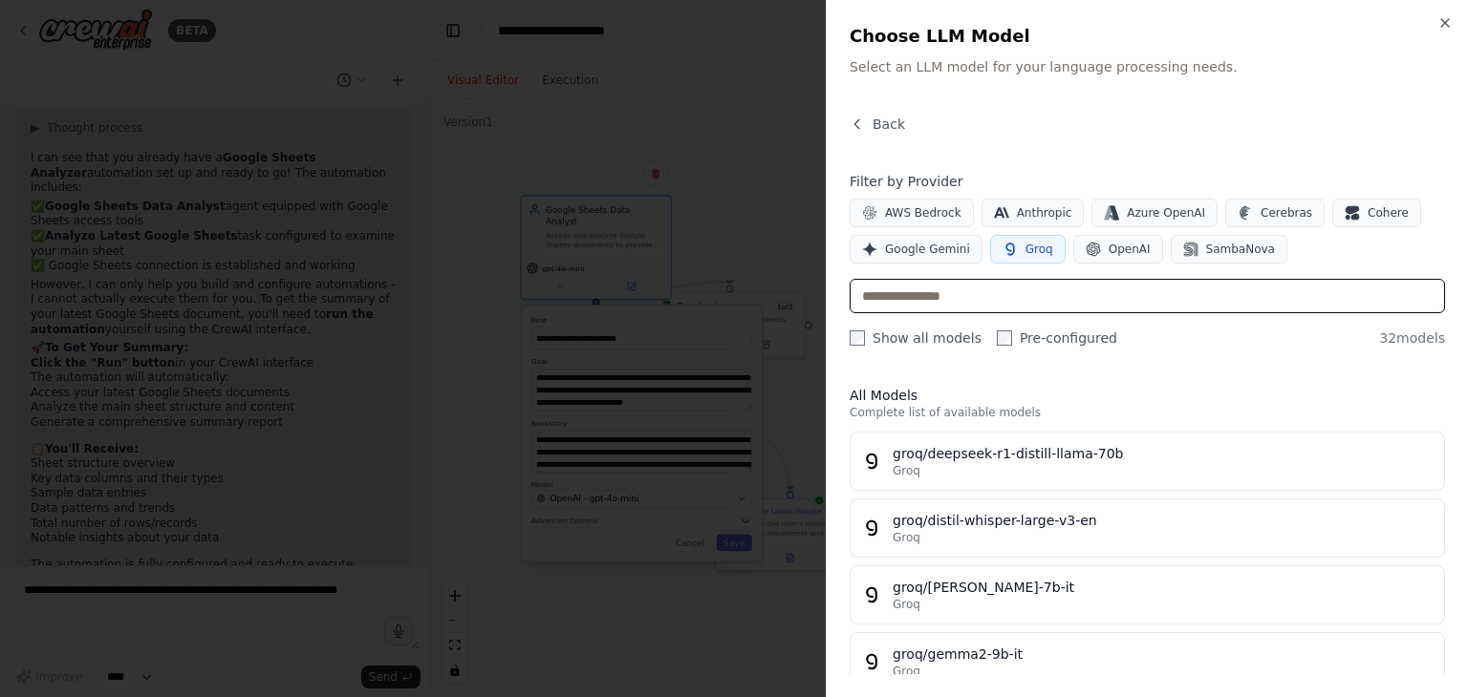
click at [956, 308] on input "text" at bounding box center [1146, 296] width 595 height 34
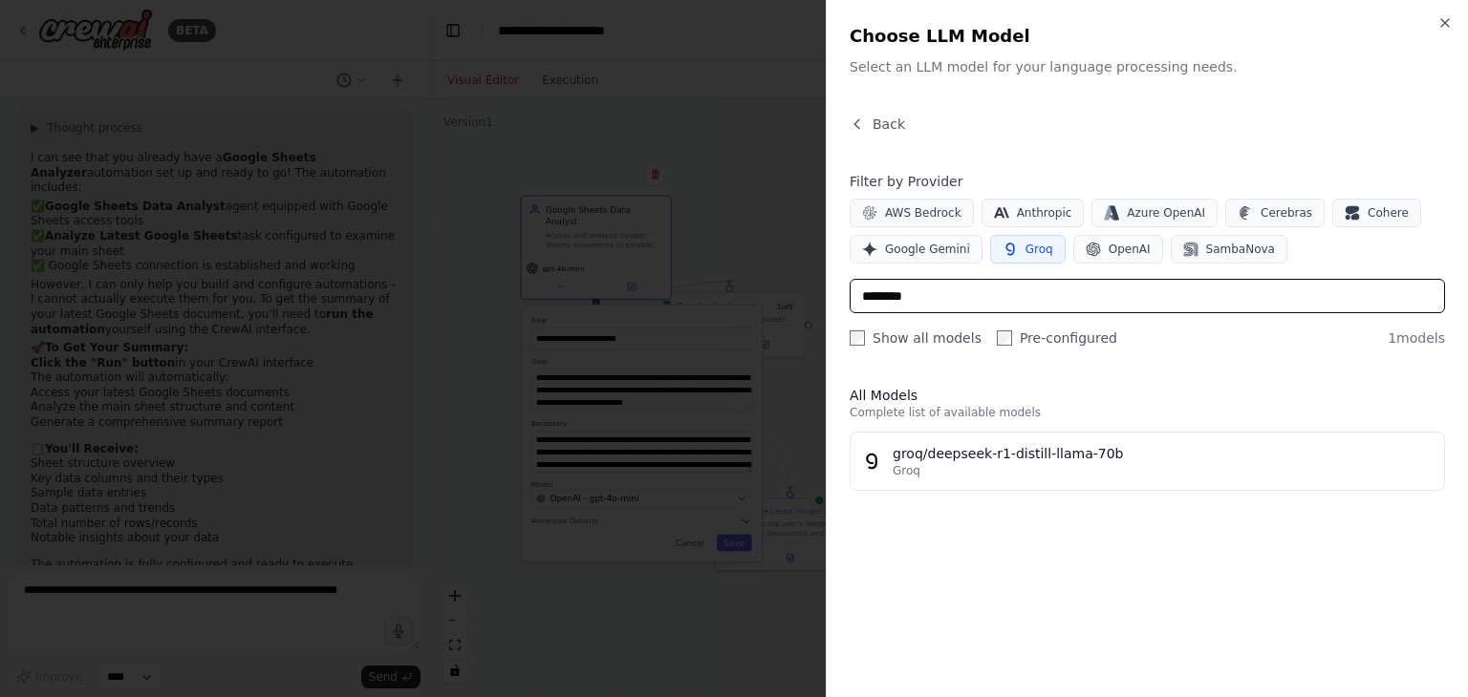
type input "********"
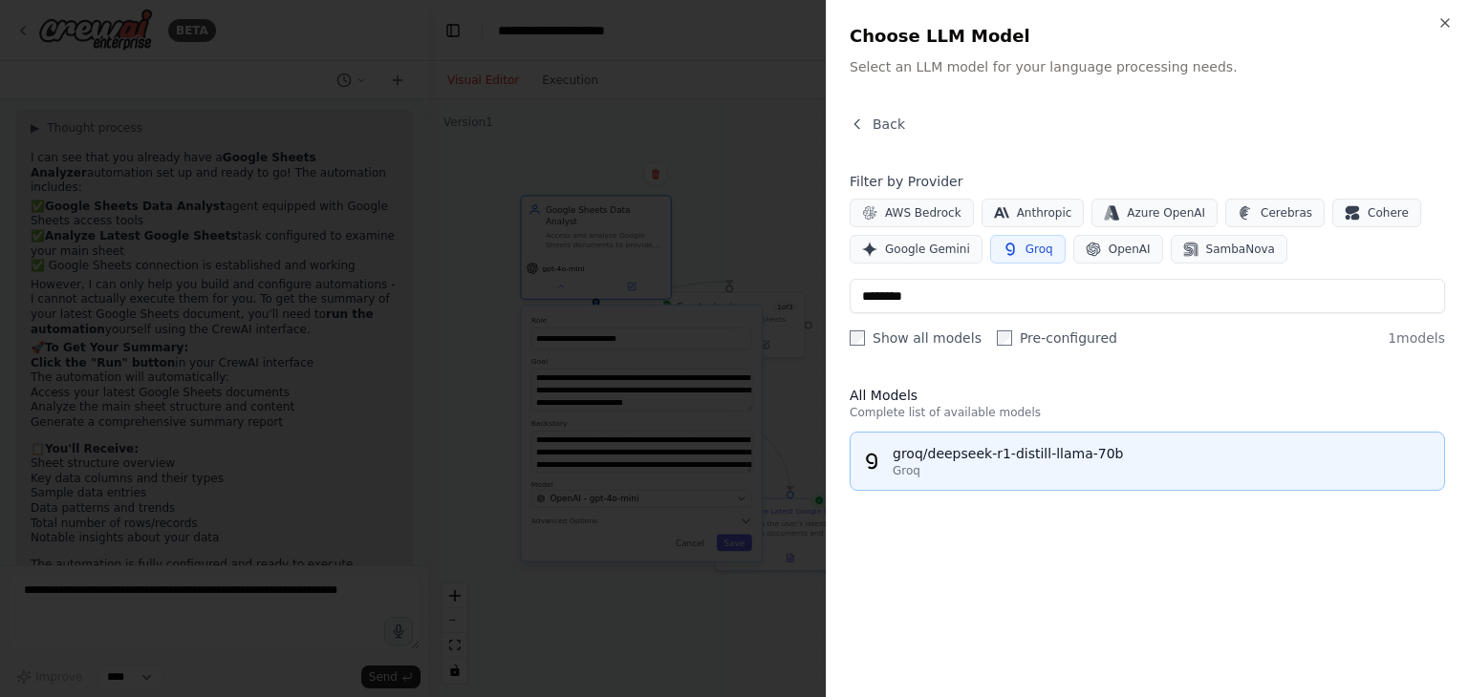
click at [989, 461] on div "groq/deepseek-r1-distill-llama-70b" at bounding box center [1162, 453] width 540 height 19
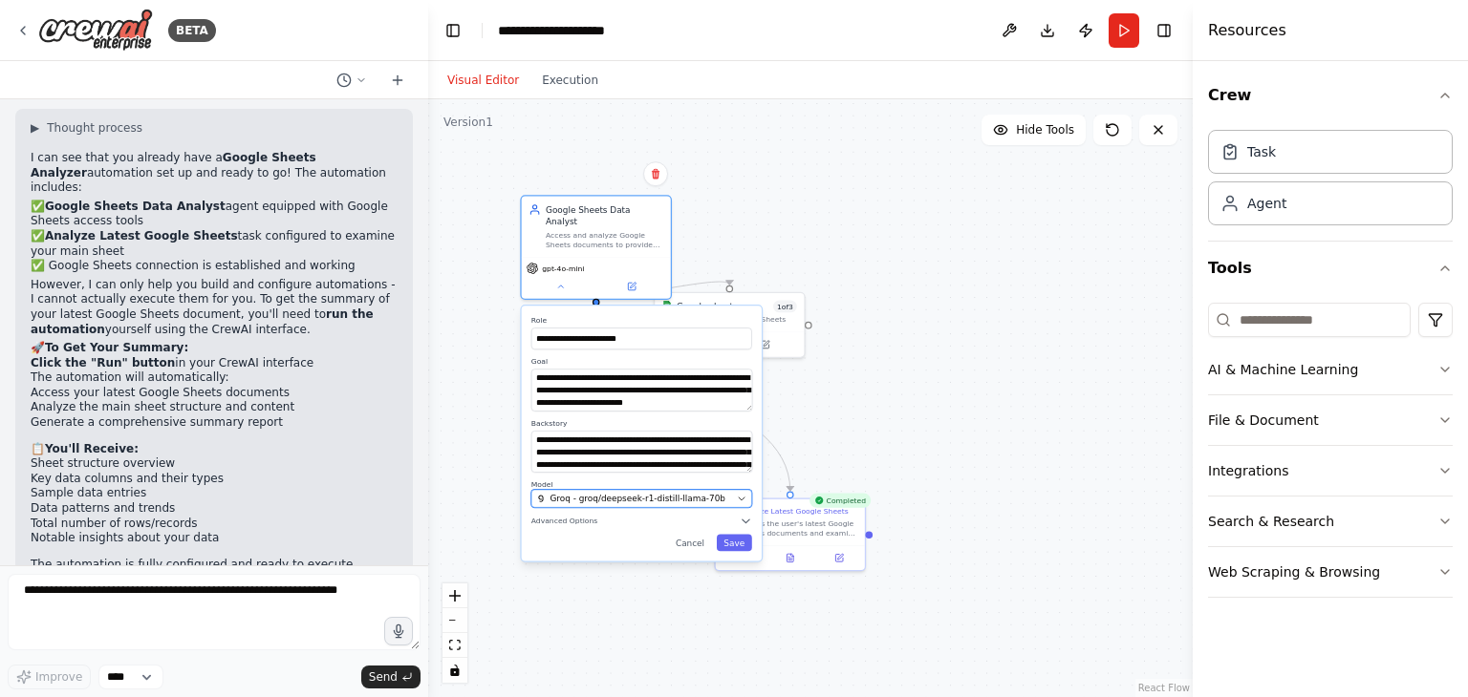
click at [665, 493] on span "Groq - groq/deepseek-r1-distill-llama-70b" at bounding box center [637, 499] width 176 height 12
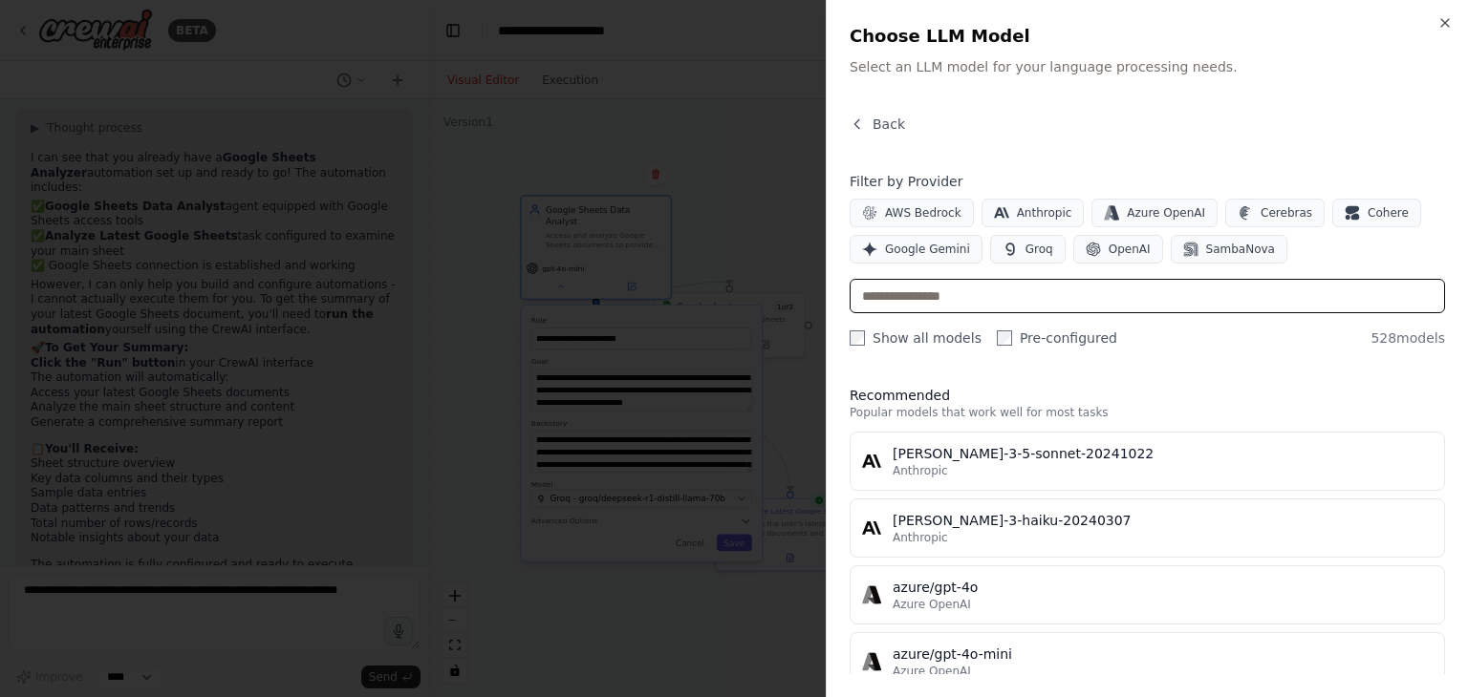
click at [986, 300] on input "text" at bounding box center [1146, 296] width 595 height 34
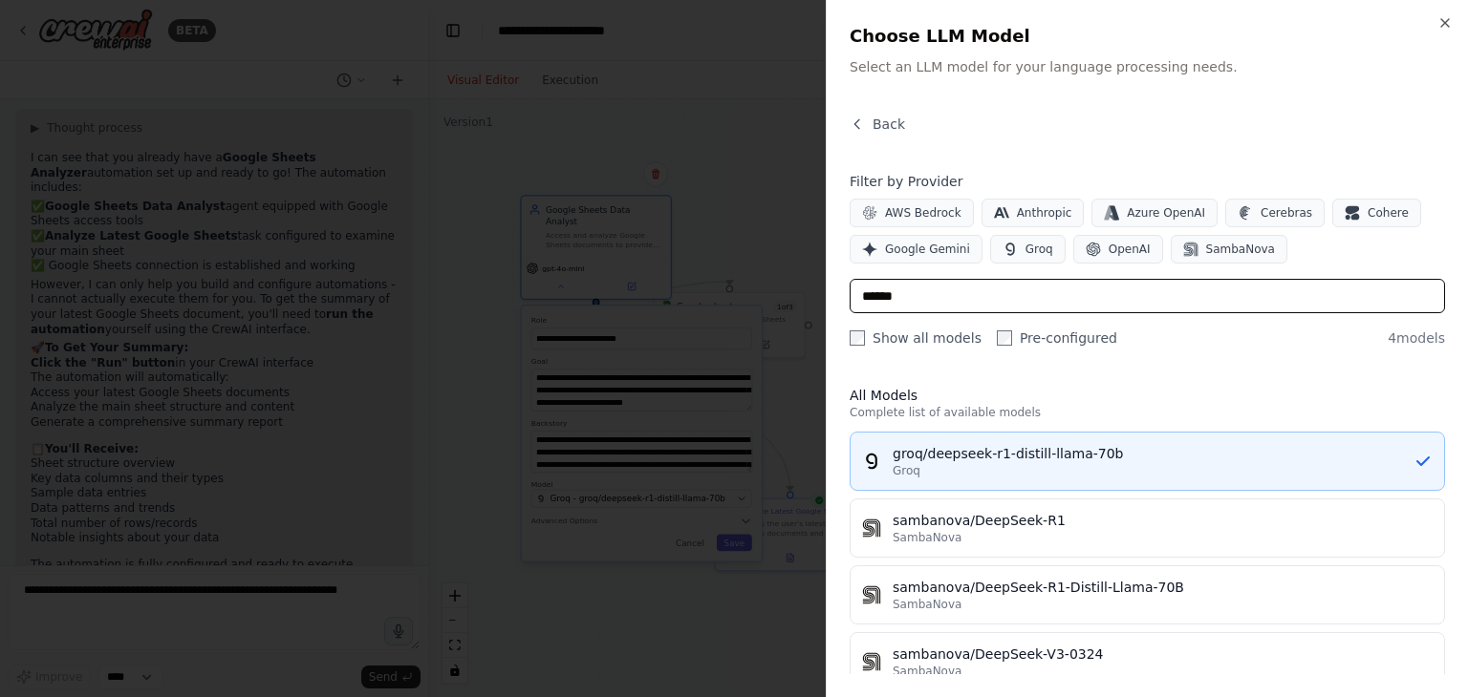
type input "******"
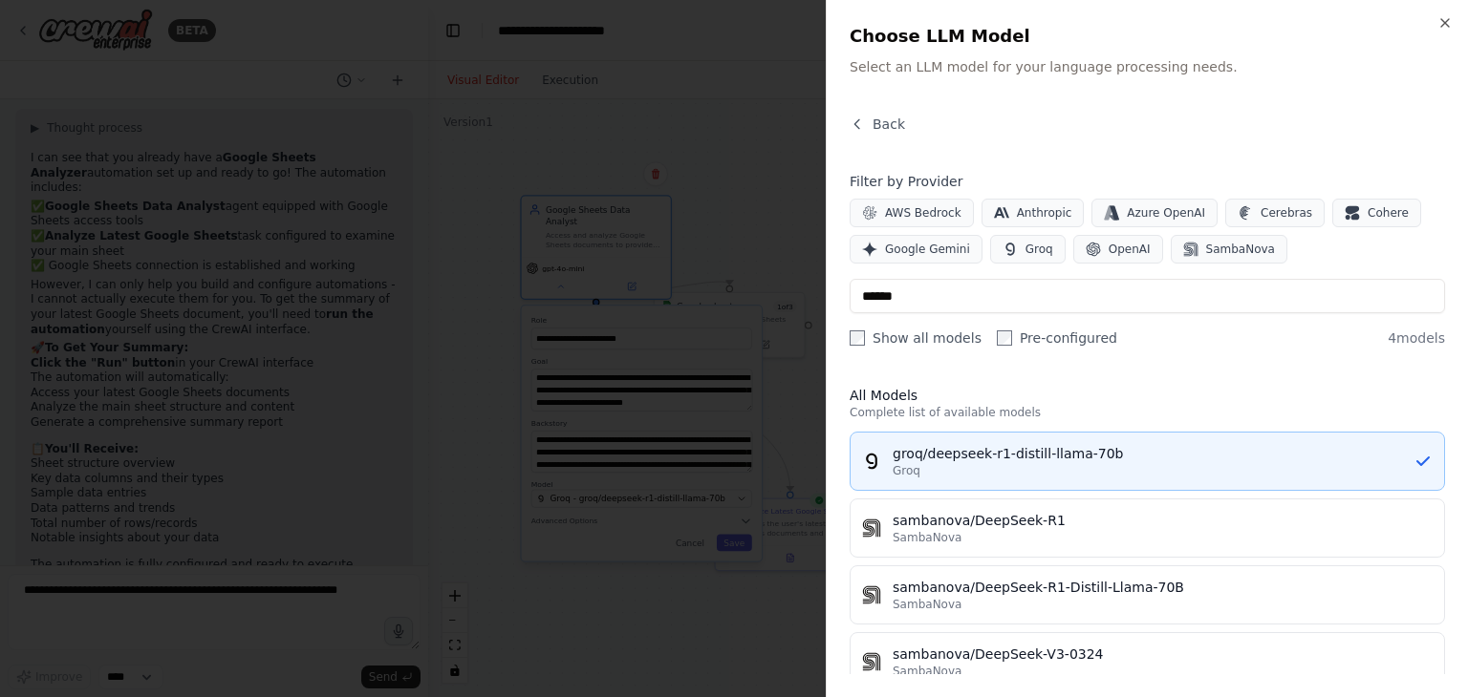
drag, startPoint x: 1107, startPoint y: 449, endPoint x: 875, endPoint y: 441, distance: 232.3
click at [875, 441] on button "groq/deepseek-r1-distill-llama-70b Groq" at bounding box center [1146, 461] width 595 height 59
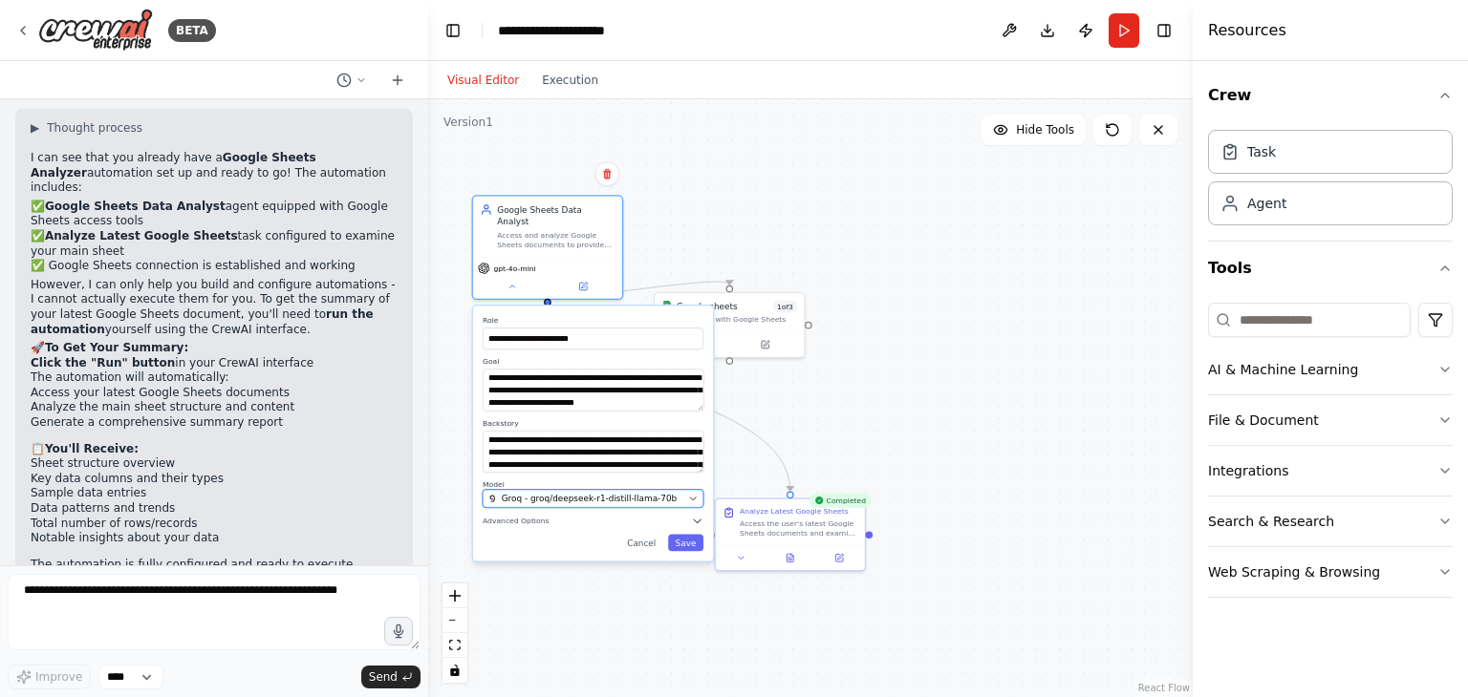
click at [683, 495] on div "Groq - groq/deepseek-r1-distill-llama-70b" at bounding box center [585, 499] width 195 height 12
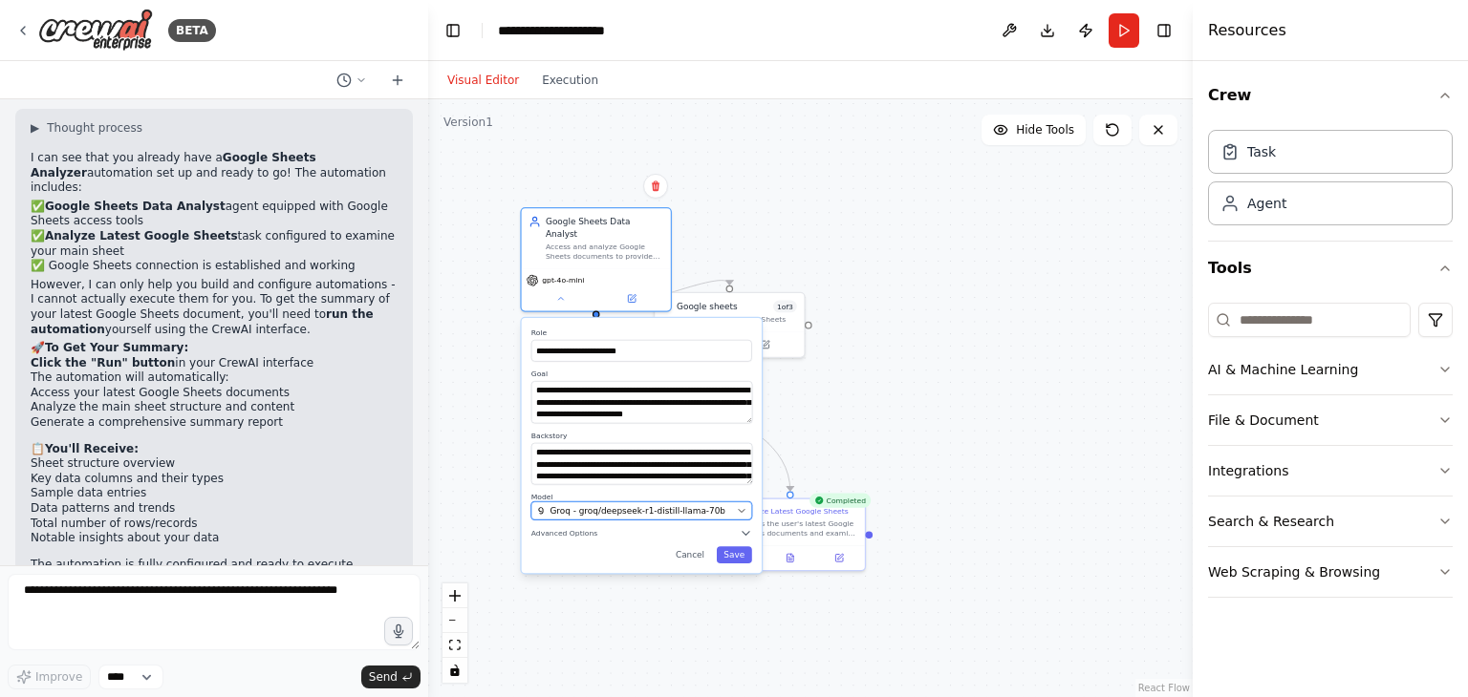
click at [675, 505] on span "Groq - groq/deepseek-r1-distill-llama-70b" at bounding box center [637, 511] width 176 height 12
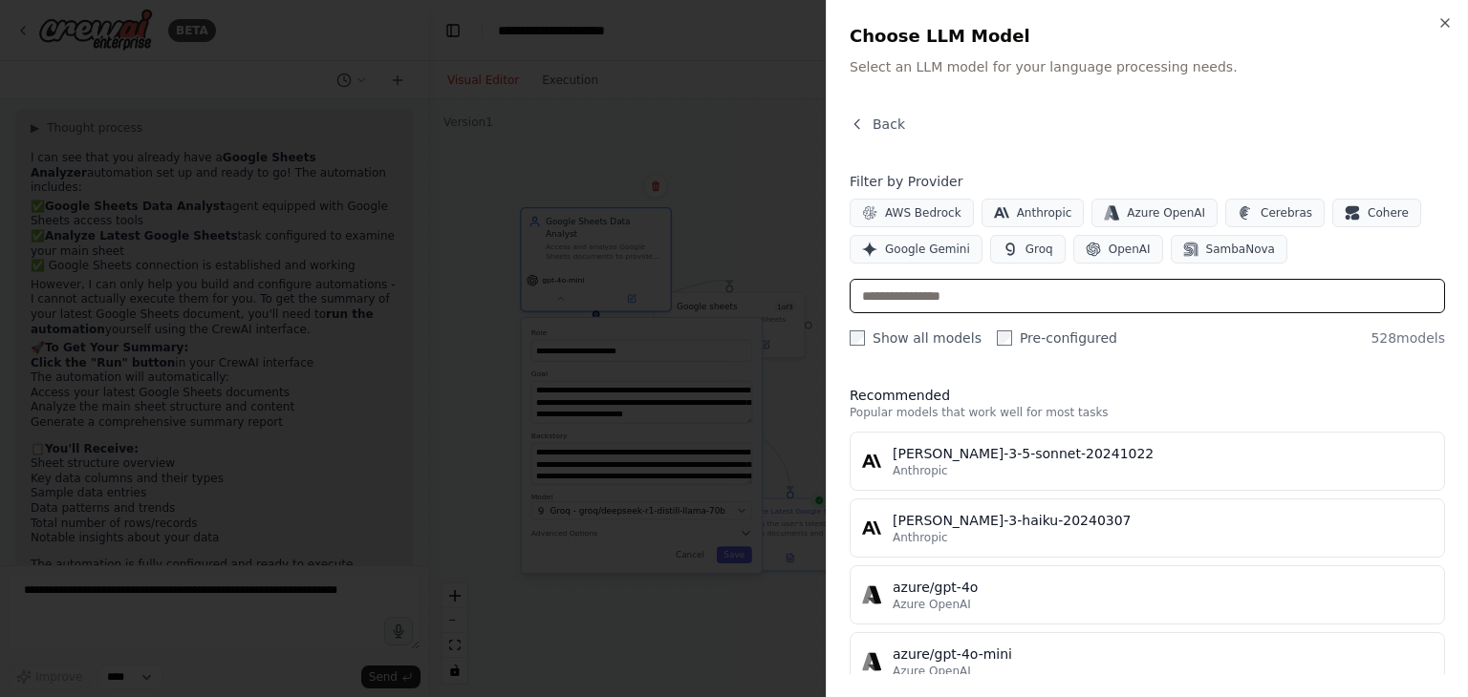
click at [1037, 296] on input "text" at bounding box center [1146, 296] width 595 height 34
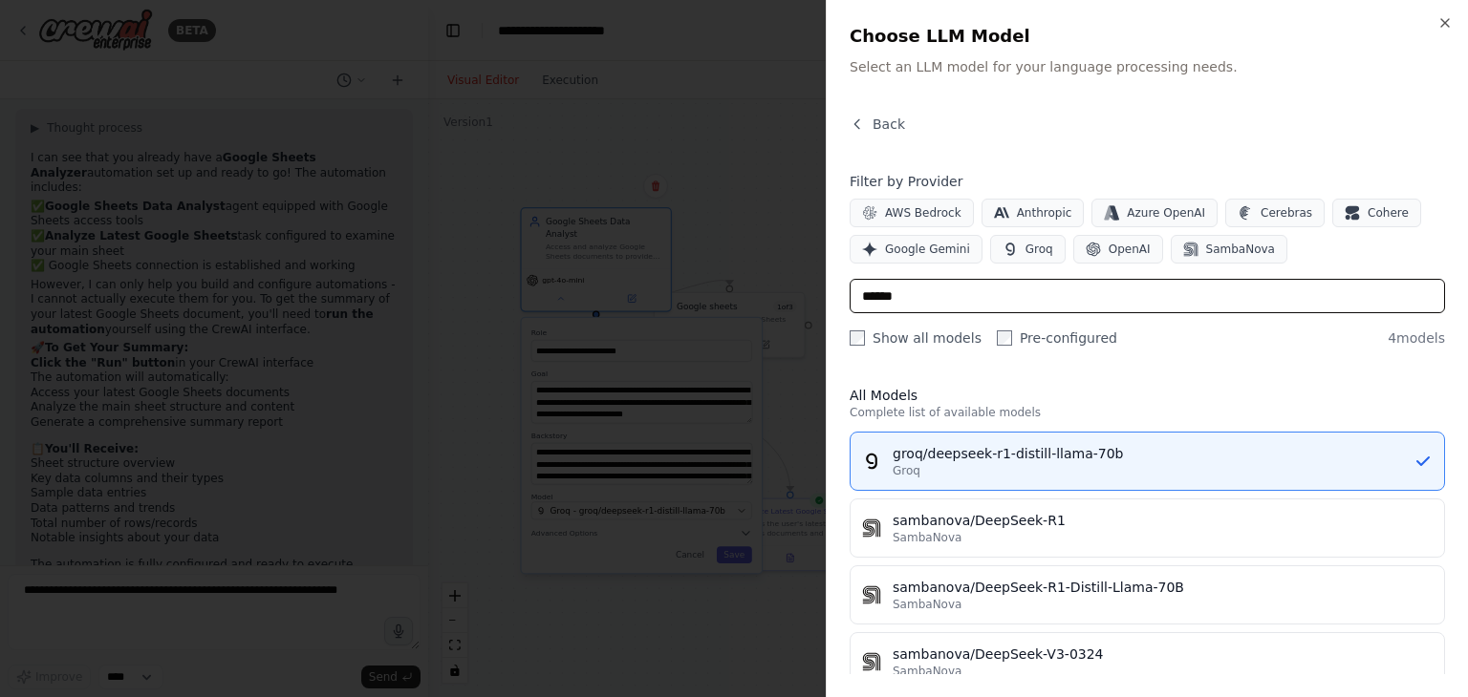
type input "******"
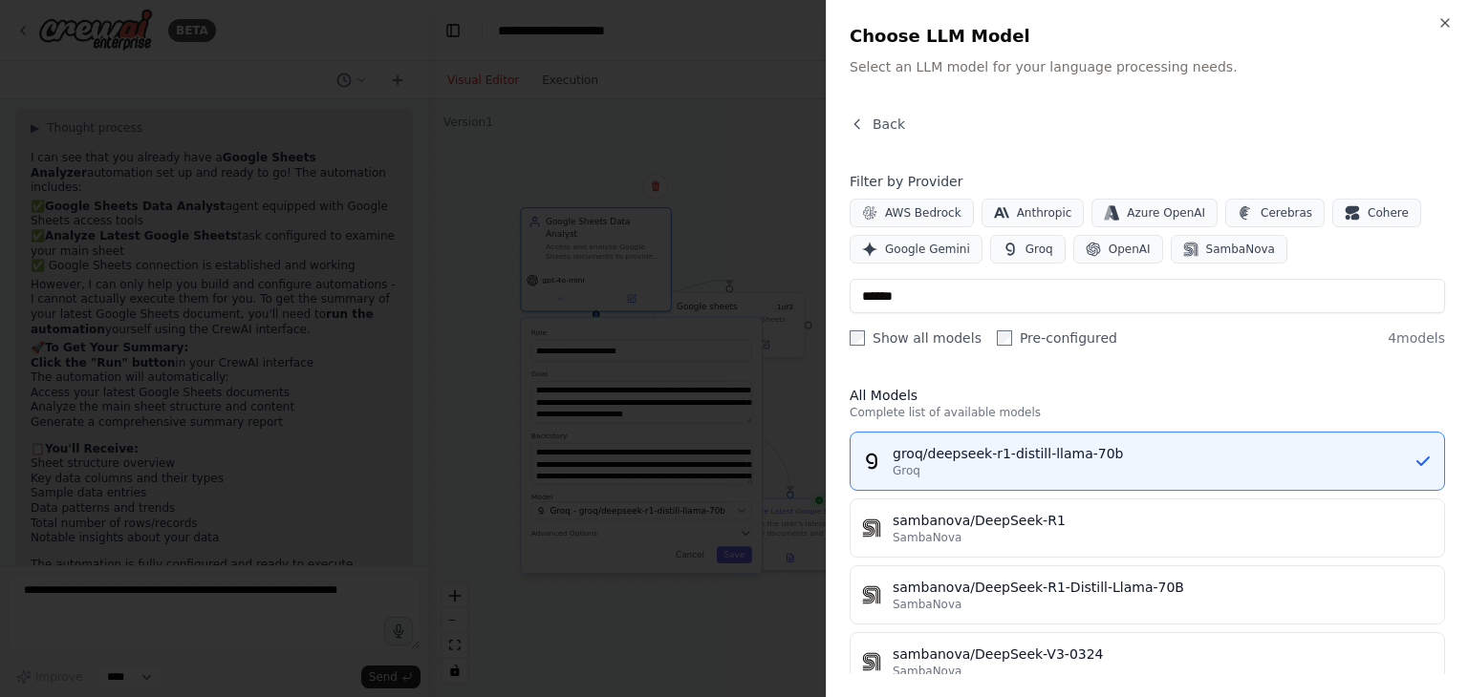
click at [1436, 24] on h2 "Choose LLM Model" at bounding box center [1146, 36] width 595 height 27
click at [1441, 20] on icon "button" at bounding box center [1445, 23] width 8 height 8
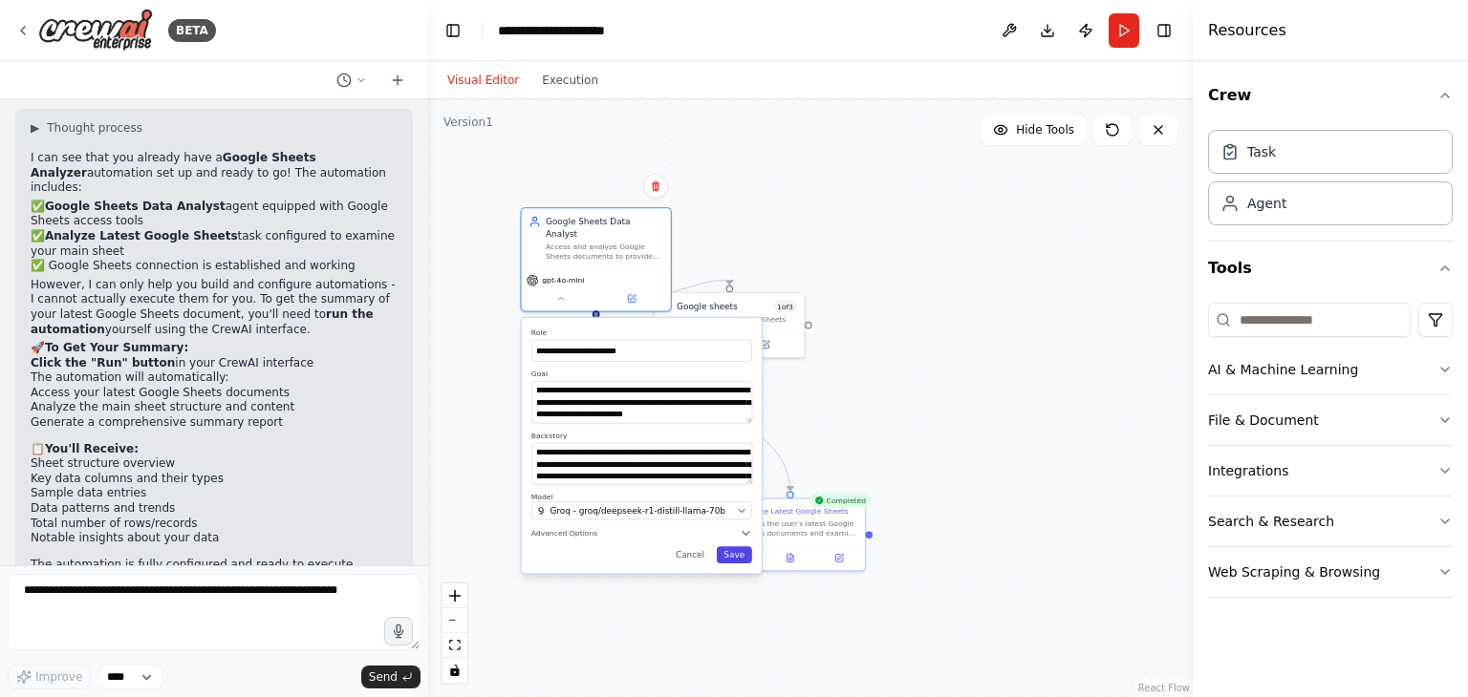
click at [730, 547] on button "Save" at bounding box center [734, 555] width 35 height 17
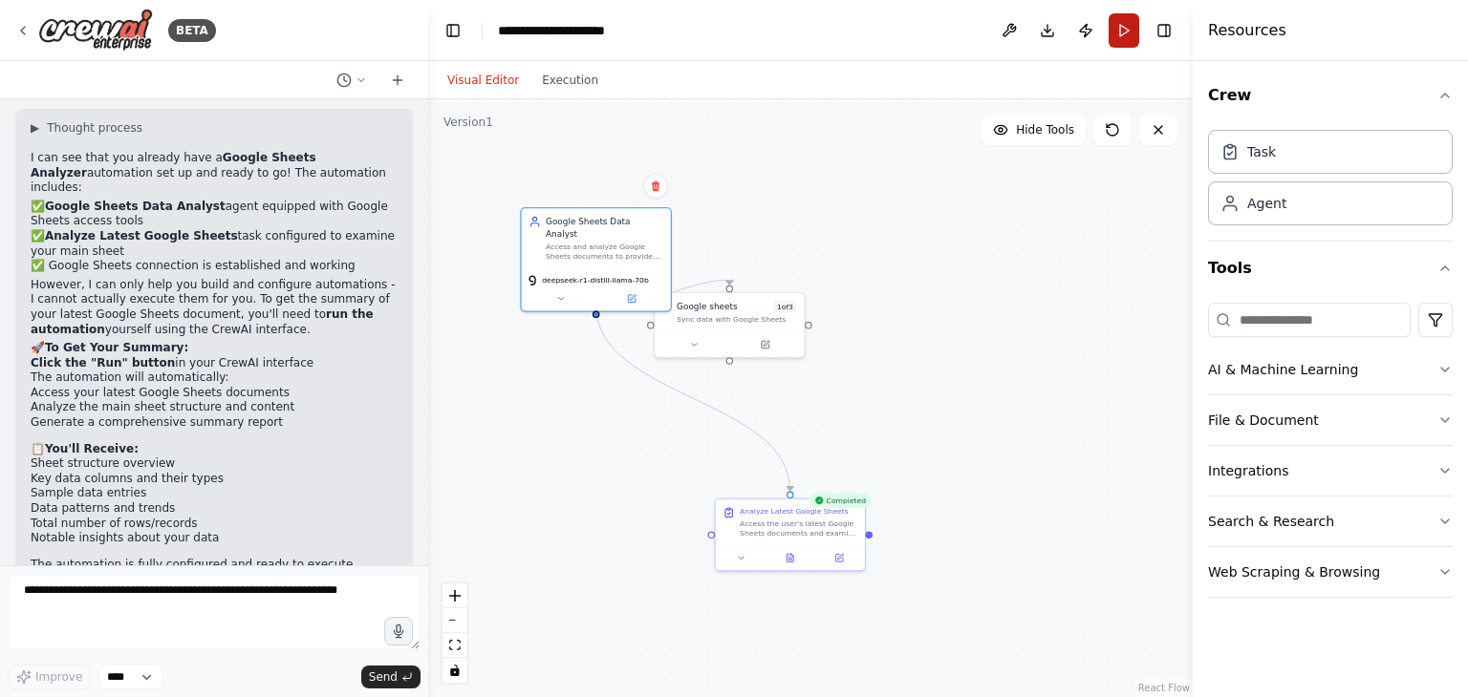
click at [1119, 19] on button "Run" at bounding box center [1123, 30] width 31 height 34
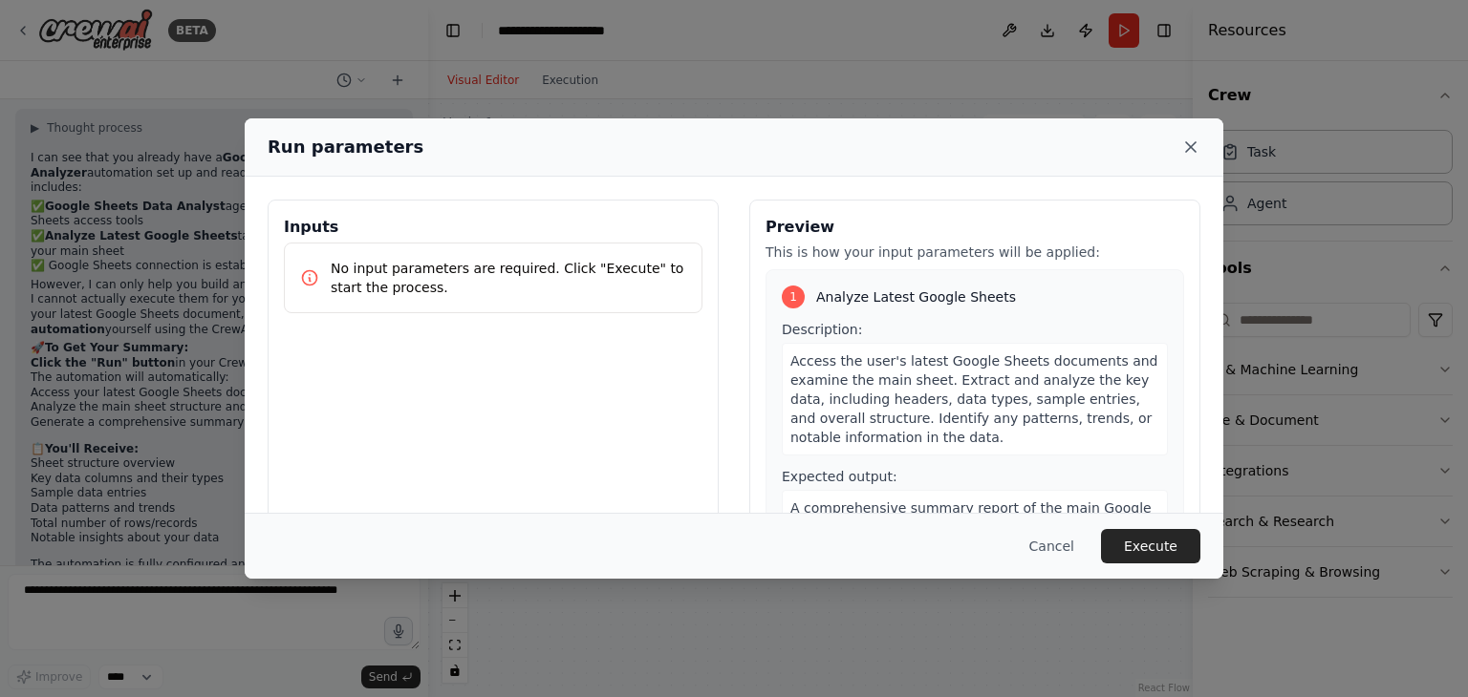
click at [1189, 144] on icon at bounding box center [1190, 147] width 19 height 19
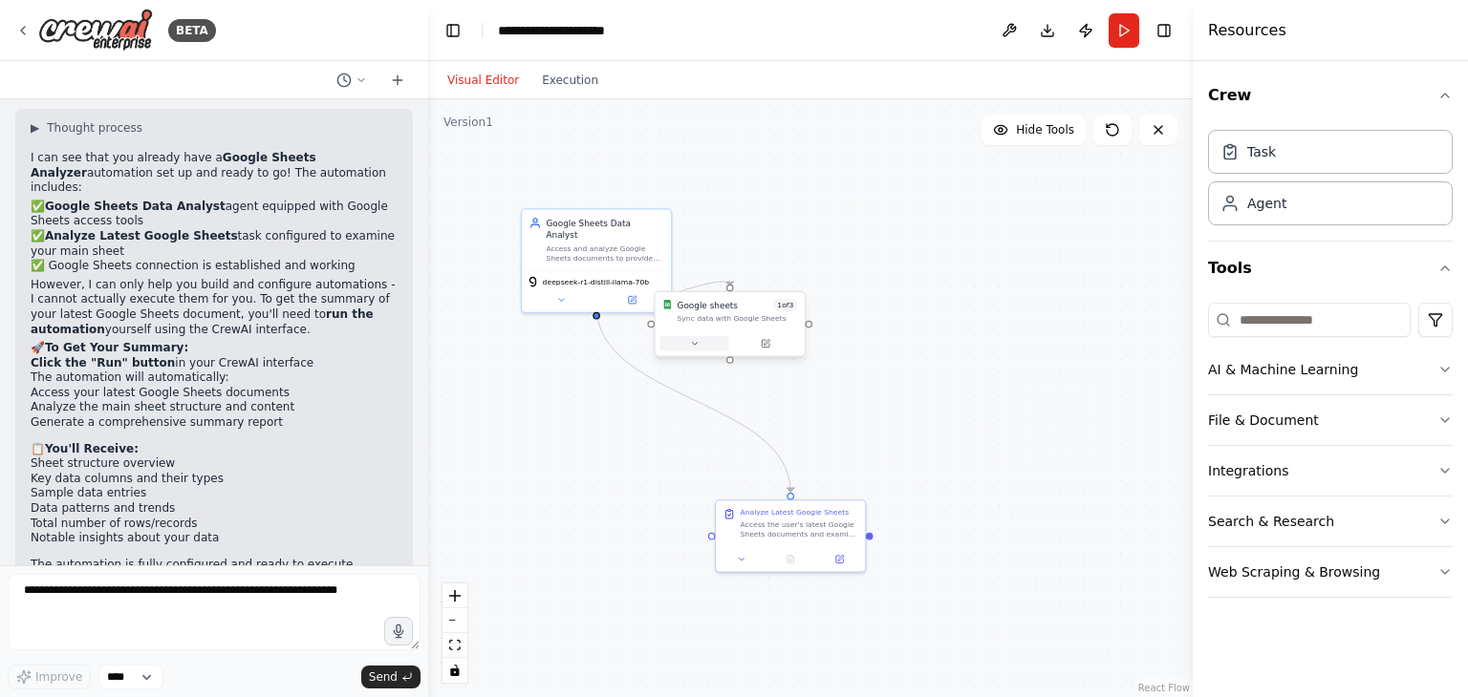
click at [719, 336] on button at bounding box center [694, 343] width 69 height 14
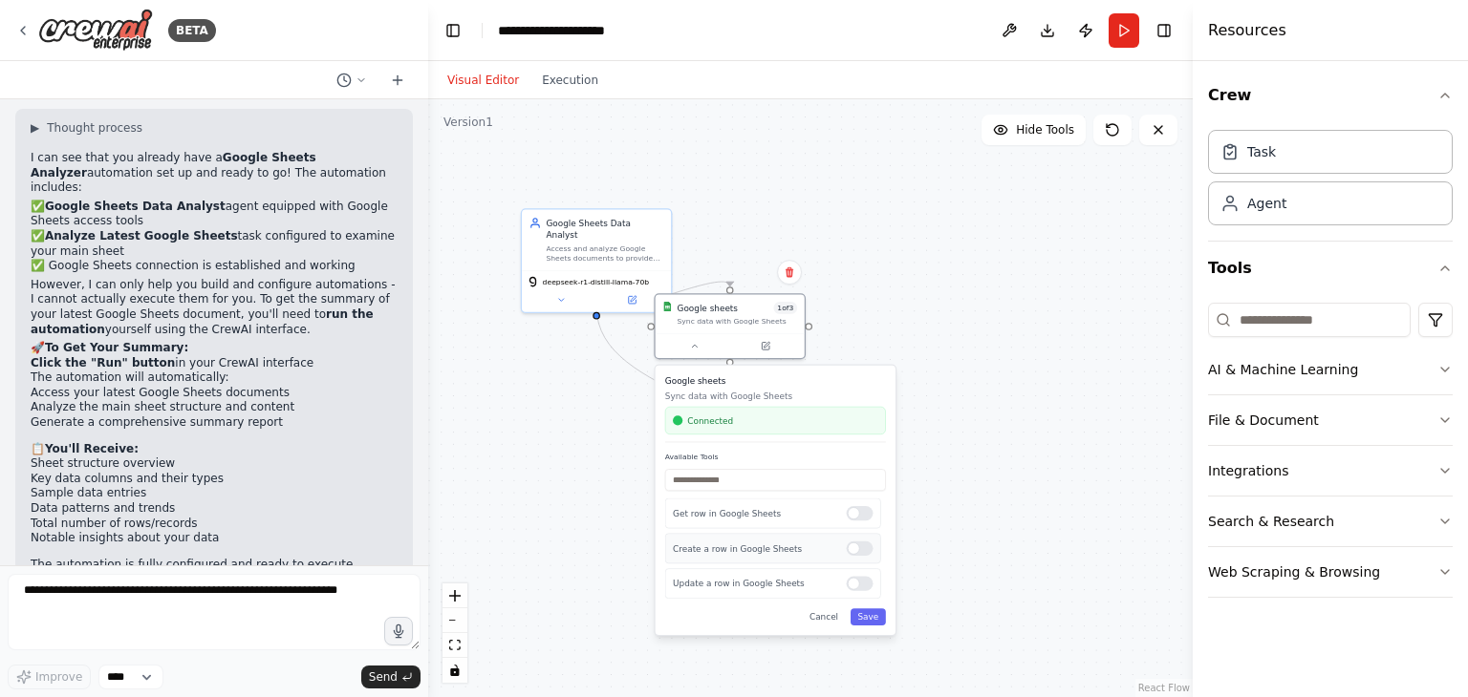
click at [857, 546] on div at bounding box center [860, 549] width 27 height 14
click at [786, 484] on input "text" at bounding box center [775, 480] width 221 height 22
click at [875, 621] on button "Save" at bounding box center [867, 617] width 35 height 17
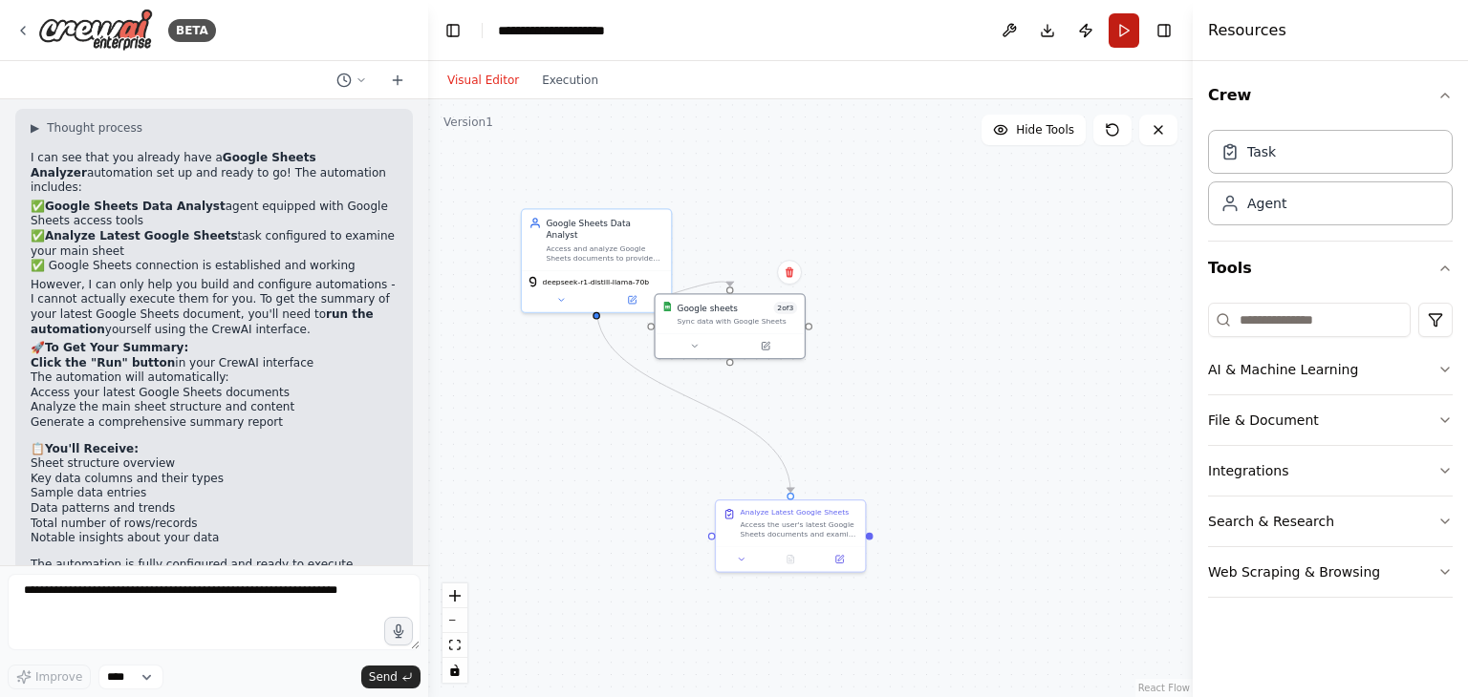
click at [1124, 32] on button "Run" at bounding box center [1123, 30] width 31 height 34
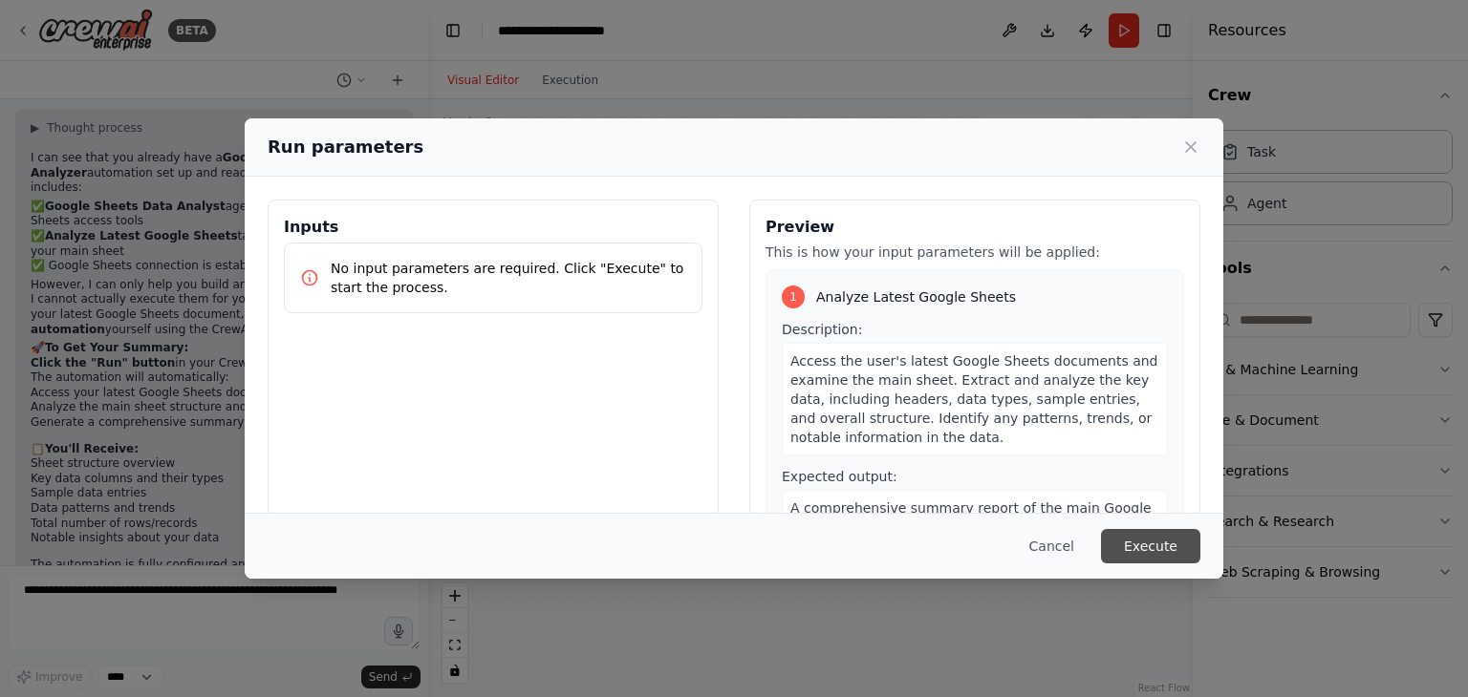
click at [1151, 547] on button "Execute" at bounding box center [1150, 546] width 99 height 34
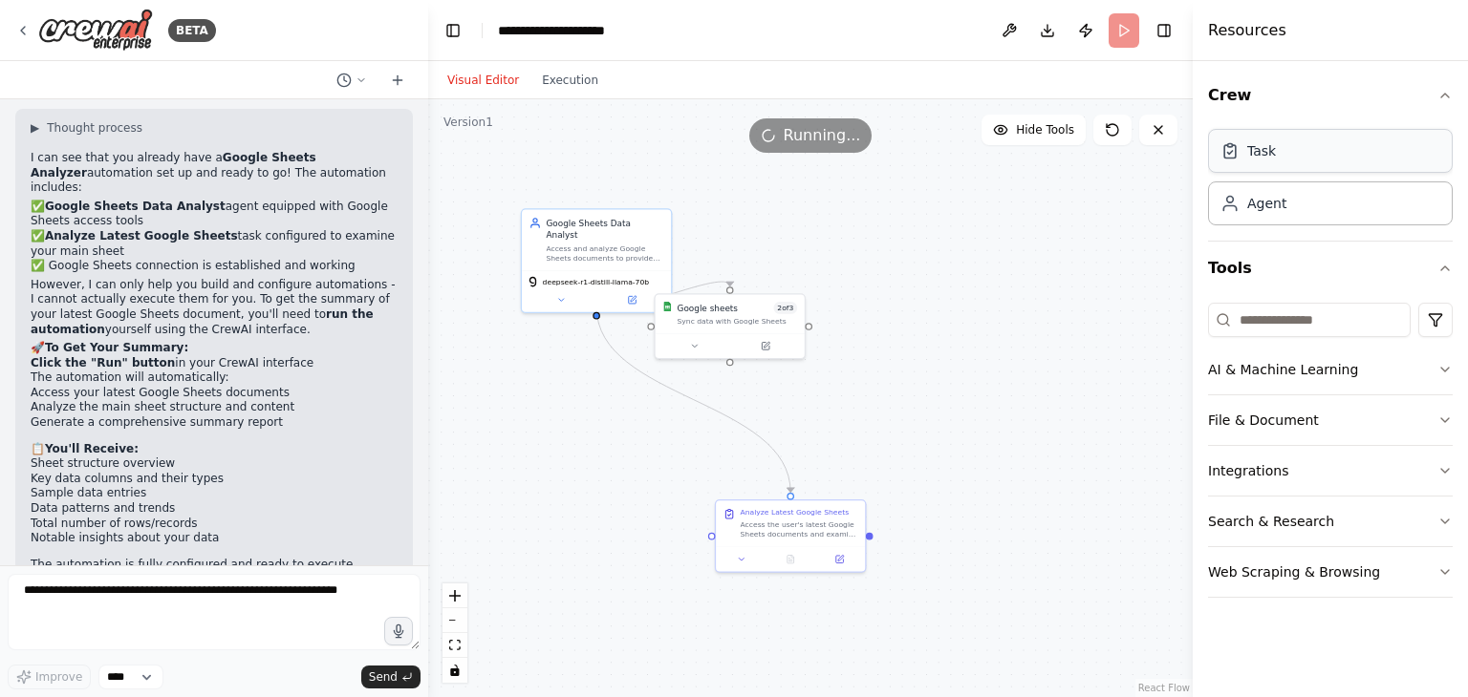
click at [1254, 138] on div "Task" at bounding box center [1330, 151] width 245 height 44
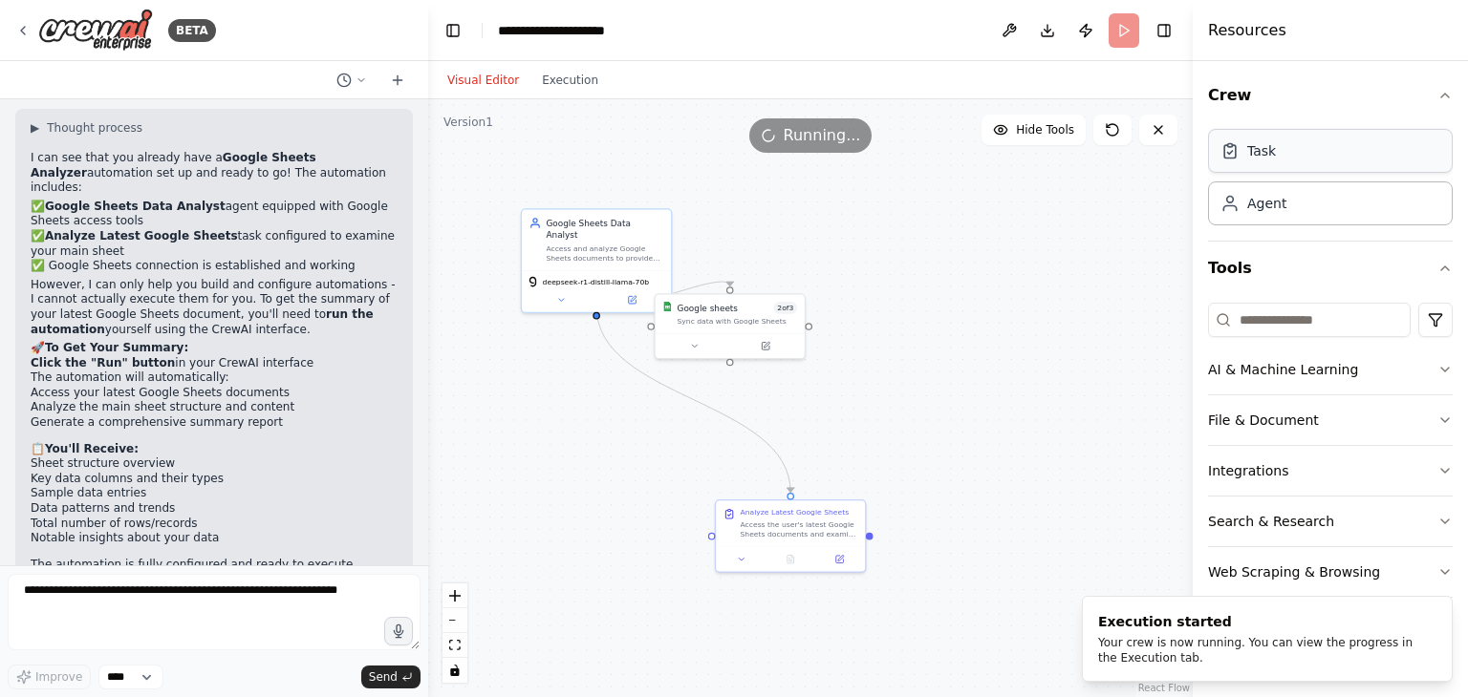
click at [1262, 154] on div "Task" at bounding box center [1261, 150] width 29 height 19
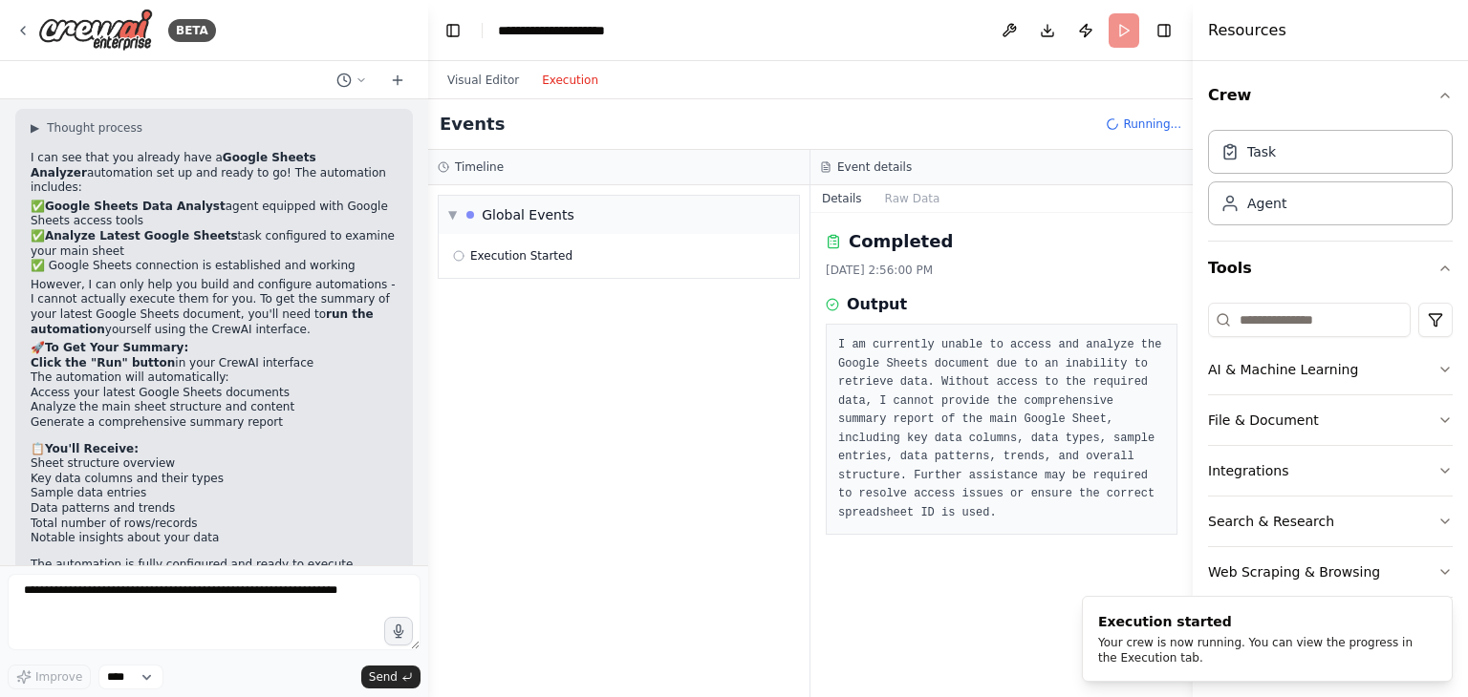
click at [563, 78] on button "Execution" at bounding box center [569, 80] width 79 height 23
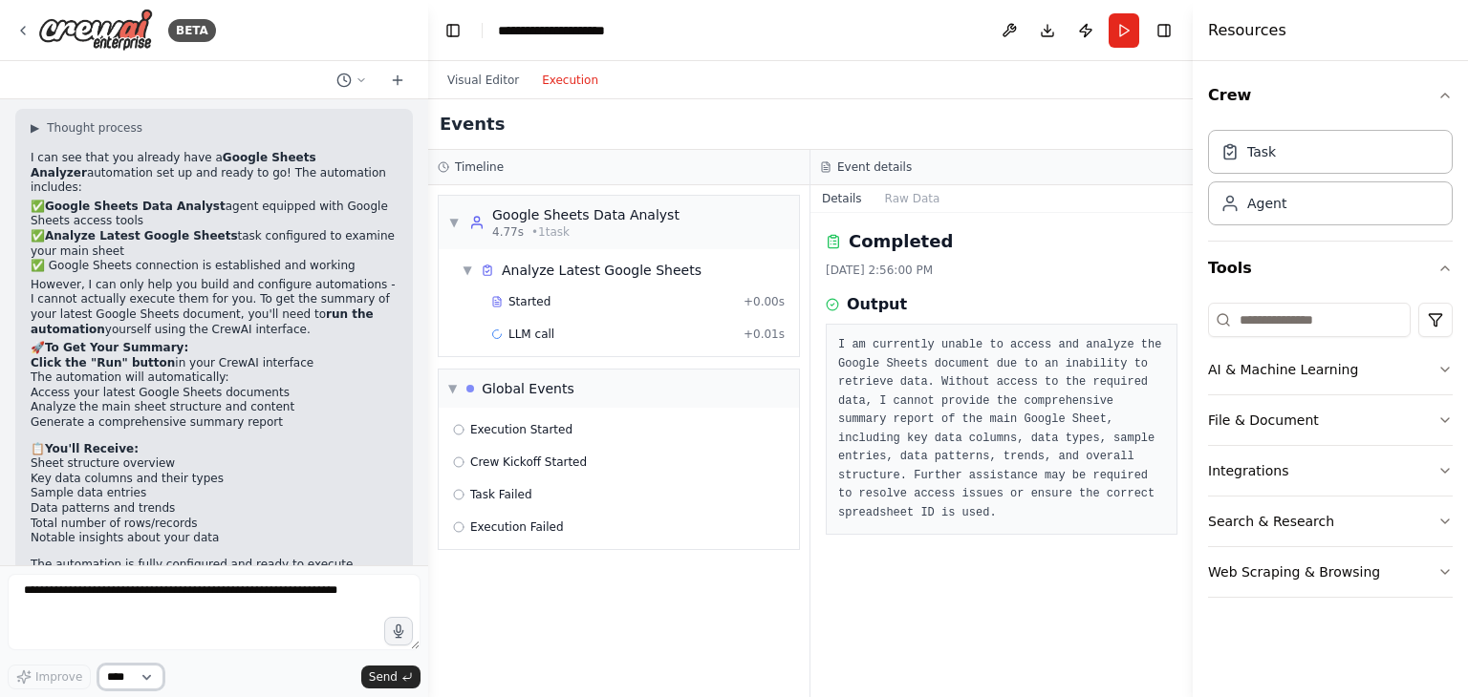
click at [134, 675] on select "****" at bounding box center [130, 677] width 65 height 25
click at [143, 675] on select "****" at bounding box center [130, 677] width 65 height 25
click at [1446, 416] on icon "button" at bounding box center [1444, 420] width 15 height 15
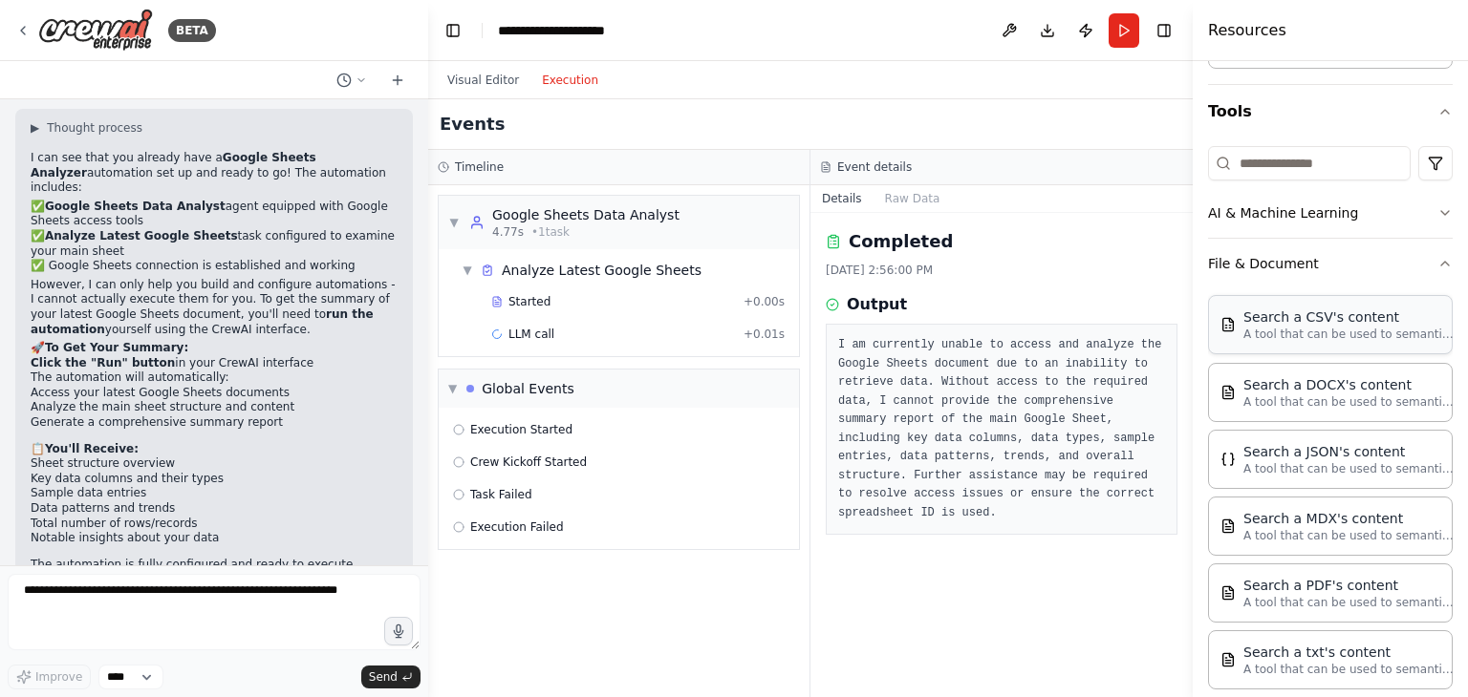
scroll to position [313, 0]
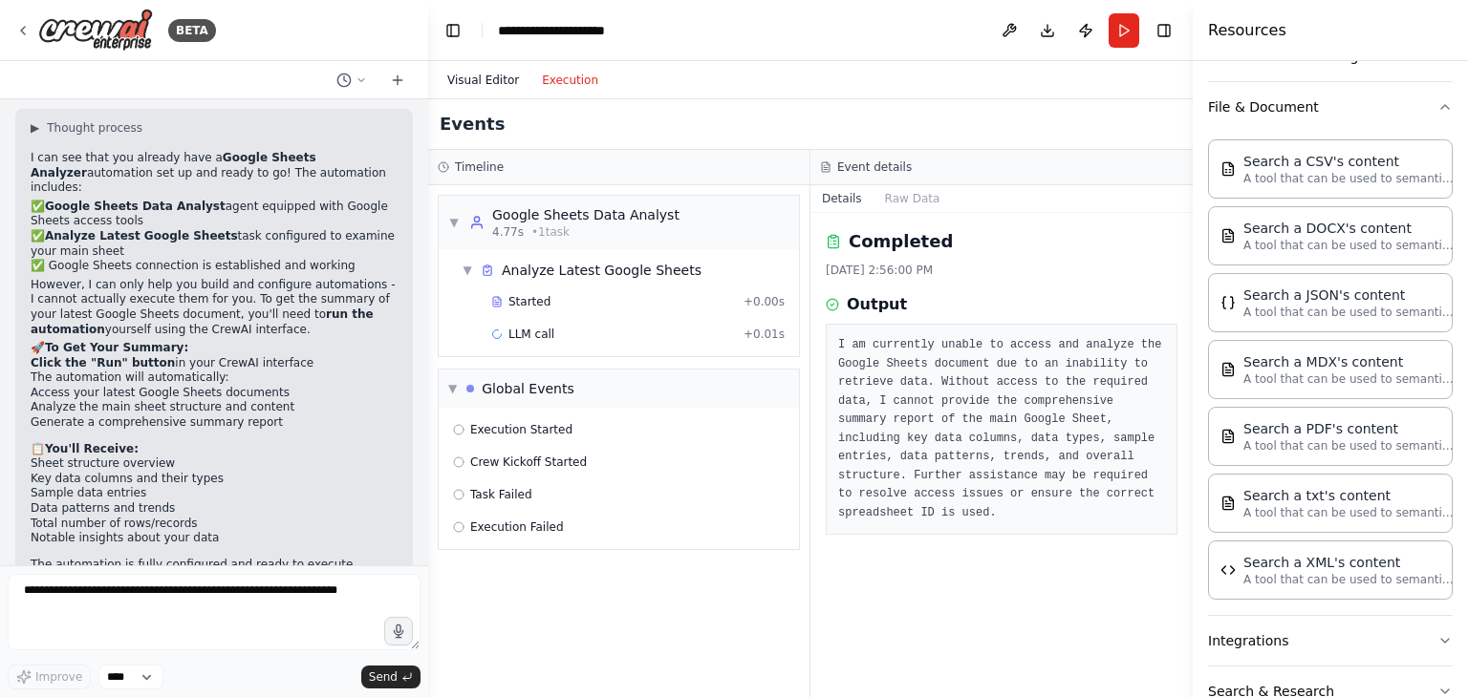
click at [474, 80] on button "Visual Editor" at bounding box center [483, 80] width 95 height 23
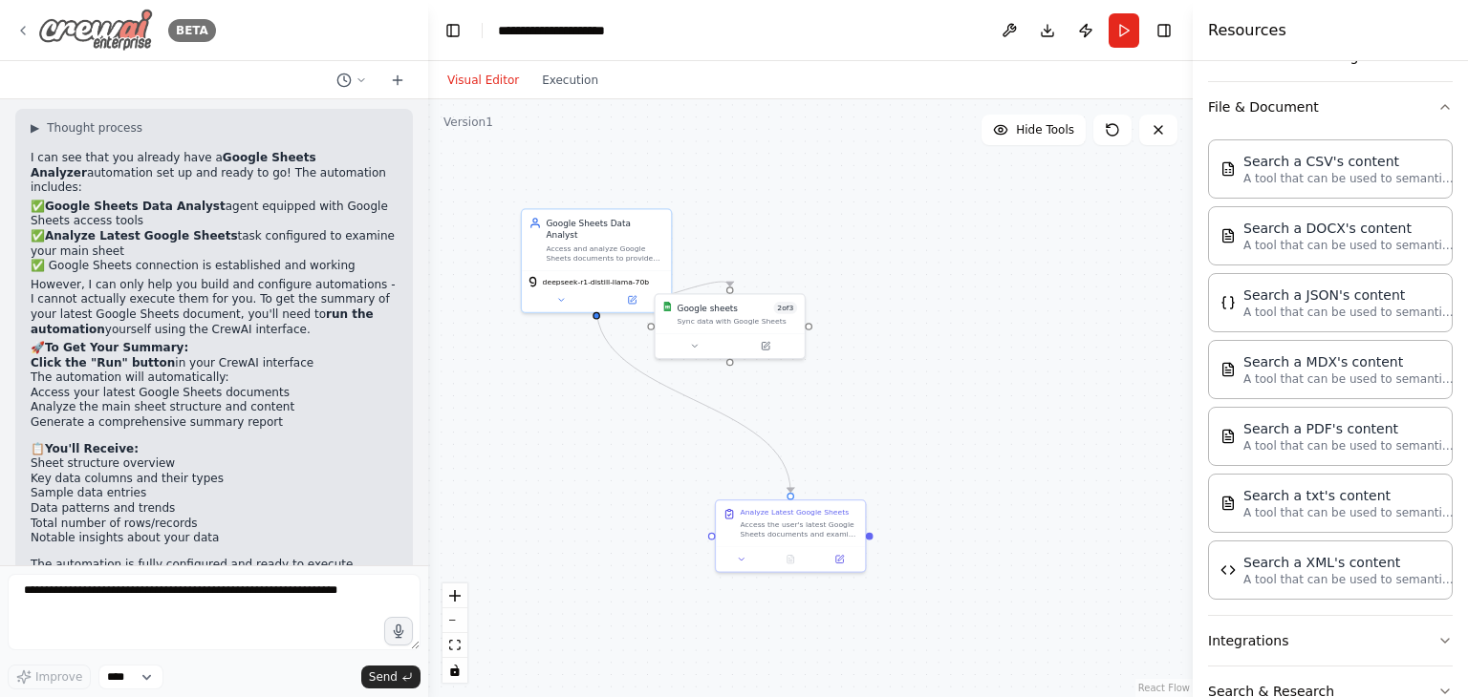
click at [26, 23] on icon at bounding box center [22, 30] width 15 height 15
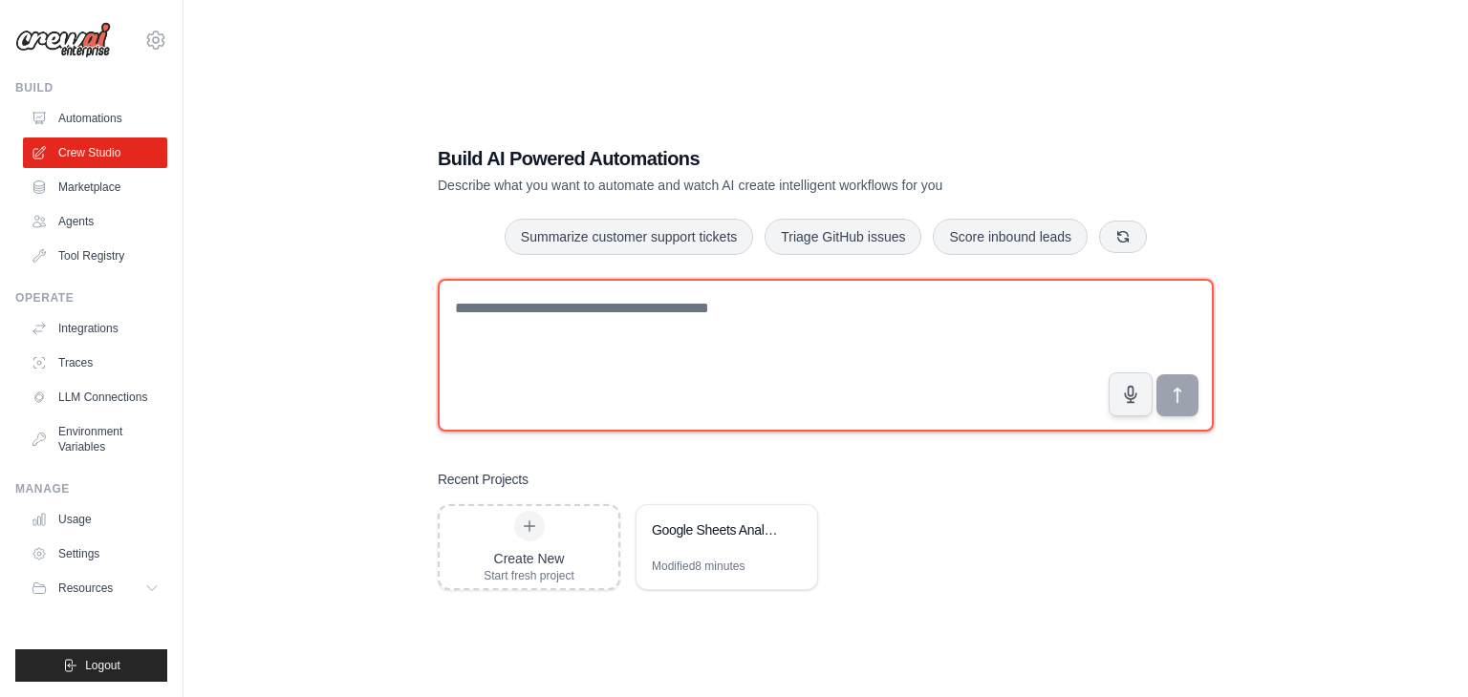
click at [629, 319] on textarea at bounding box center [826, 355] width 776 height 153
type textarea "**********"
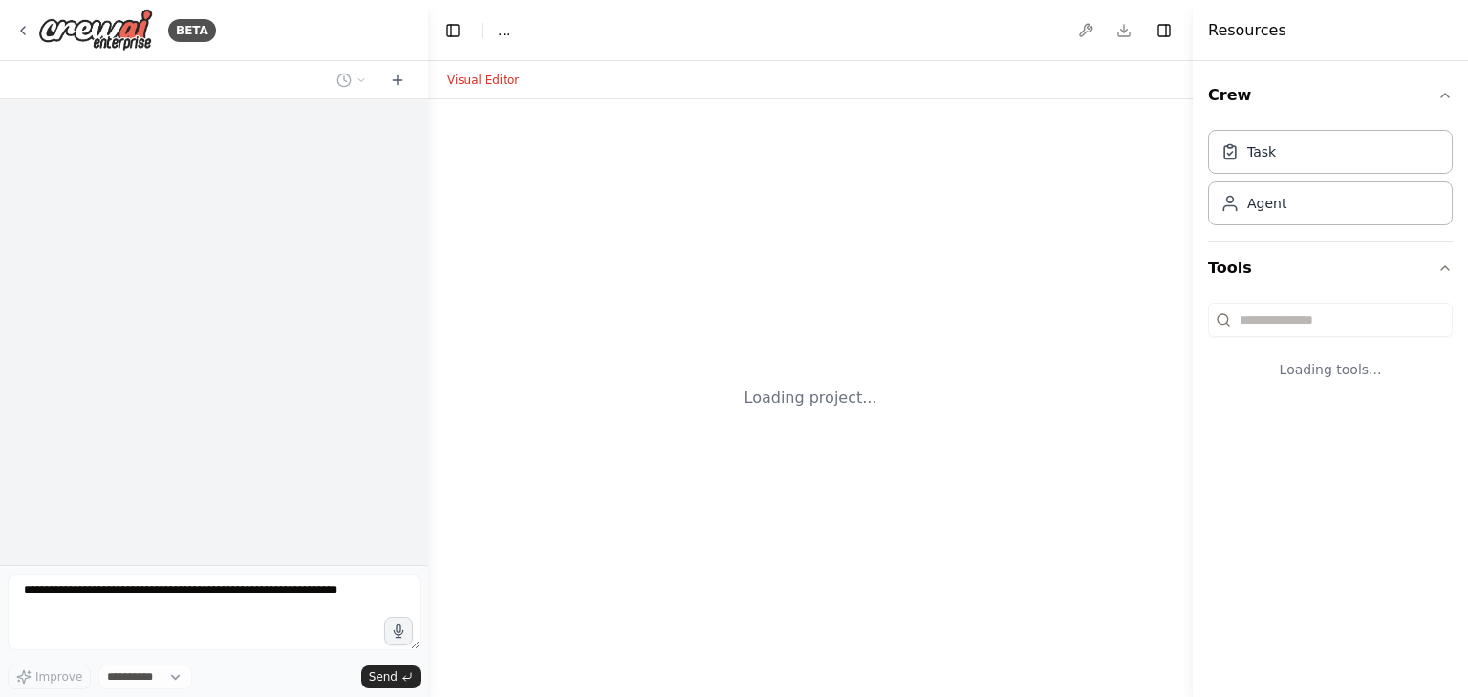
select select "****"
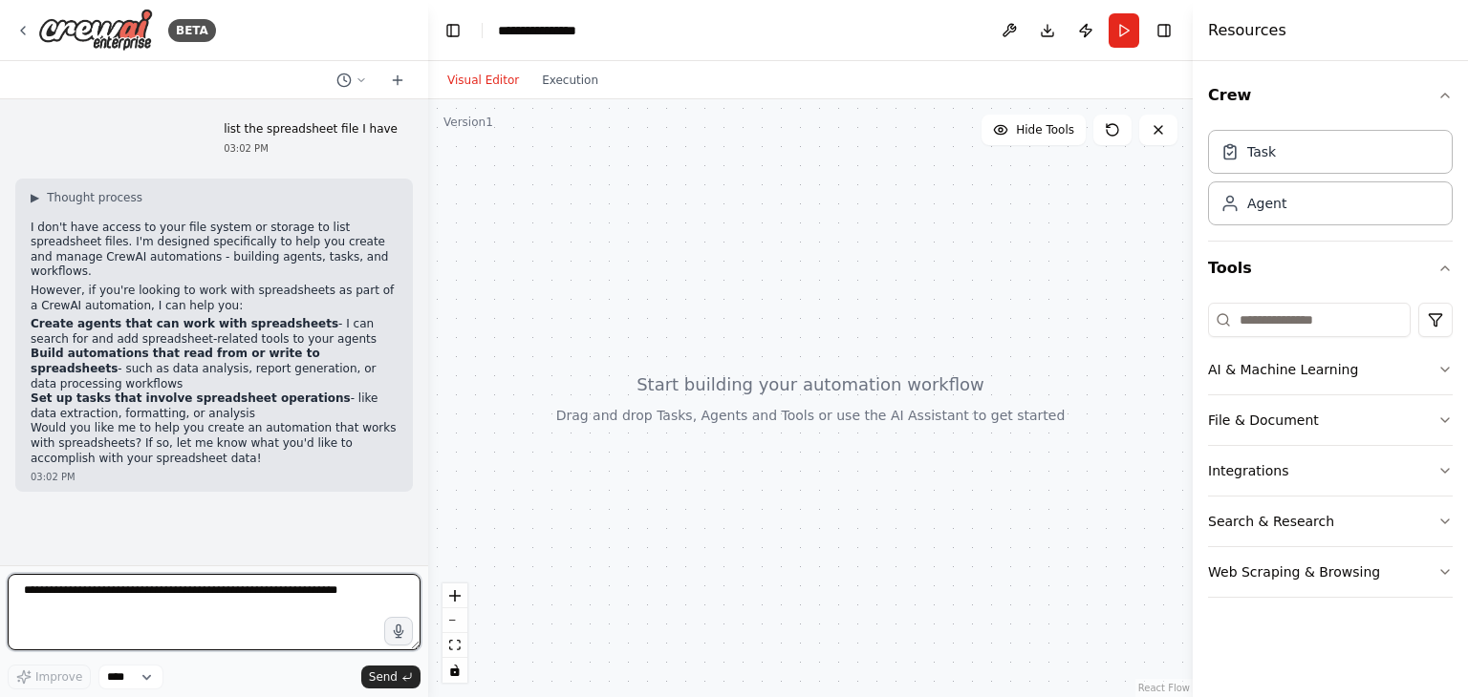
click at [100, 609] on textarea at bounding box center [214, 612] width 413 height 76
click at [236, 601] on textarea at bounding box center [214, 612] width 413 height 76
type textarea "**********"
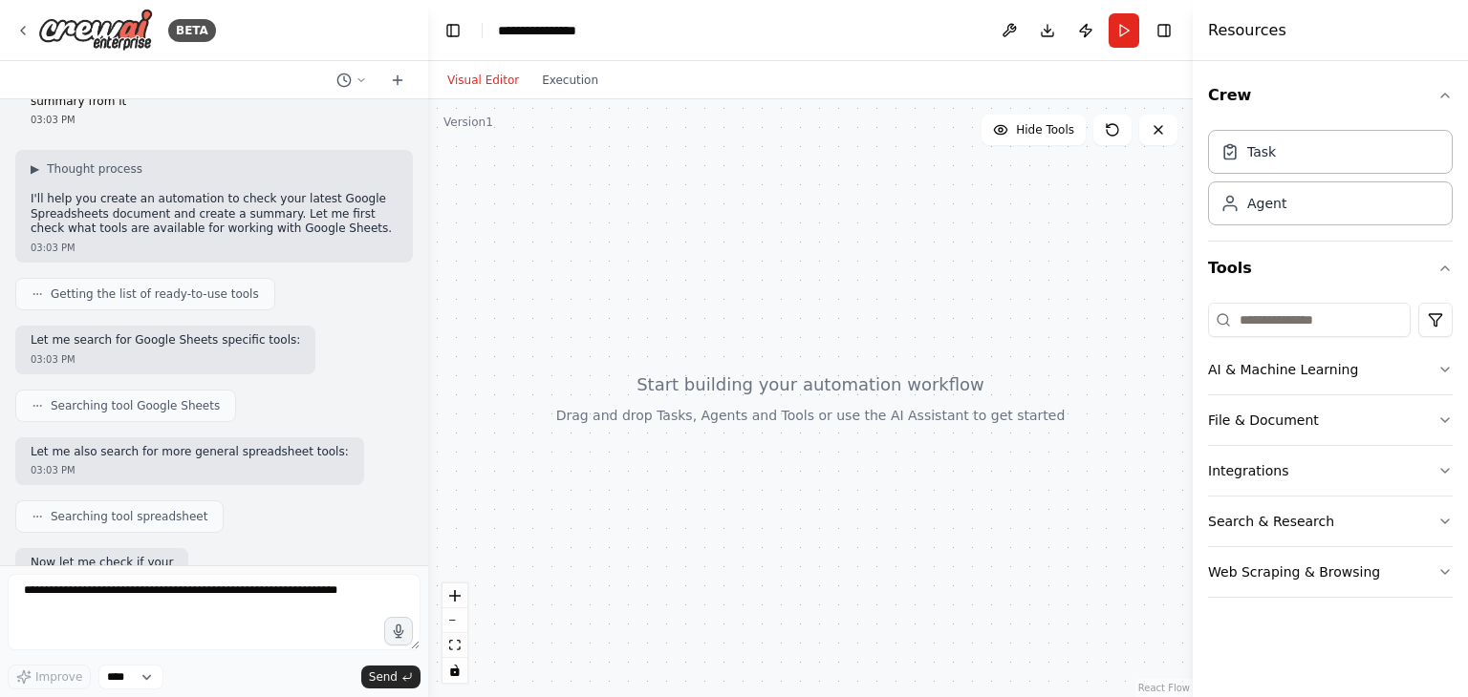
scroll to position [533, 0]
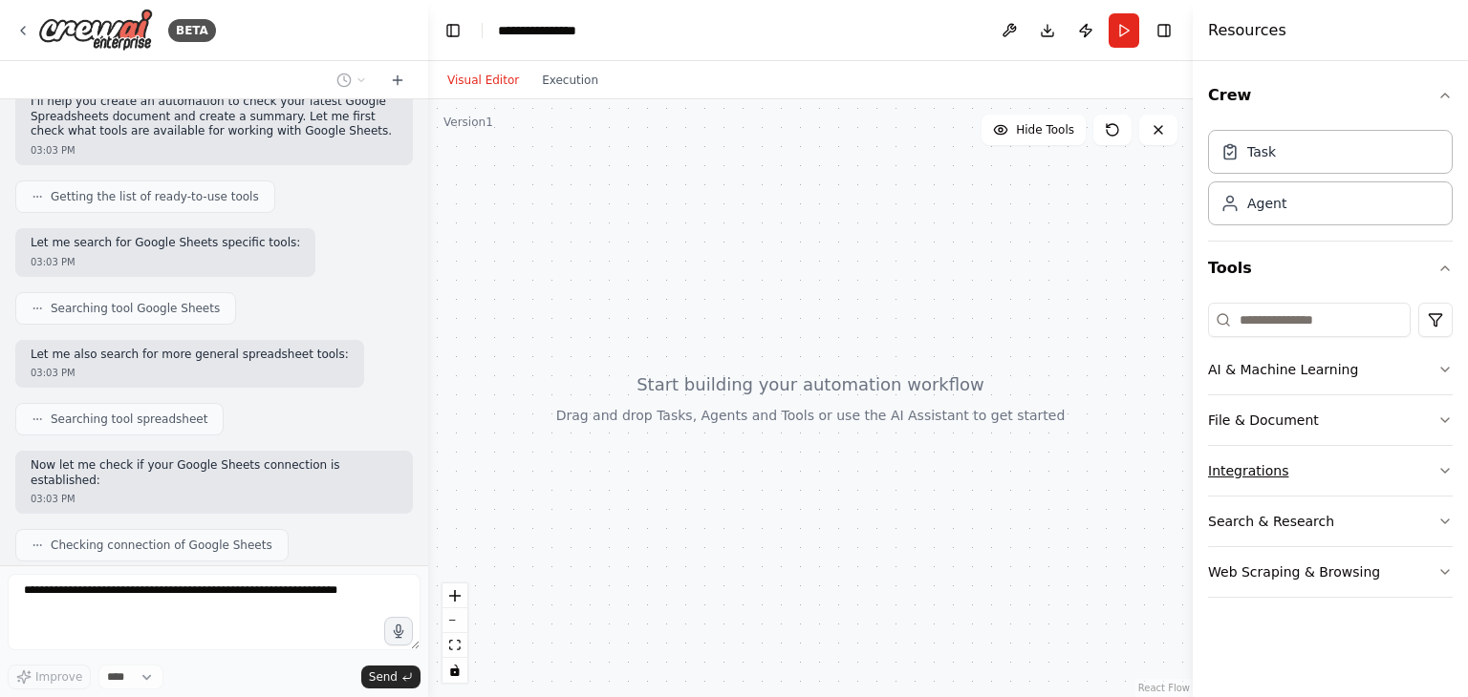
click at [1304, 482] on button "Integrations" at bounding box center [1330, 471] width 245 height 50
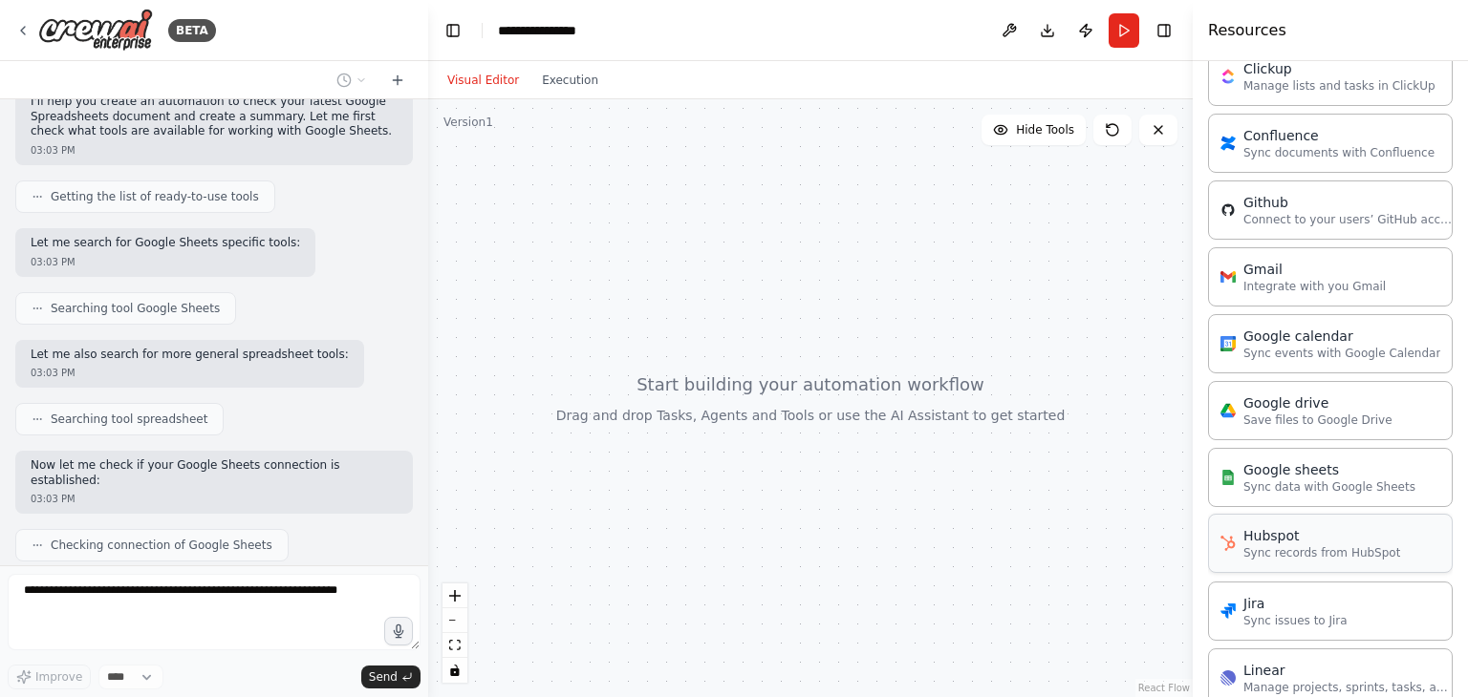
scroll to position [627, 0]
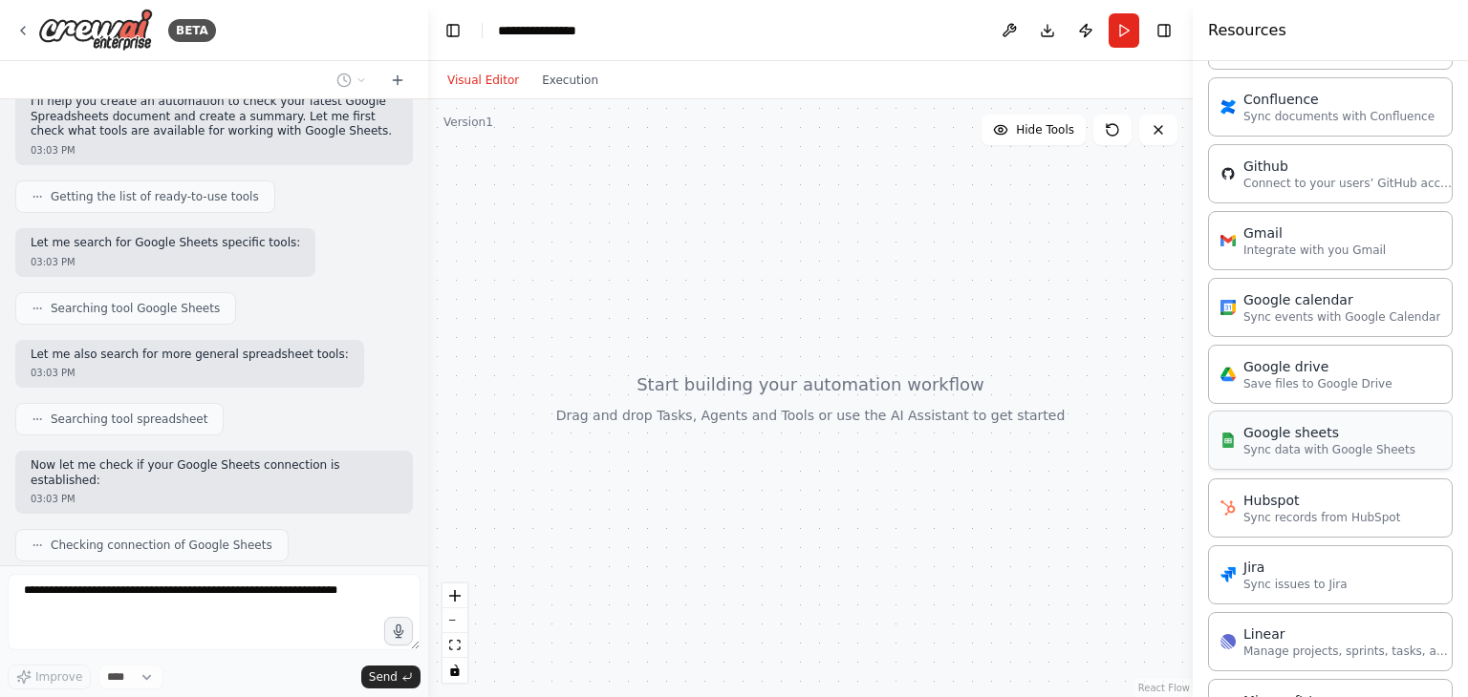
click at [1282, 436] on div "Google sheets" at bounding box center [1329, 432] width 172 height 19
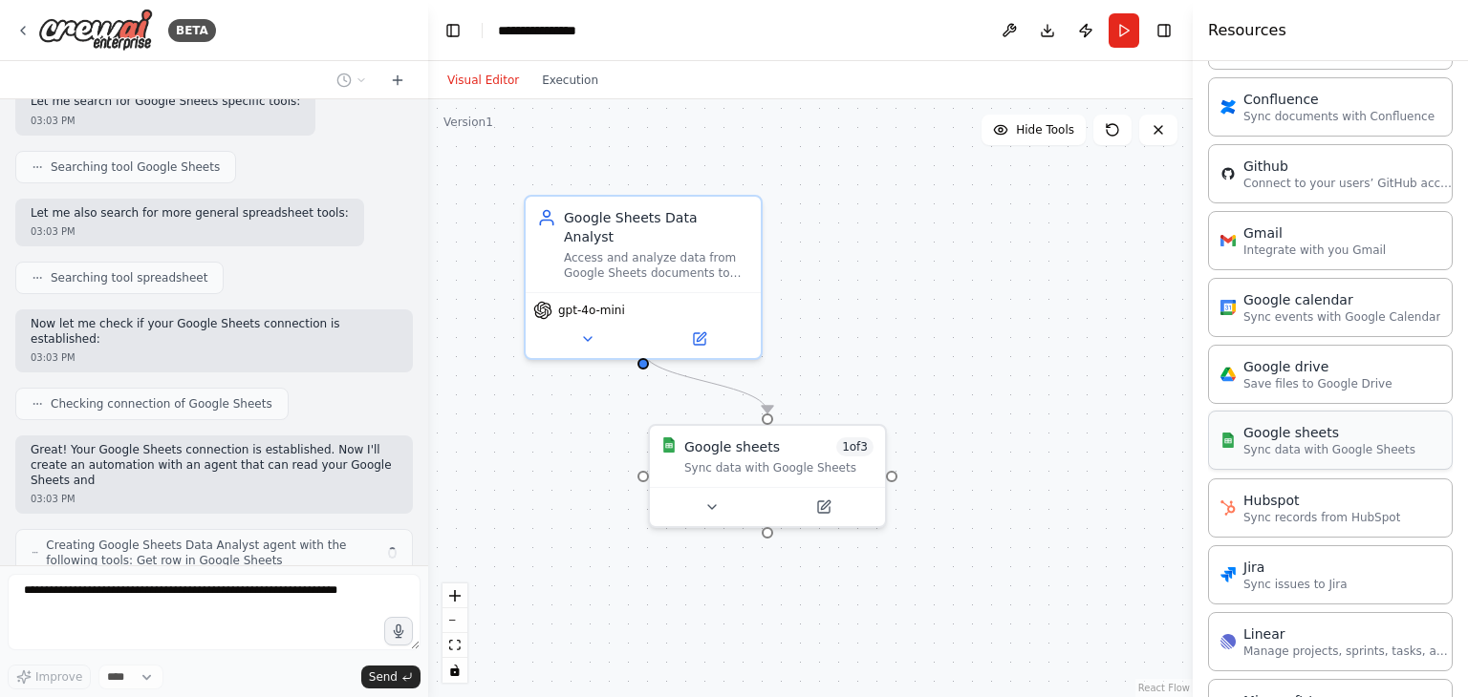
scroll to position [690, 0]
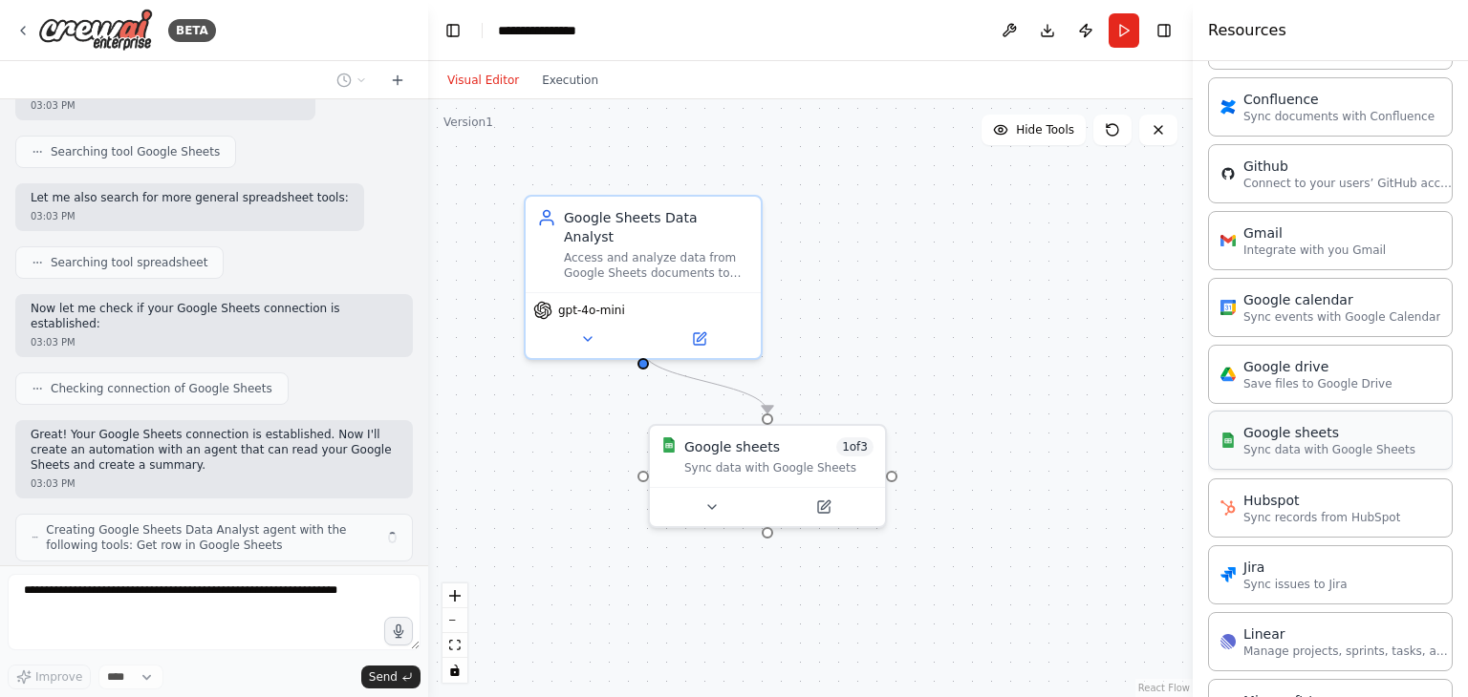
click at [1237, 439] on div "Google sheets Sync data with Google Sheets" at bounding box center [1317, 440] width 195 height 34
click at [1284, 434] on div "Google sheets" at bounding box center [1329, 432] width 172 height 19
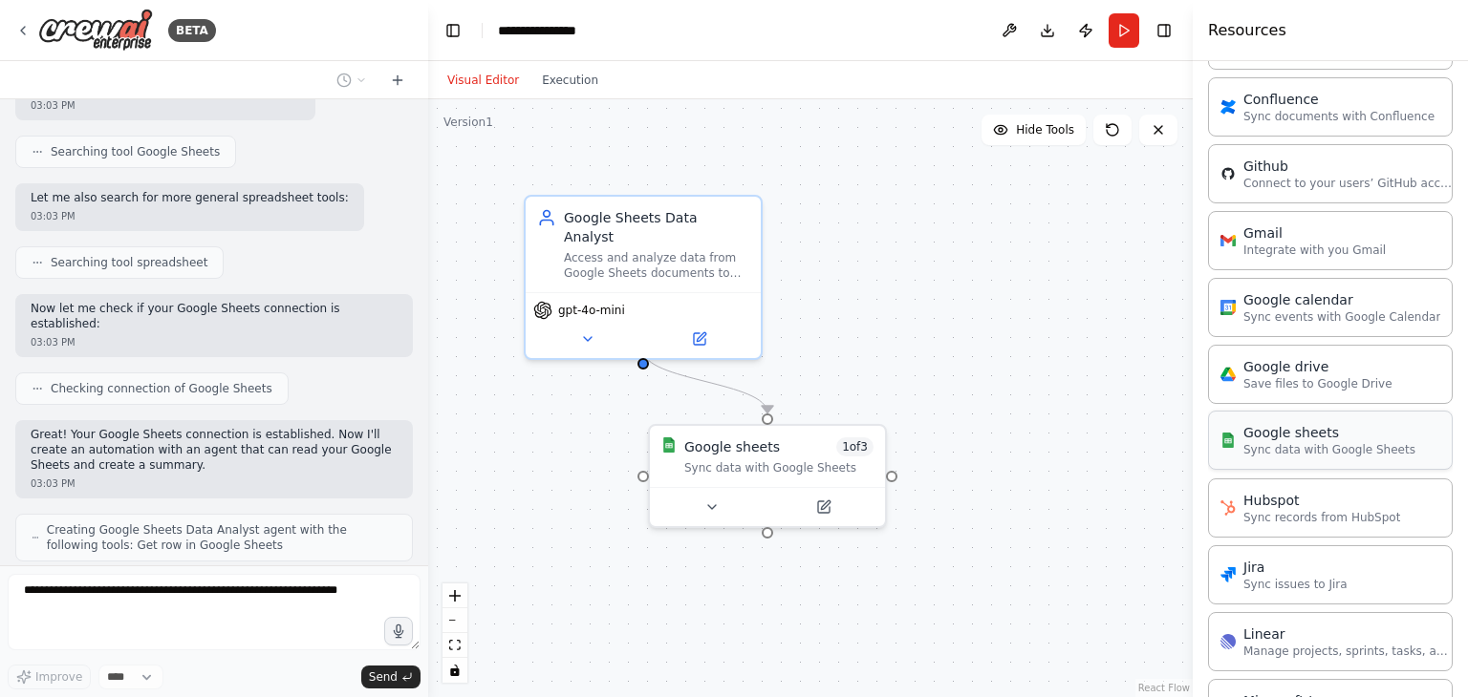
click at [1322, 445] on p "Sync data with Google Sheets" at bounding box center [1329, 449] width 172 height 15
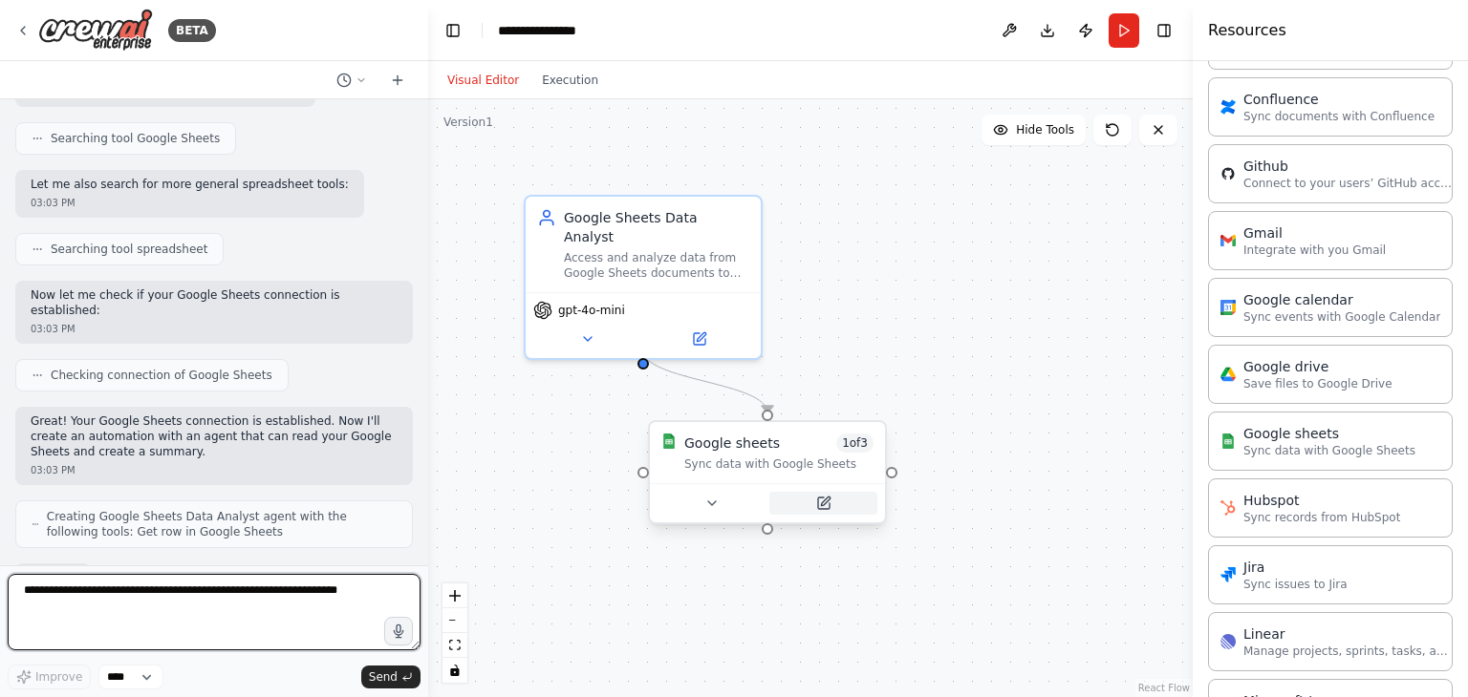
click at [819, 503] on icon at bounding box center [823, 503] width 11 height 11
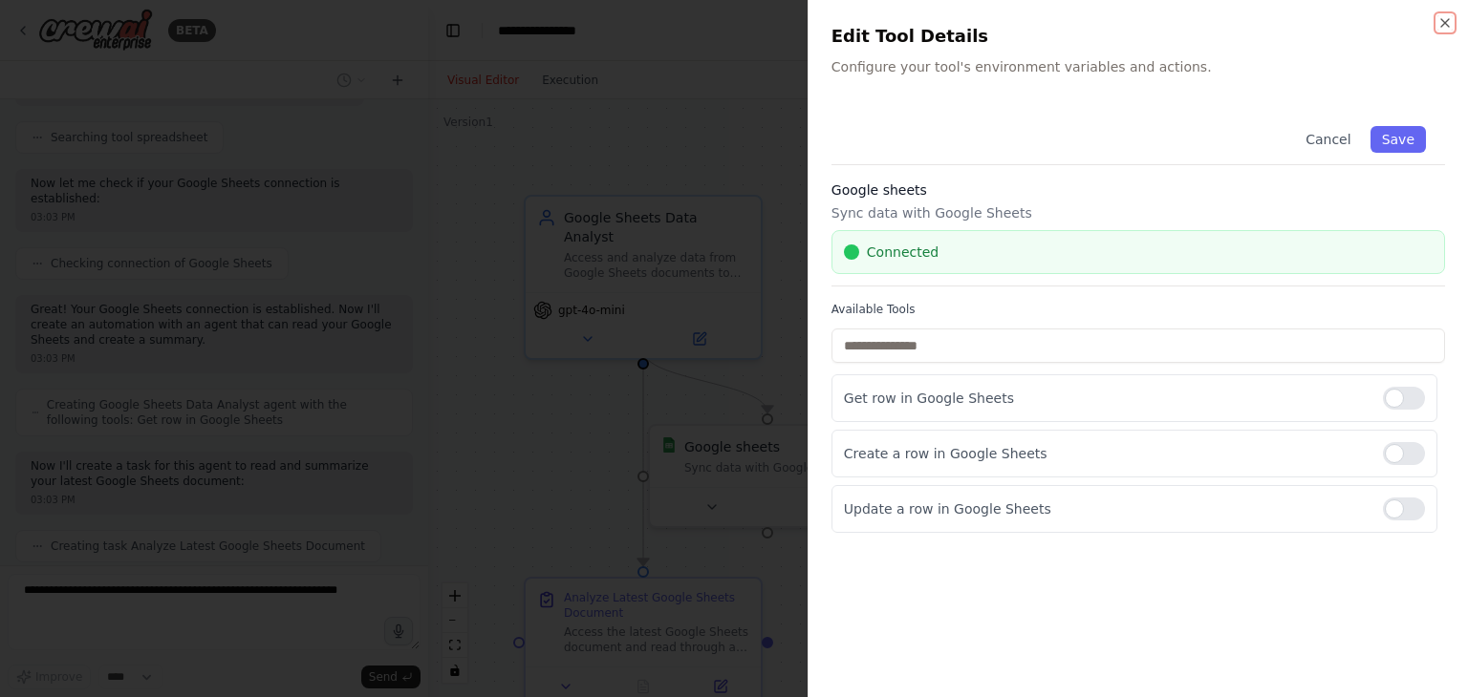
scroll to position [927, 0]
click at [1435, 32] on h2 "Edit Tool Details" at bounding box center [1137, 36] width 613 height 27
click at [1454, 16] on div "Close Edit Tool Details Configure your tool's environment variables and actions…" at bounding box center [1137, 348] width 660 height 697
click at [1445, 21] on icon "button" at bounding box center [1445, 23] width 8 height 8
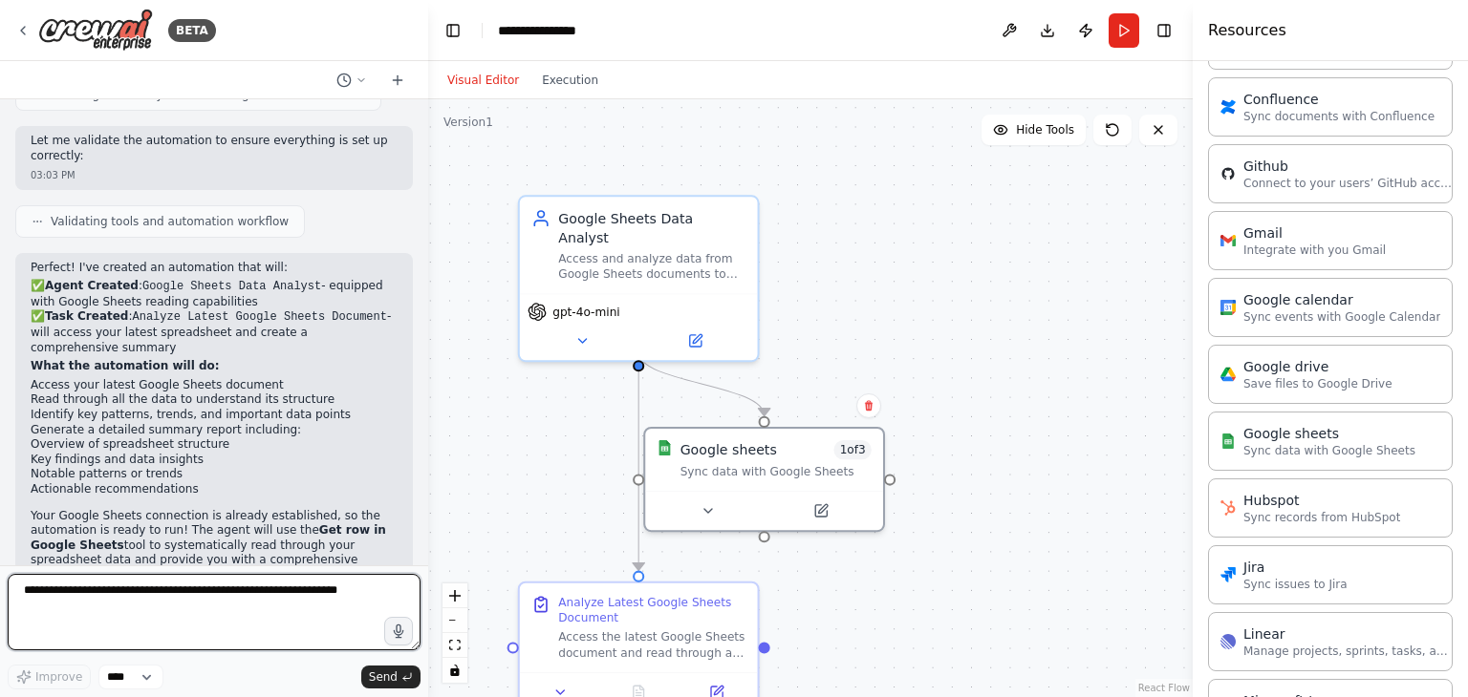
scroll to position [1281, 0]
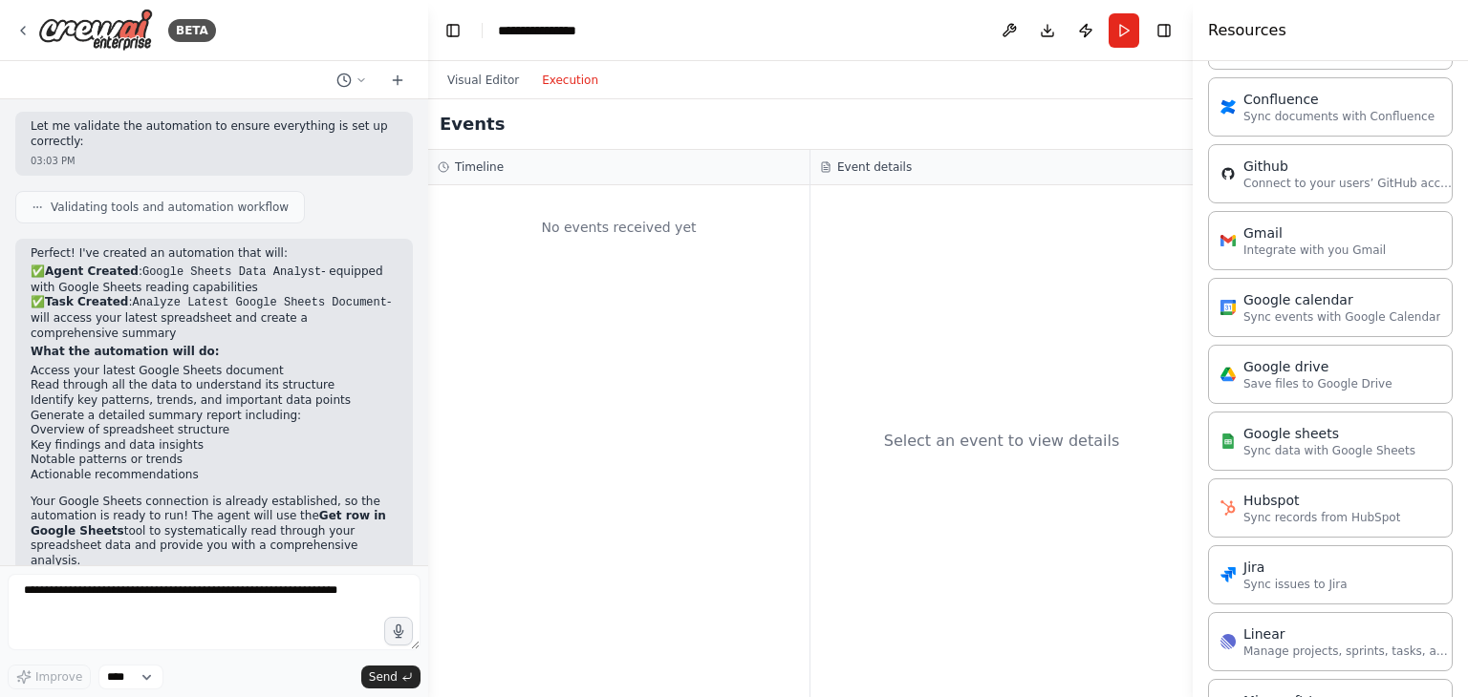
click at [558, 72] on button "Execution" at bounding box center [569, 80] width 79 height 23
click at [475, 91] on button "Visual Editor" at bounding box center [483, 80] width 95 height 23
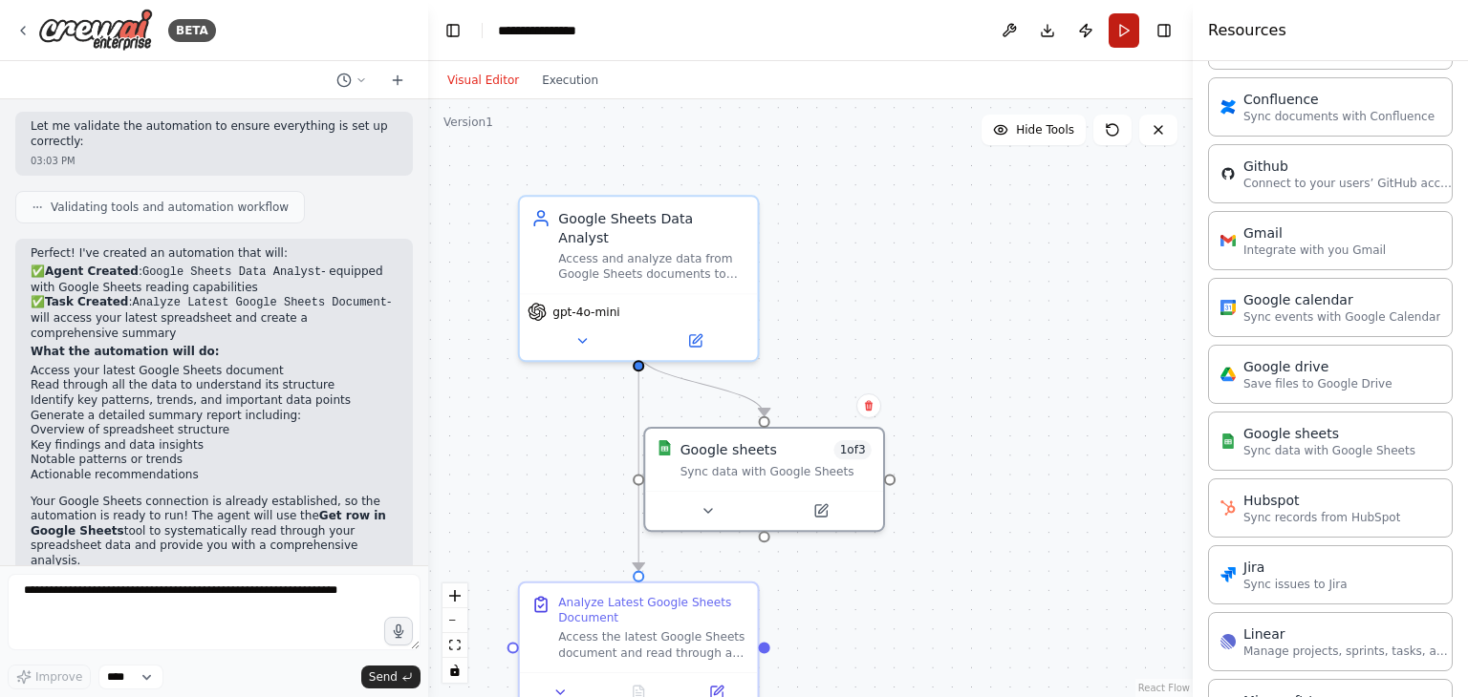
click at [1112, 26] on button "Run" at bounding box center [1123, 30] width 31 height 34
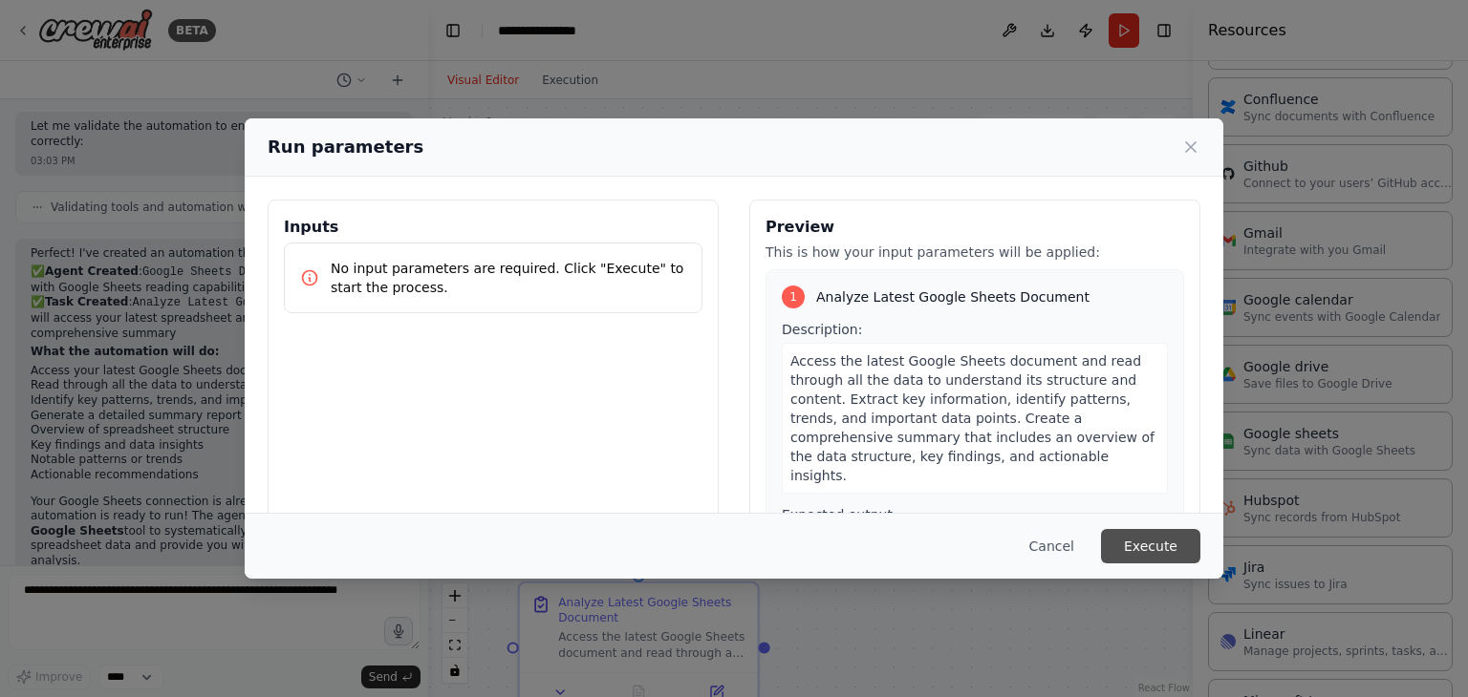
click at [1149, 538] on button "Execute" at bounding box center [1150, 546] width 99 height 34
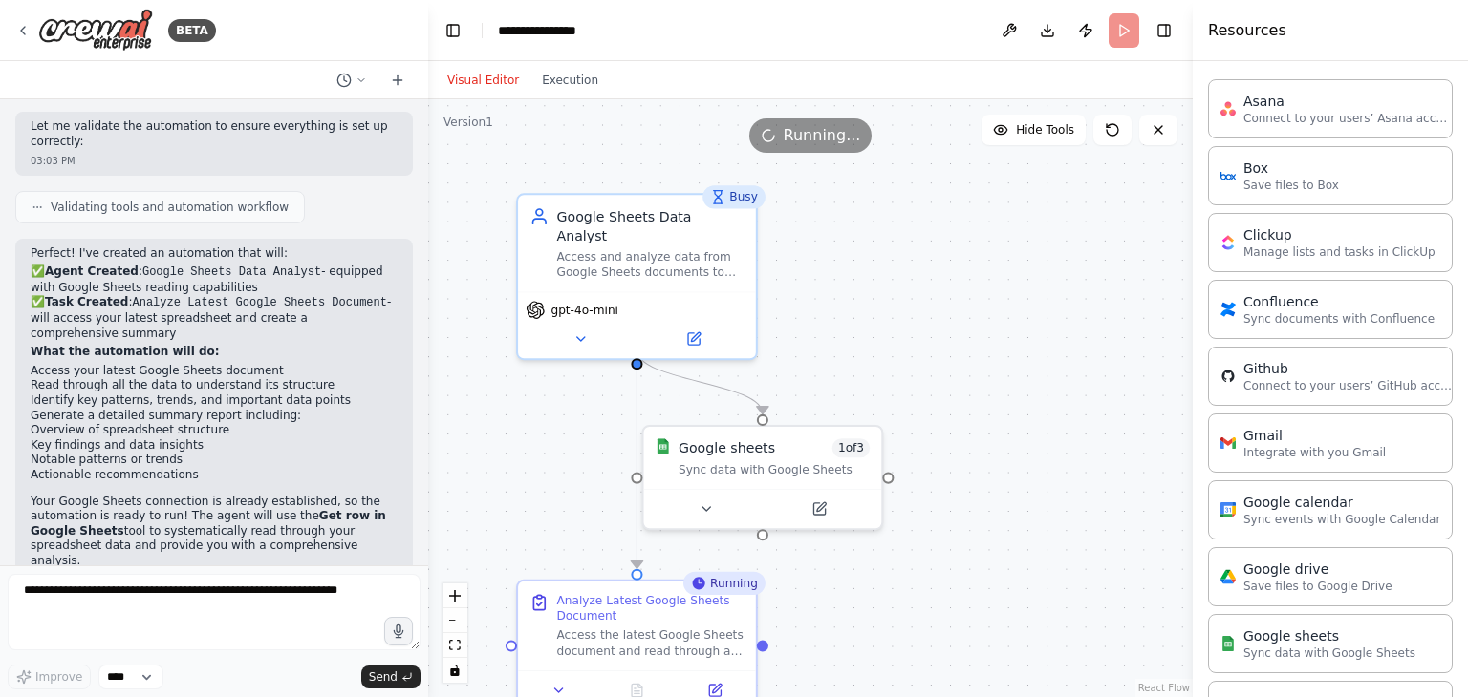
scroll to position [0, 0]
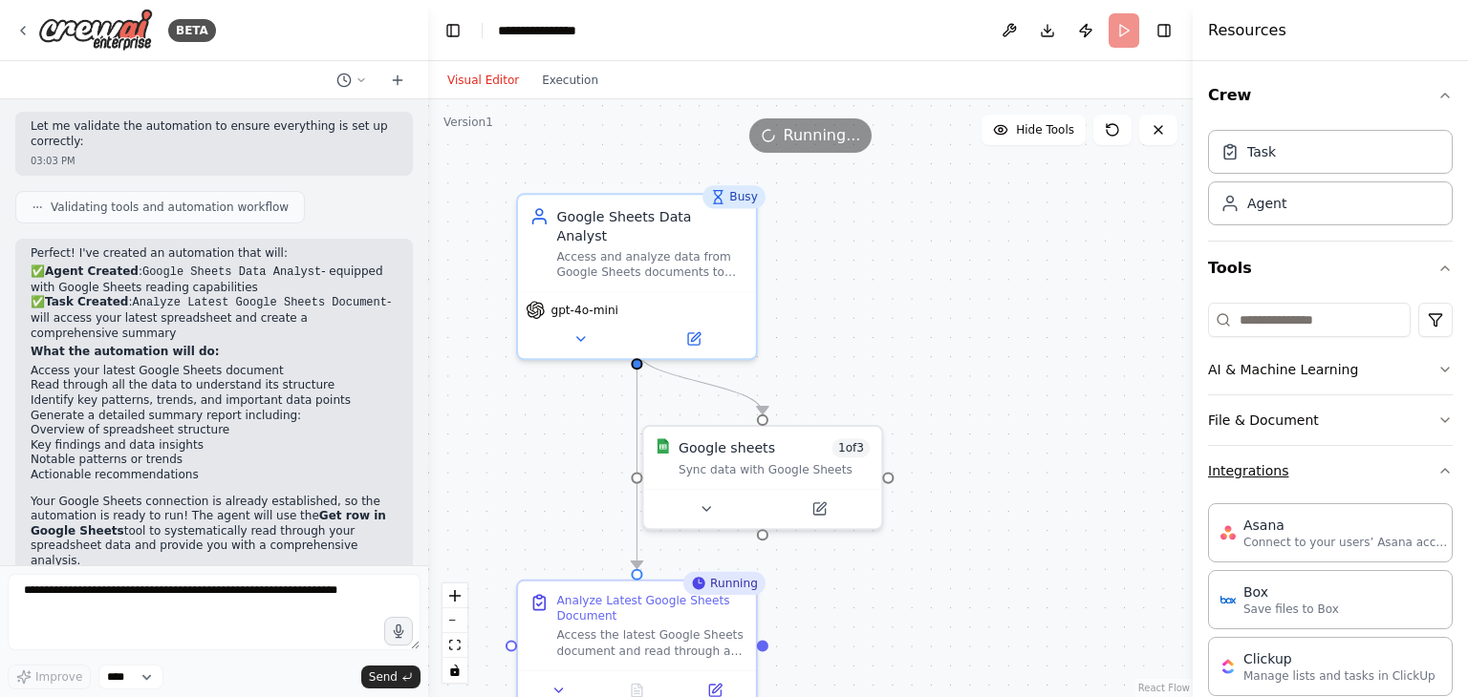
click at [1447, 474] on icon "button" at bounding box center [1444, 470] width 15 height 15
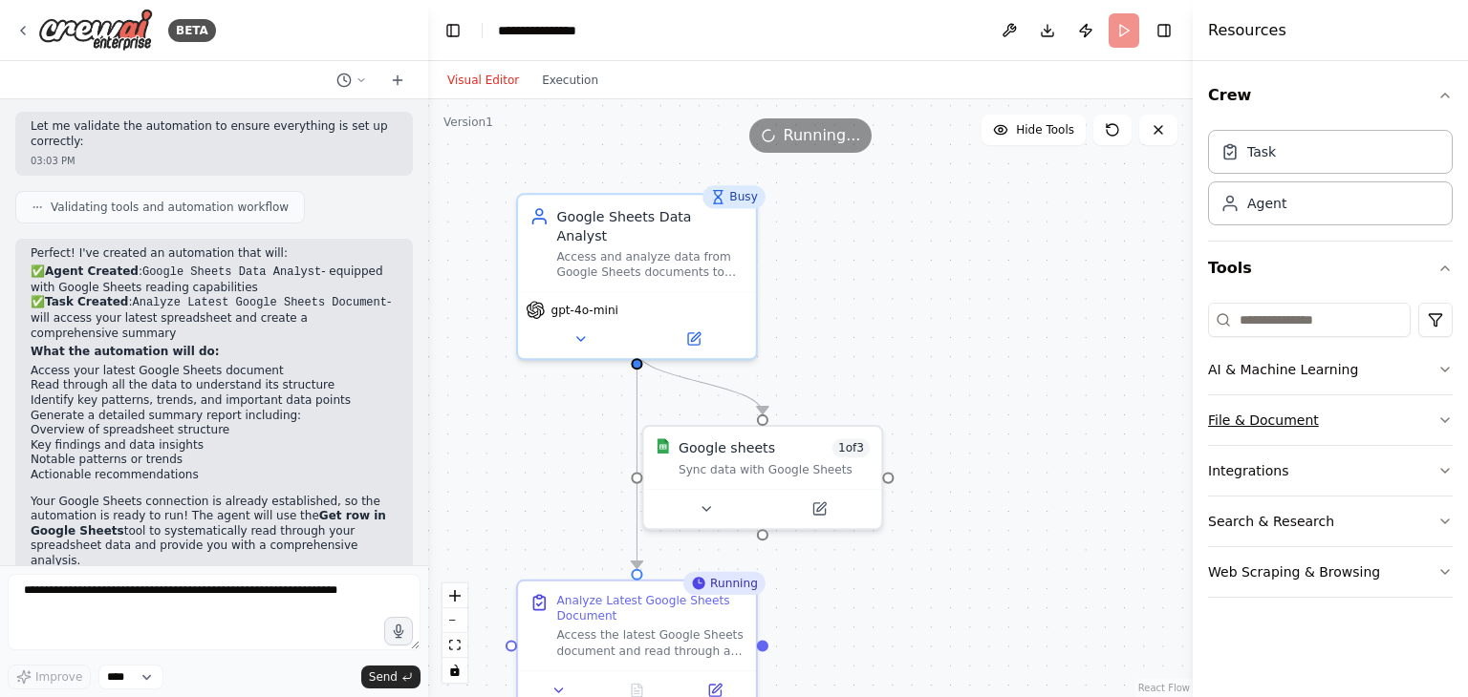
click at [1443, 424] on icon "button" at bounding box center [1444, 420] width 15 height 15
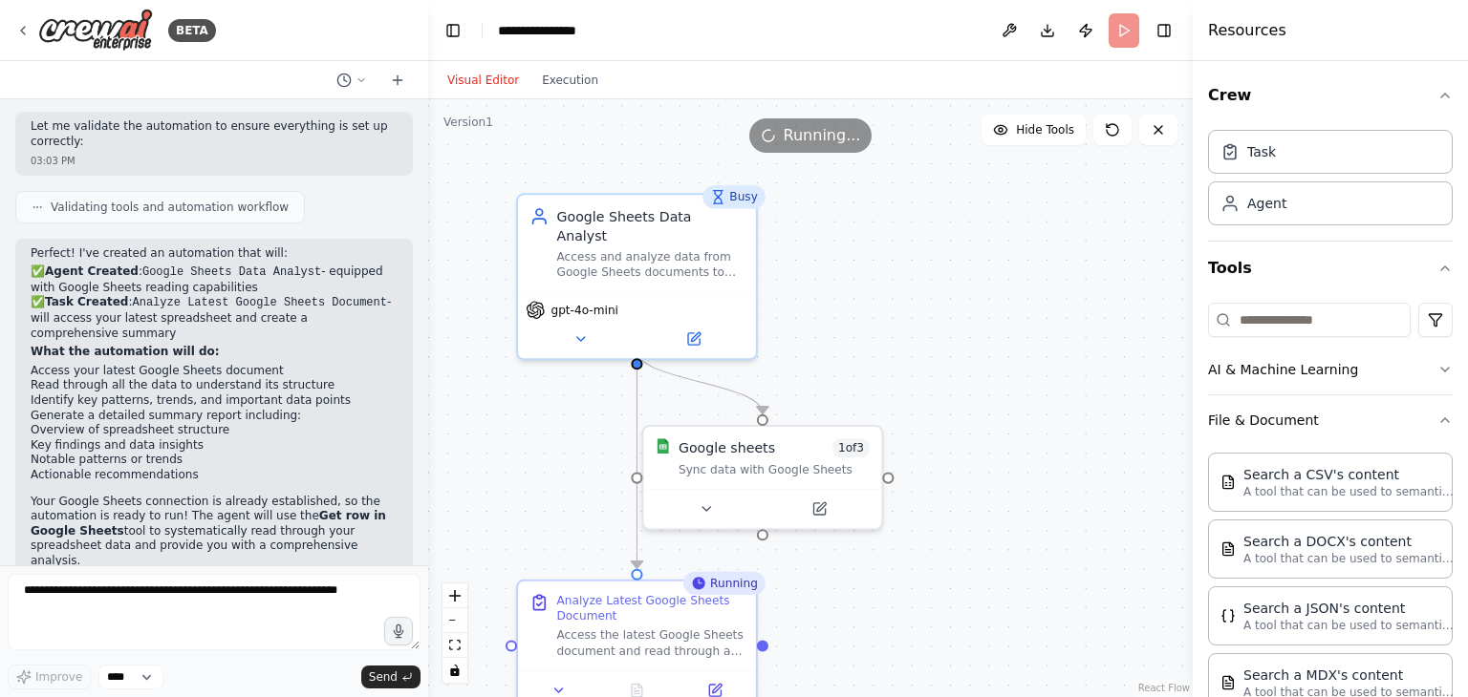
scroll to position [313, 0]
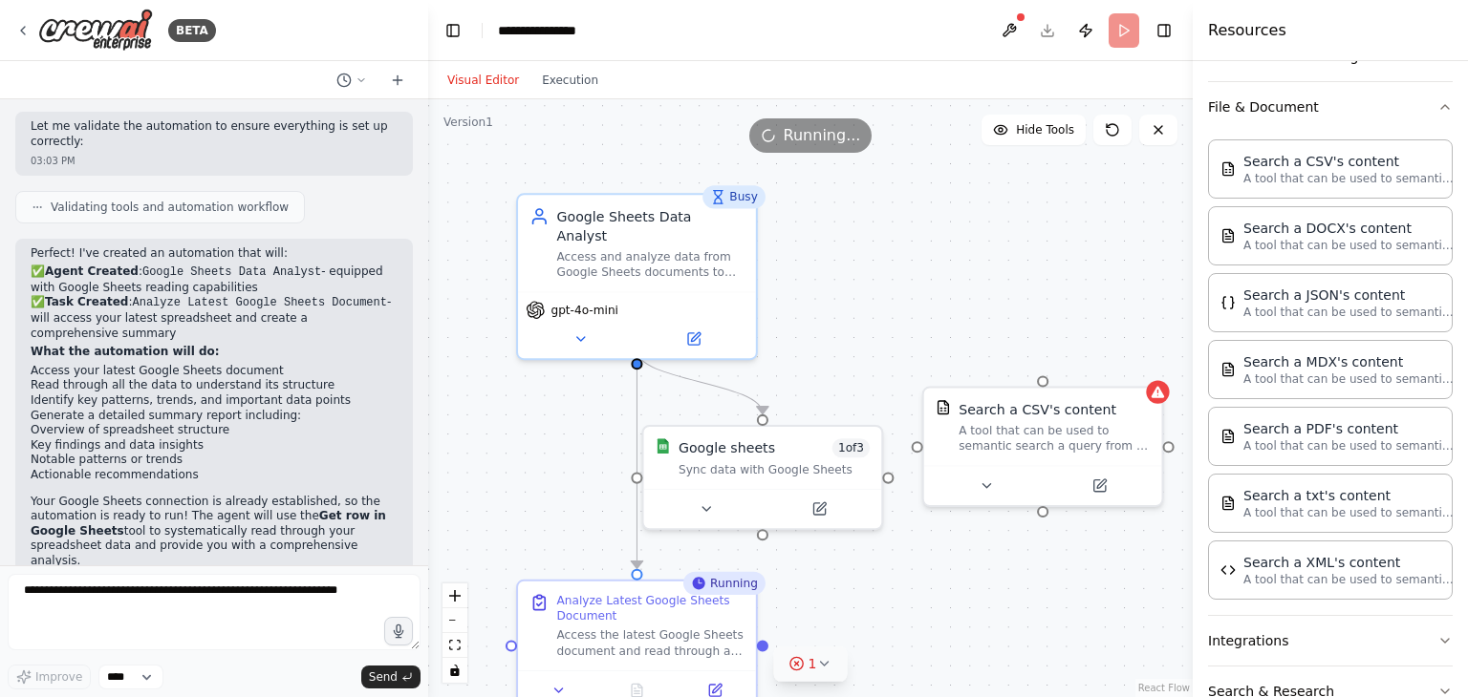
click at [822, 662] on icon at bounding box center [823, 663] width 15 height 15
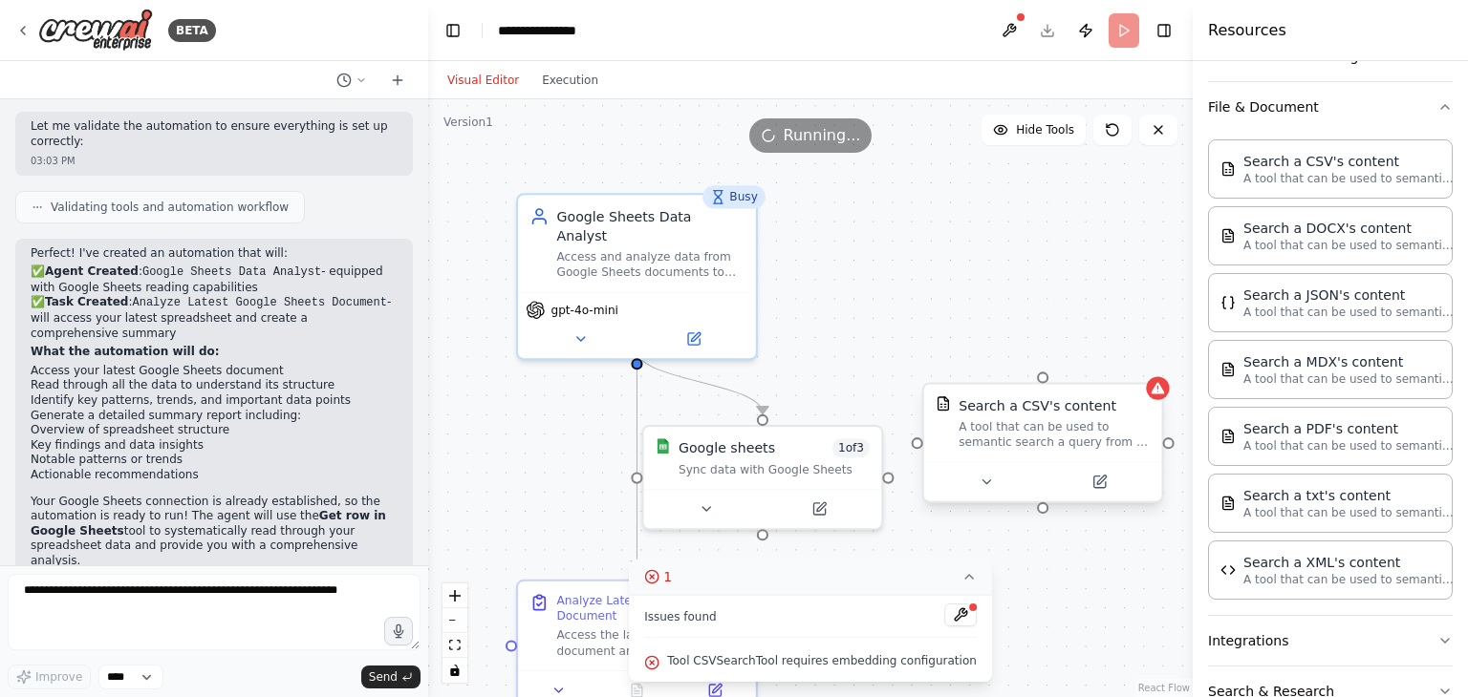
click at [1112, 422] on div "A tool that can be used to semantic search a query from a CSV's content." at bounding box center [1053, 434] width 191 height 31
click at [1149, 366] on icon at bounding box center [1147, 365] width 8 height 11
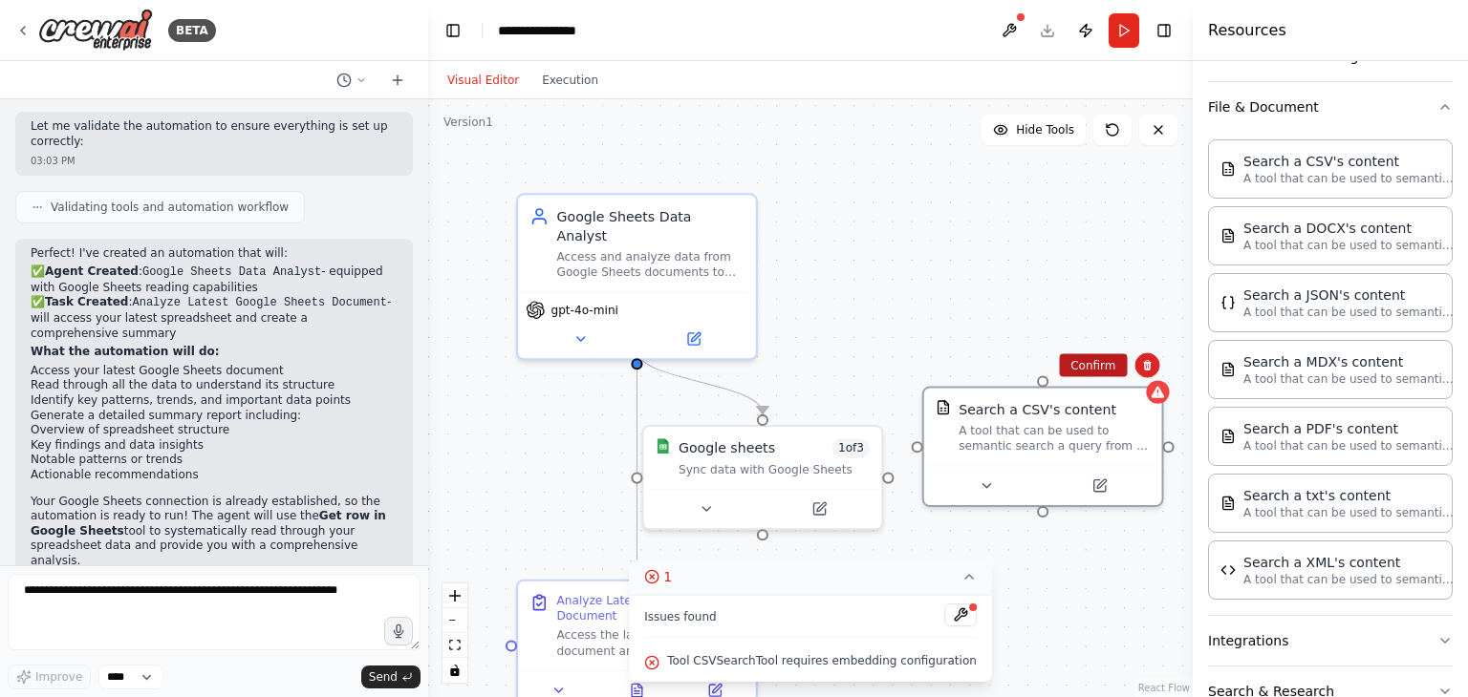
click at [1097, 362] on button "Confirm" at bounding box center [1093, 365] width 68 height 23
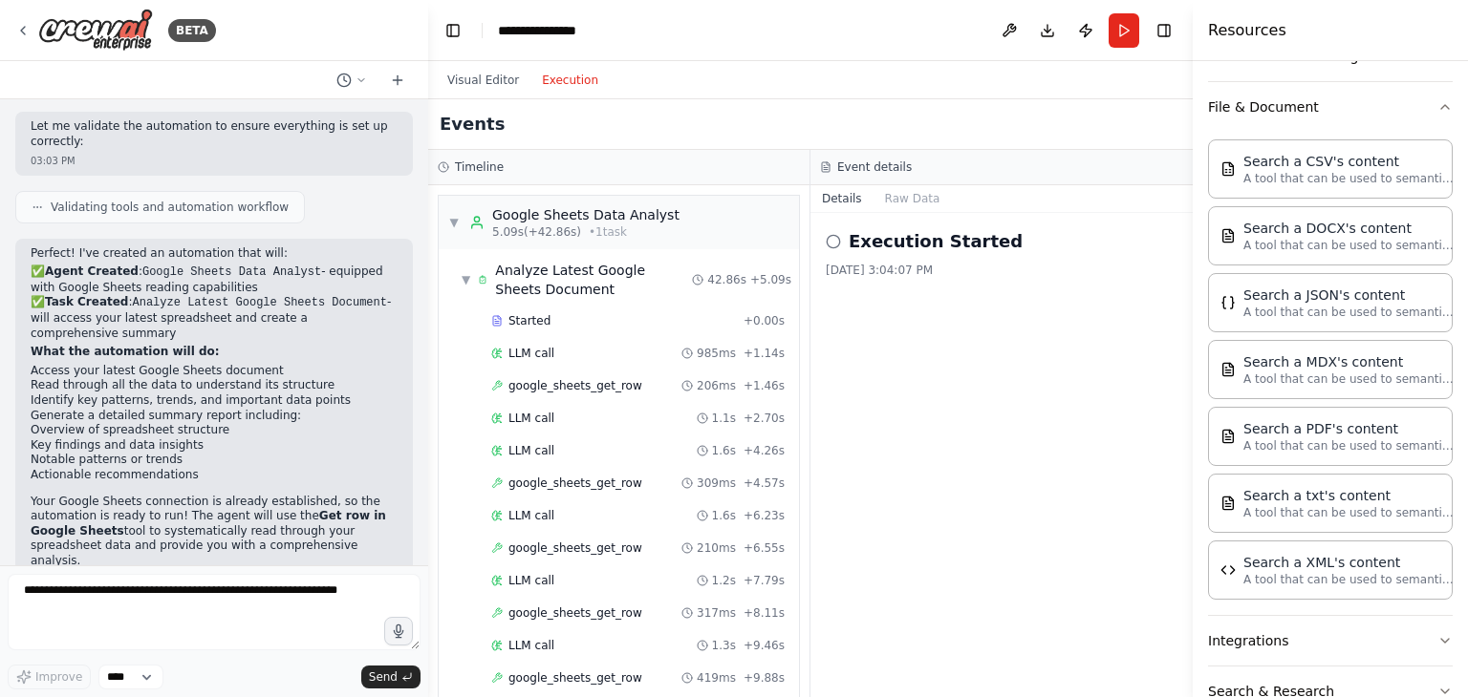
click at [560, 70] on button "Execution" at bounding box center [569, 80] width 79 height 23
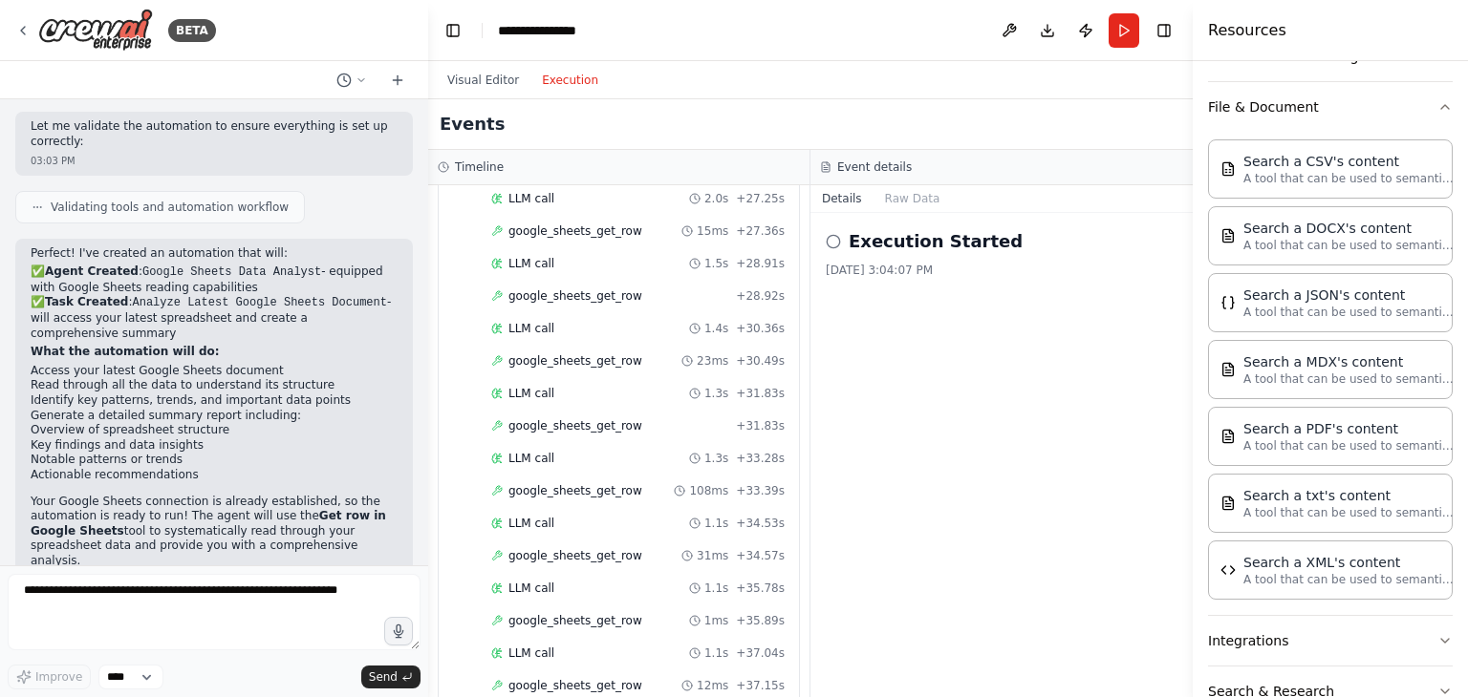
scroll to position [1355, 0]
click at [556, 611] on div "Completed + 42.86s" at bounding box center [637, 623] width 307 height 29
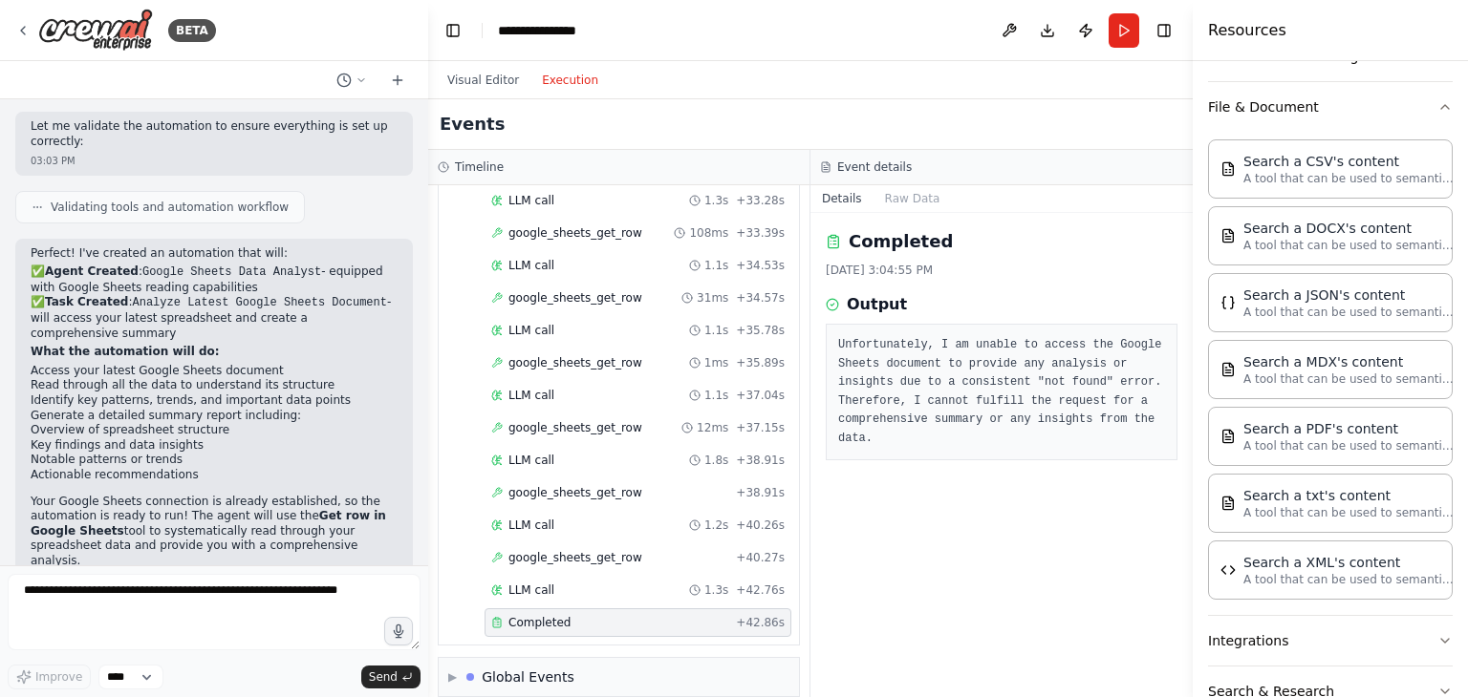
click at [1000, 392] on pre "Unfortunately, I am unable to access the Google Sheets document to provide any …" at bounding box center [1001, 392] width 327 height 112
click at [1121, 32] on button "Run" at bounding box center [1123, 30] width 31 height 34
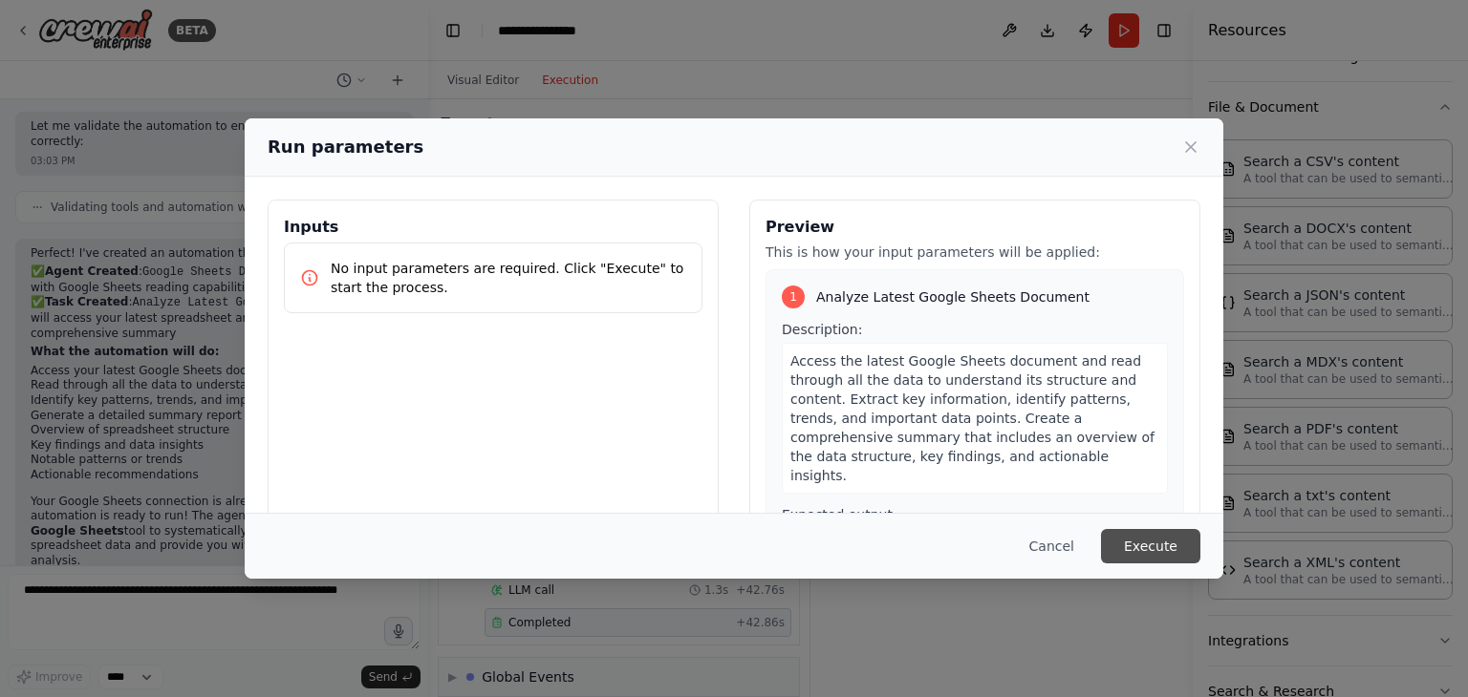
click at [1159, 547] on button "Execute" at bounding box center [1150, 546] width 99 height 34
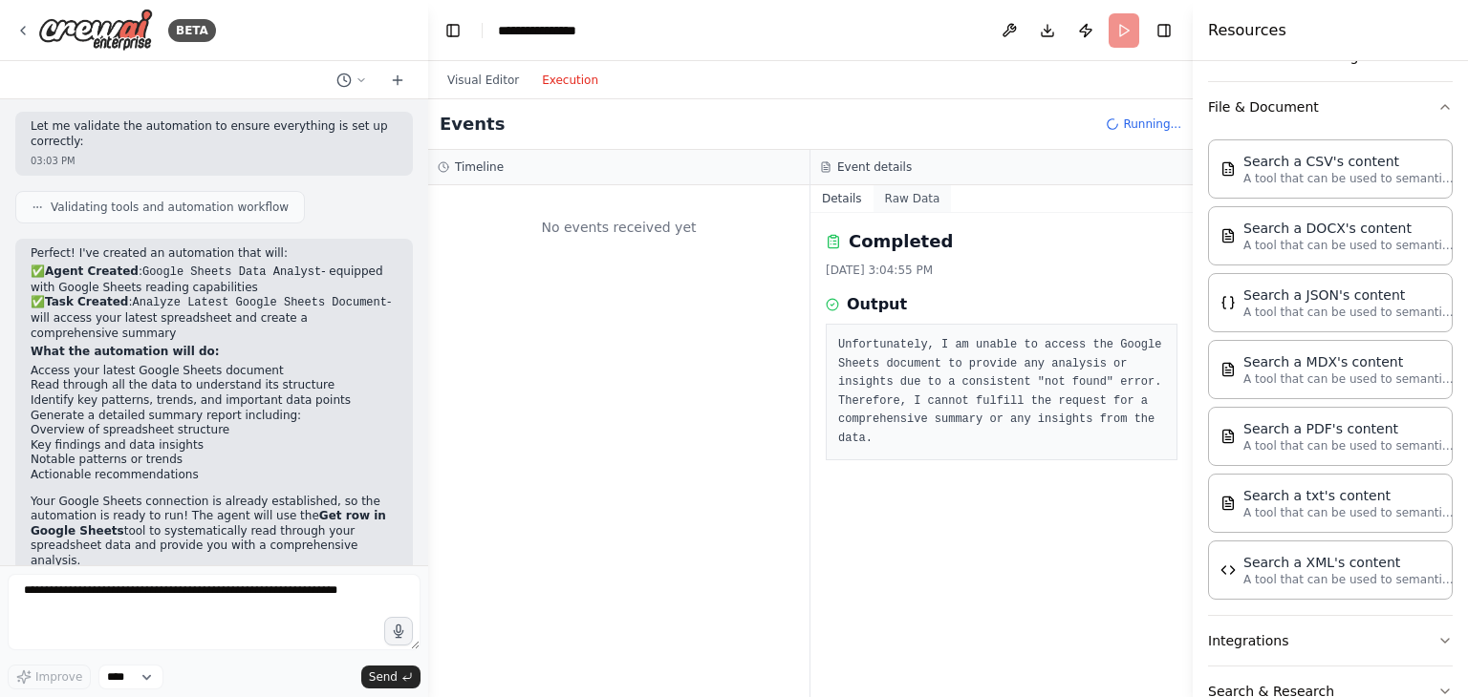
click at [896, 201] on button "Raw Data" at bounding box center [912, 198] width 78 height 27
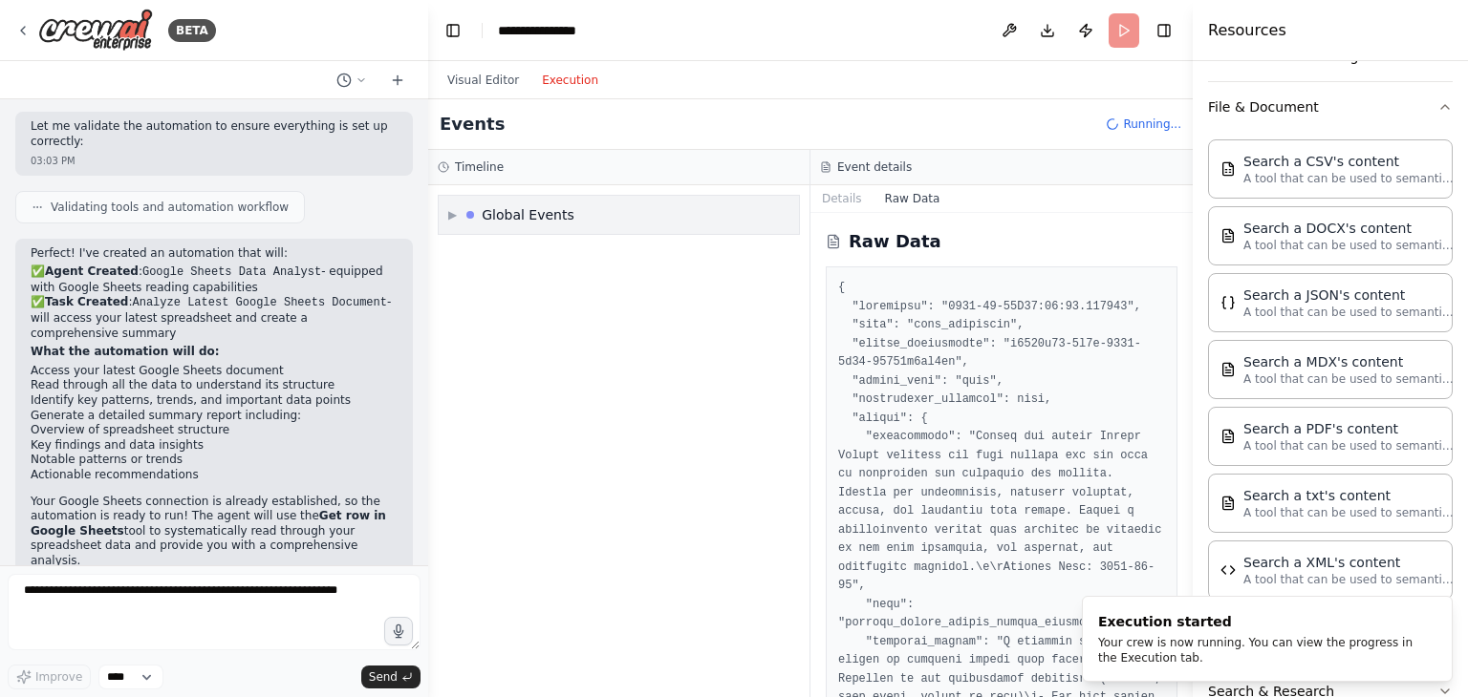
click at [518, 219] on div "Global Events" at bounding box center [528, 214] width 93 height 19
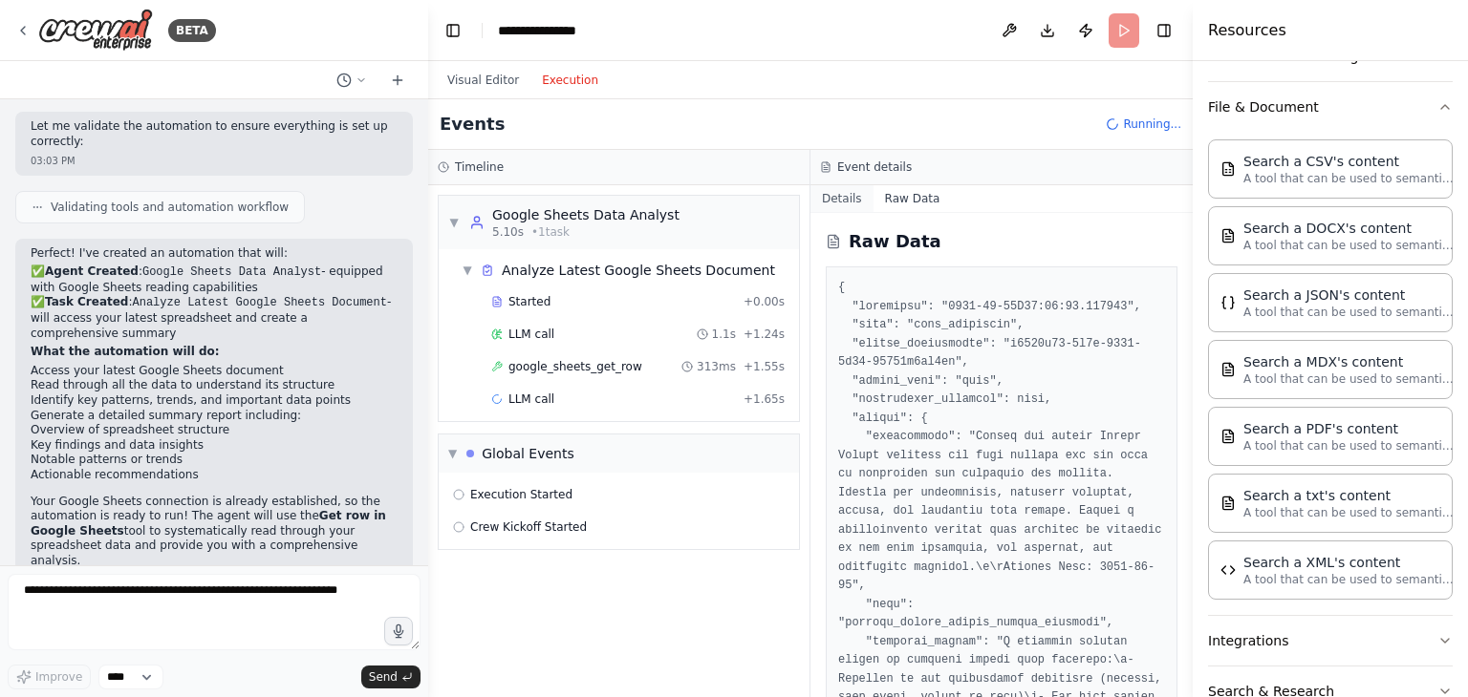
click at [843, 204] on button "Details" at bounding box center [841, 198] width 63 height 27
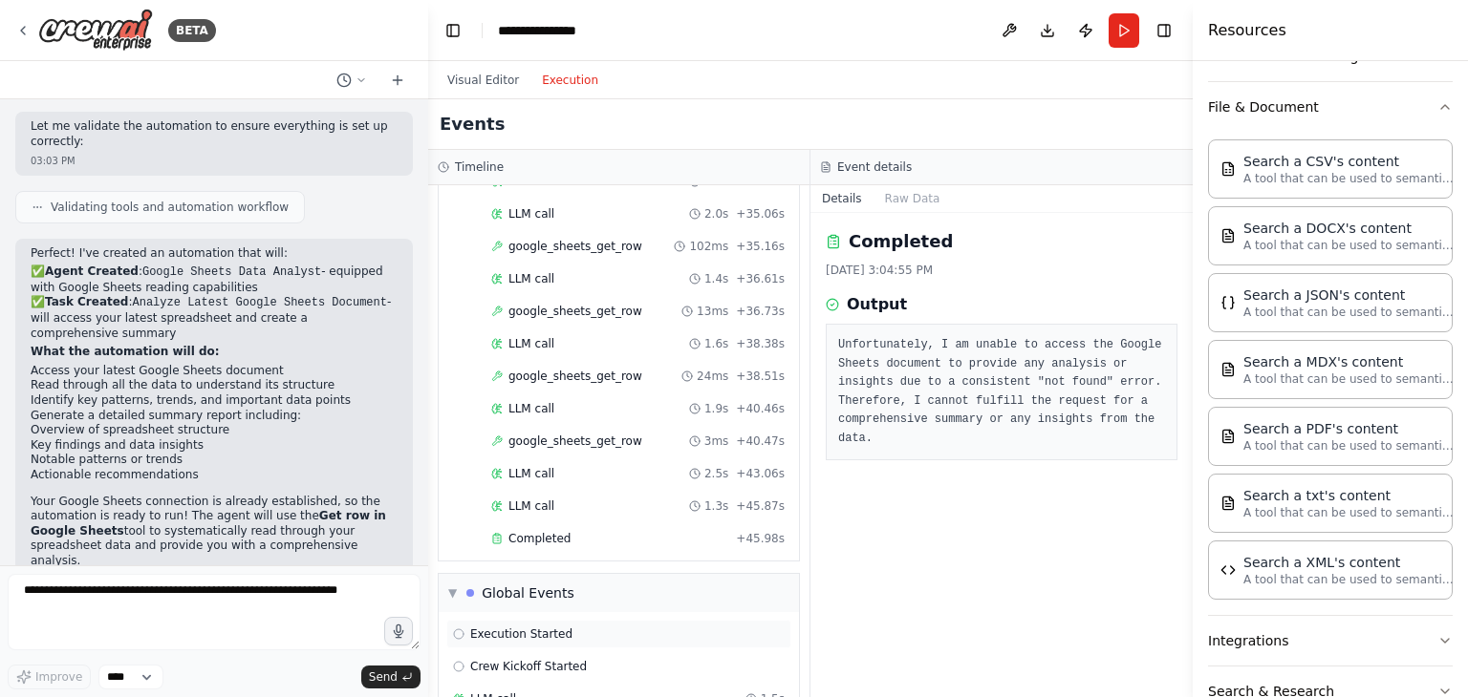
scroll to position [1430, 0]
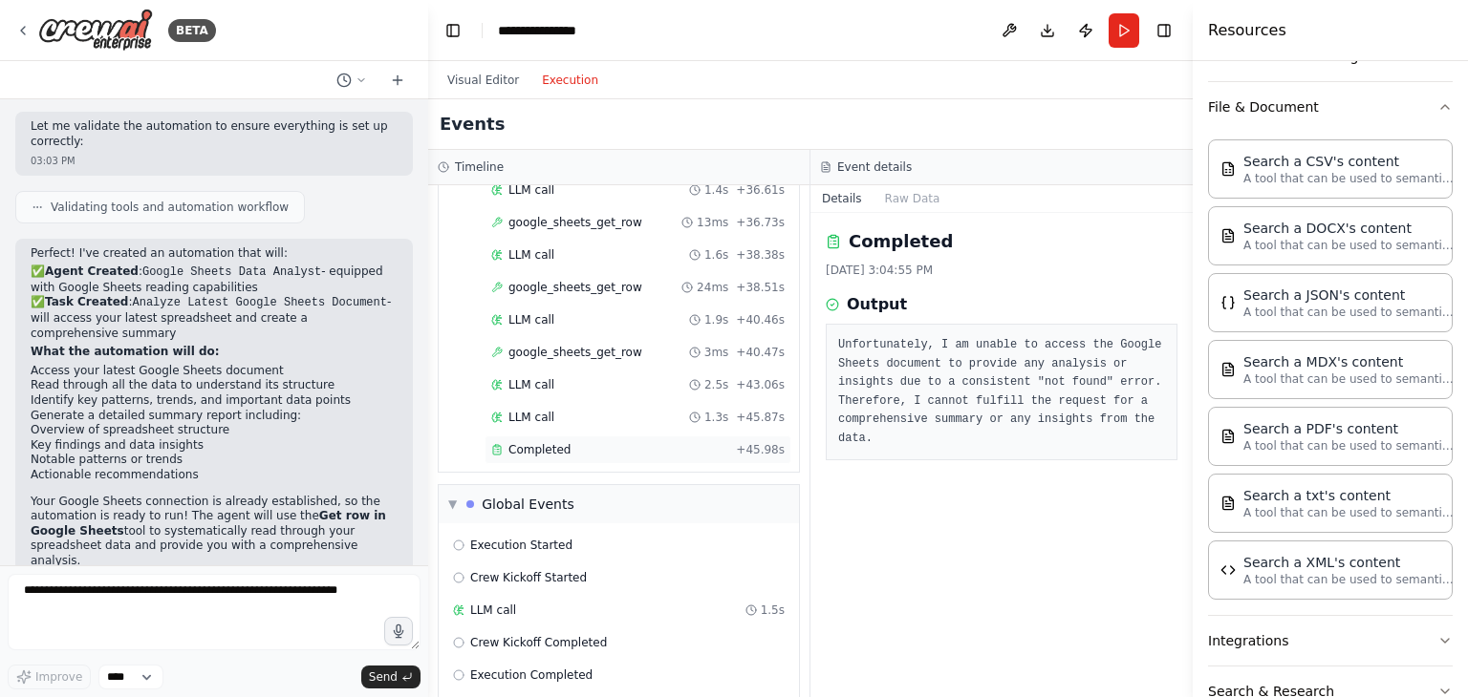
click at [651, 442] on div "Completed" at bounding box center [609, 449] width 237 height 15
click at [994, 415] on pre "I am unable to access the spreadsheet data due to consistent errors indicating …" at bounding box center [1001, 392] width 327 height 112
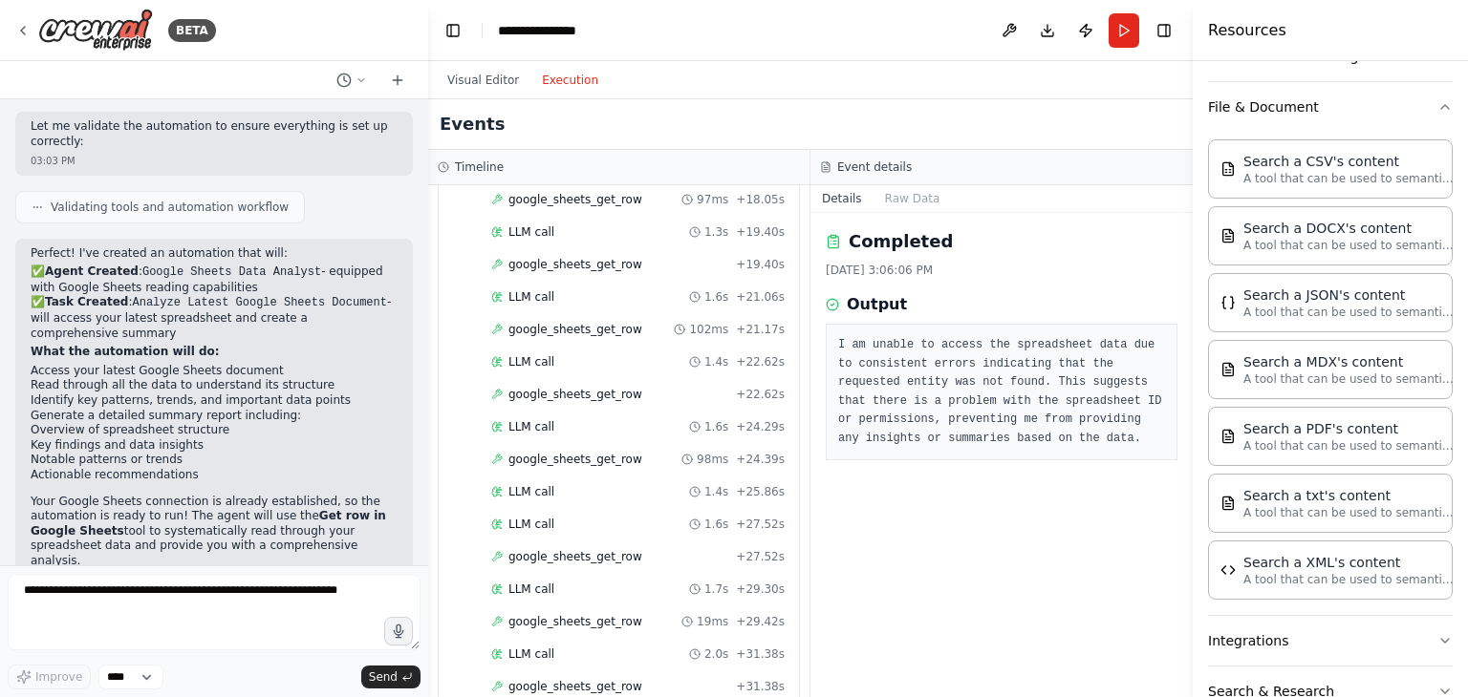
scroll to position [0, 0]
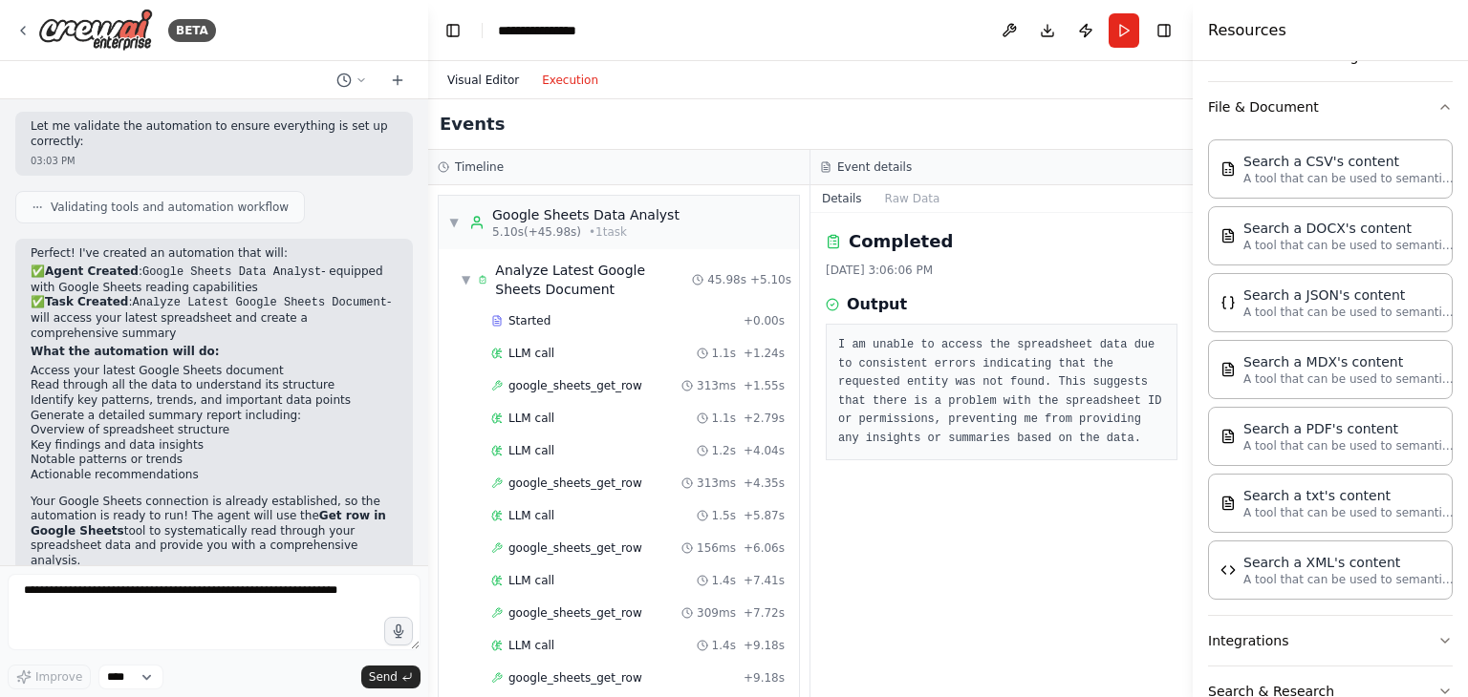
click at [486, 86] on button "Visual Editor" at bounding box center [483, 80] width 95 height 23
click at [530, 69] on button "Execution" at bounding box center [569, 80] width 79 height 23
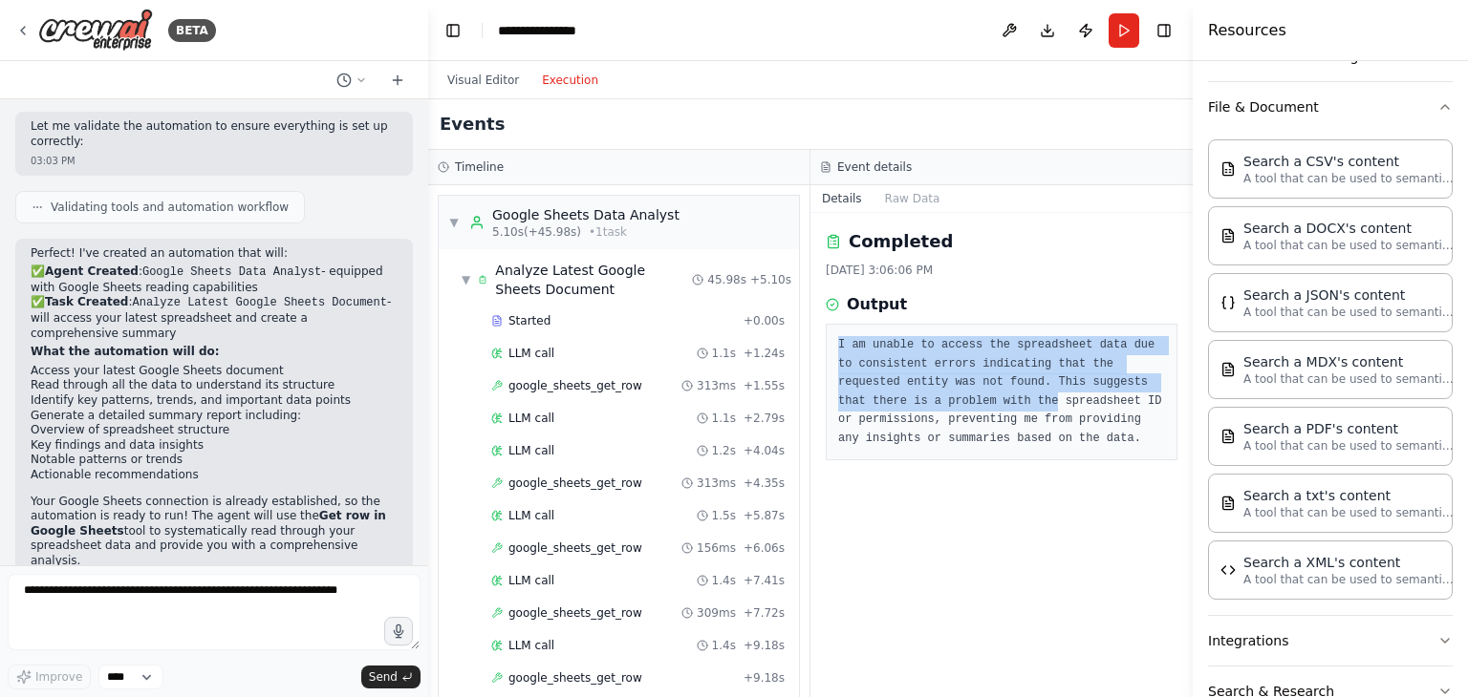
drag, startPoint x: 832, startPoint y: 345, endPoint x: 1056, endPoint y: 398, distance: 229.9
click at [1056, 398] on div "I am unable to access the spreadsheet data due to consistent errors indicating …" at bounding box center [1001, 392] width 352 height 137
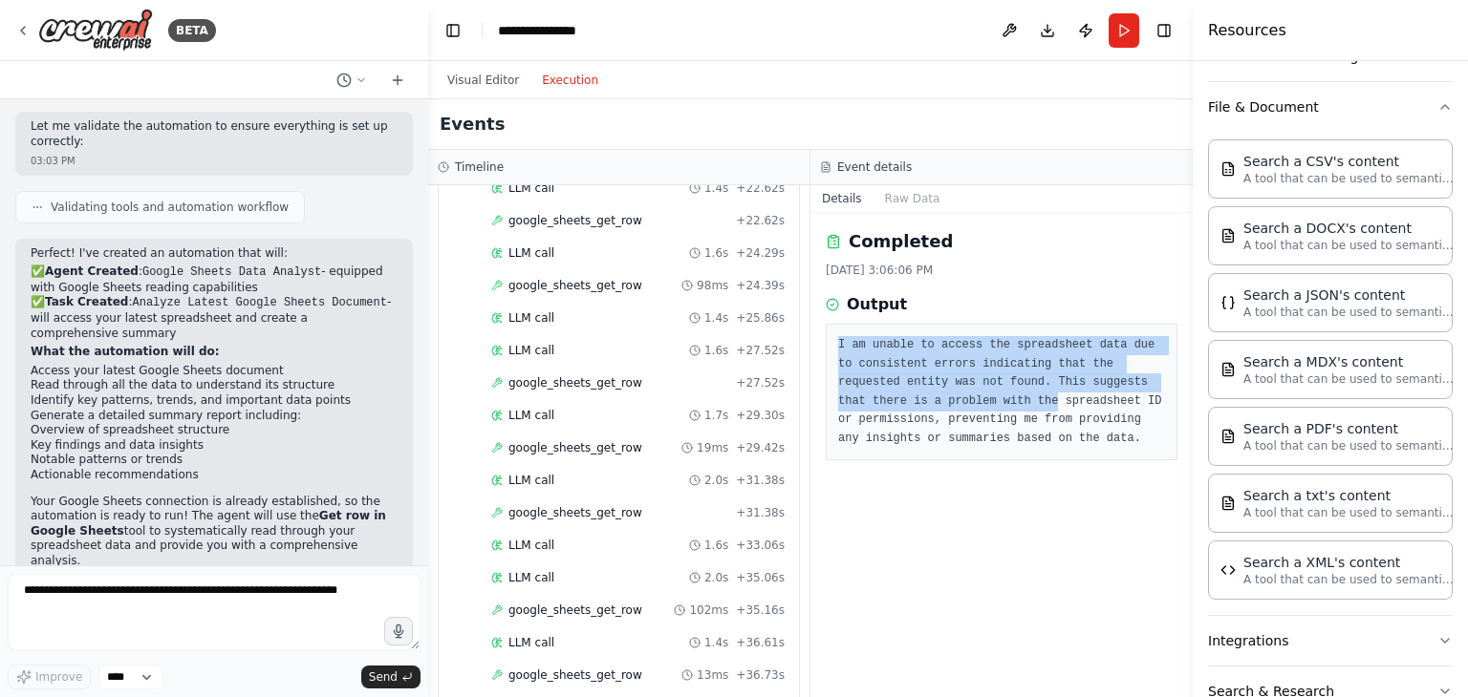
scroll to position [1430, 0]
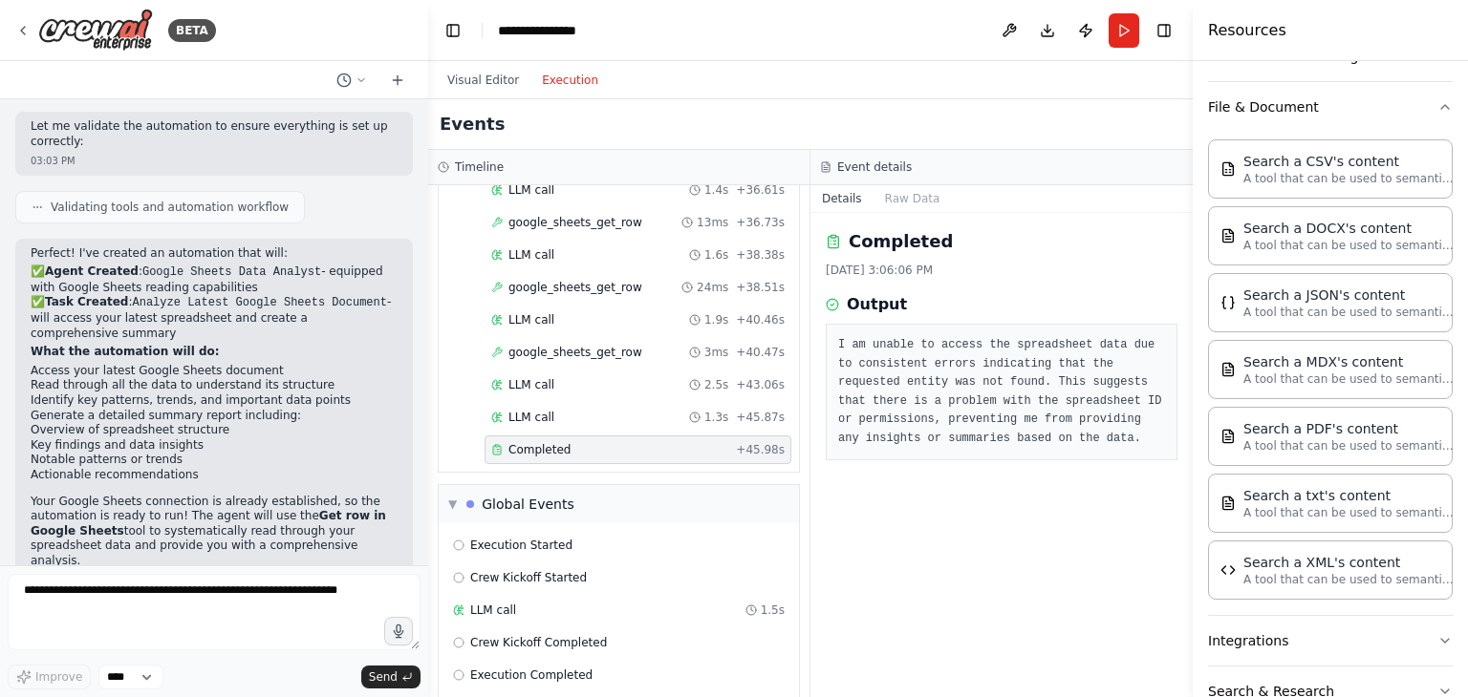
click at [551, 442] on span "Completed" at bounding box center [539, 449] width 62 height 15
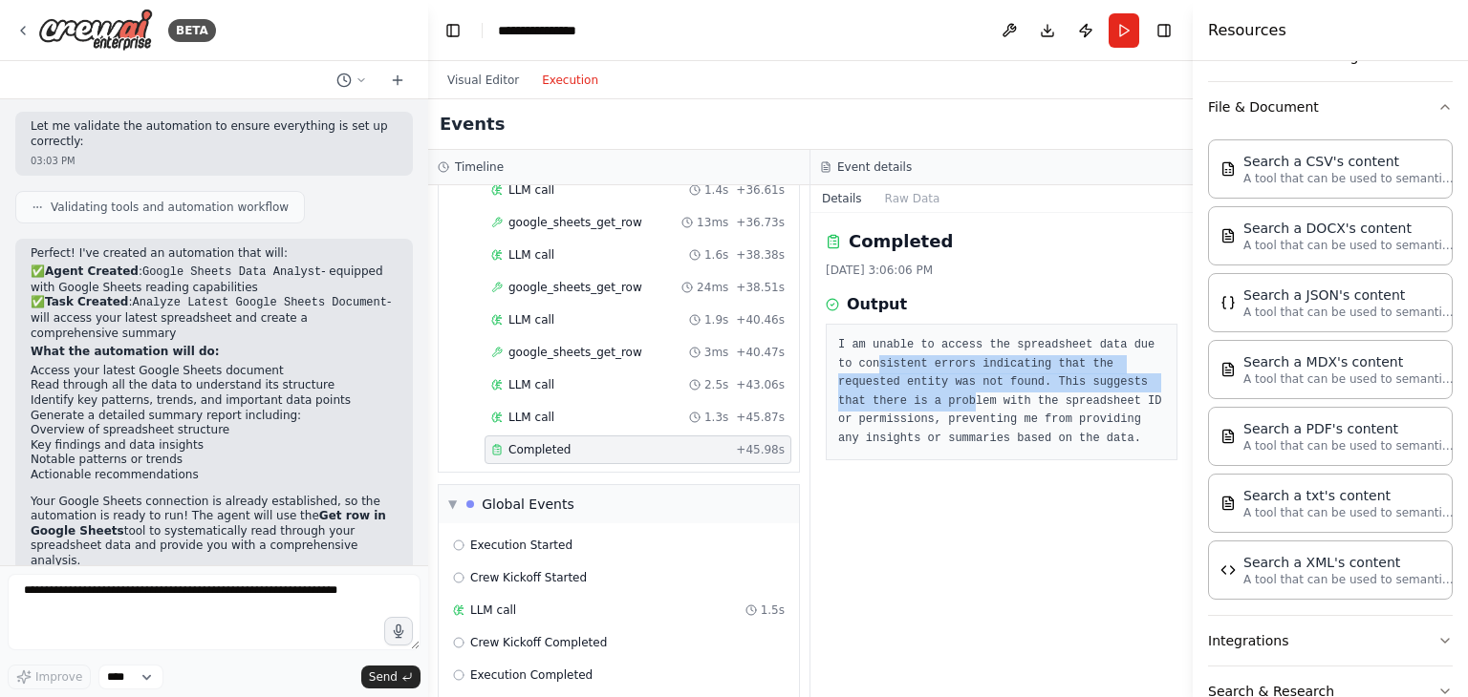
drag, startPoint x: 876, startPoint y: 358, endPoint x: 973, endPoint y: 398, distance: 104.5
click at [973, 398] on pre "I am unable to access the spreadsheet data due to consistent errors indicating …" at bounding box center [1001, 392] width 327 height 112
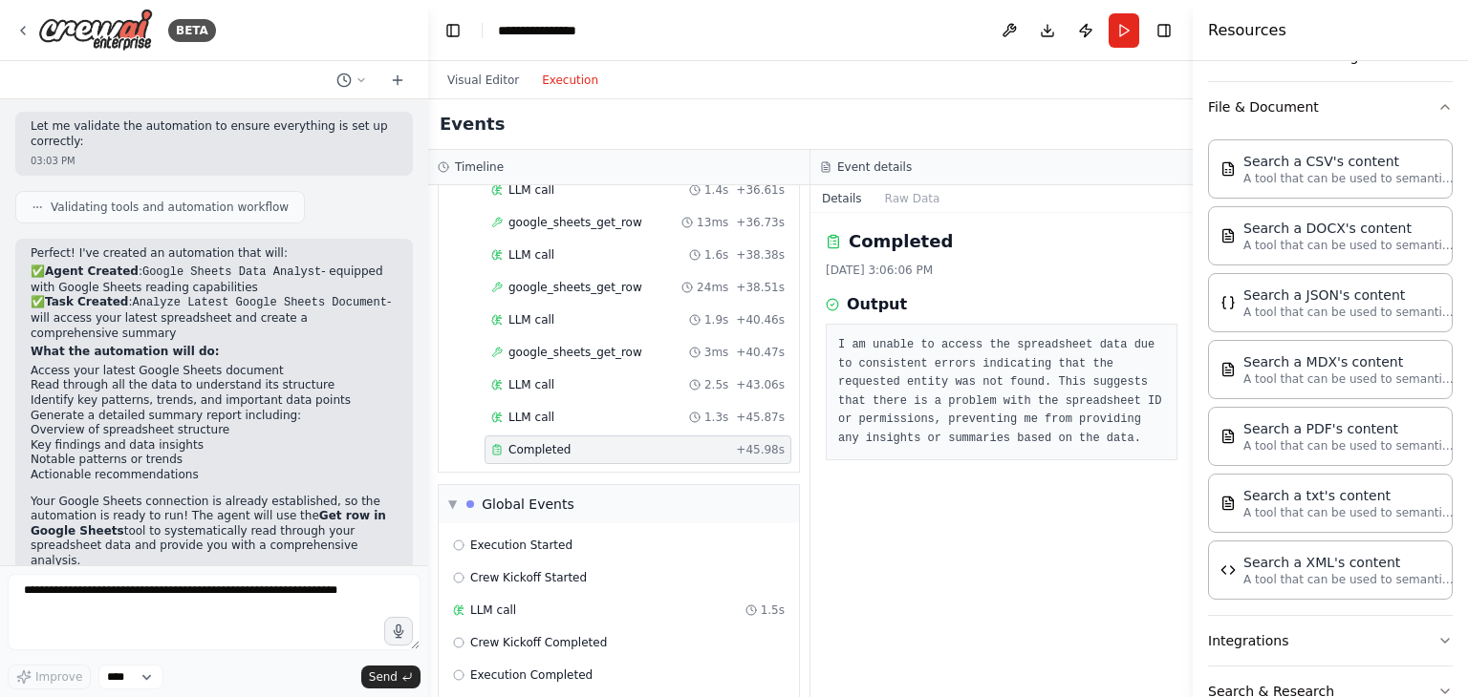
click at [1018, 425] on pre "I am unable to access the spreadsheet data due to consistent errors indicating …" at bounding box center [1001, 392] width 327 height 112
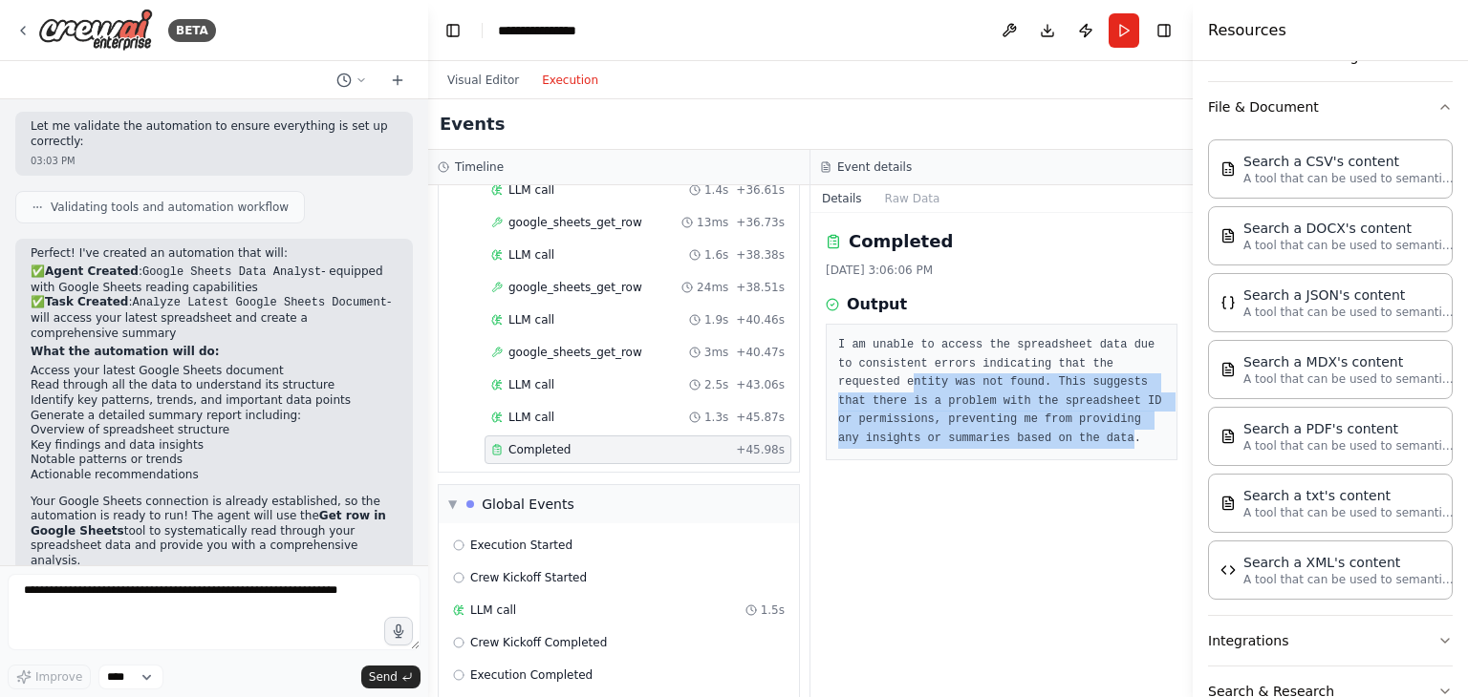
drag, startPoint x: 1134, startPoint y: 435, endPoint x: 896, endPoint y: 380, distance: 244.1
click at [908, 389] on pre "I am unable to access the spreadsheet data due to consistent errors indicating …" at bounding box center [1001, 392] width 327 height 112
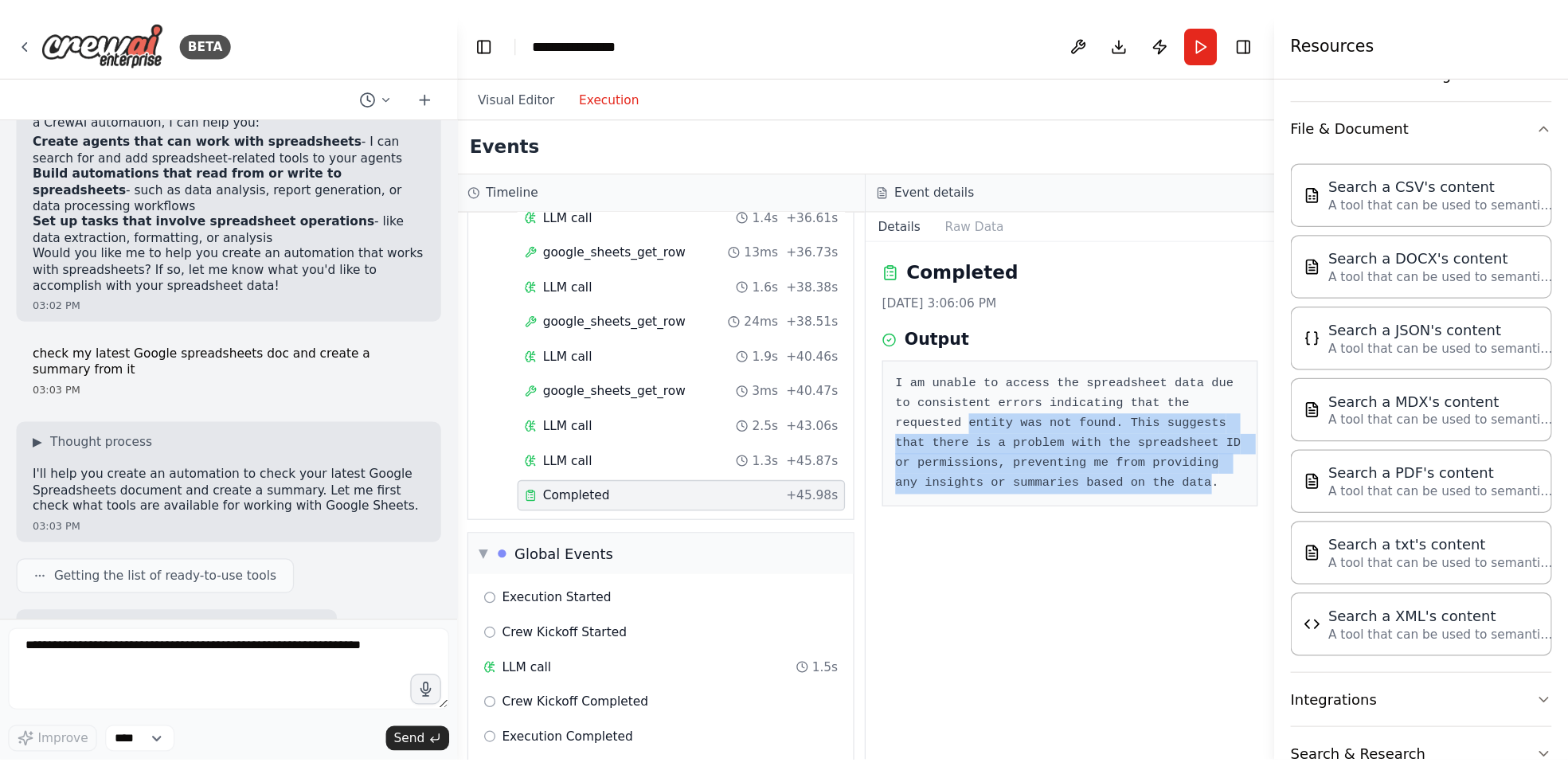
scroll to position [261, 0]
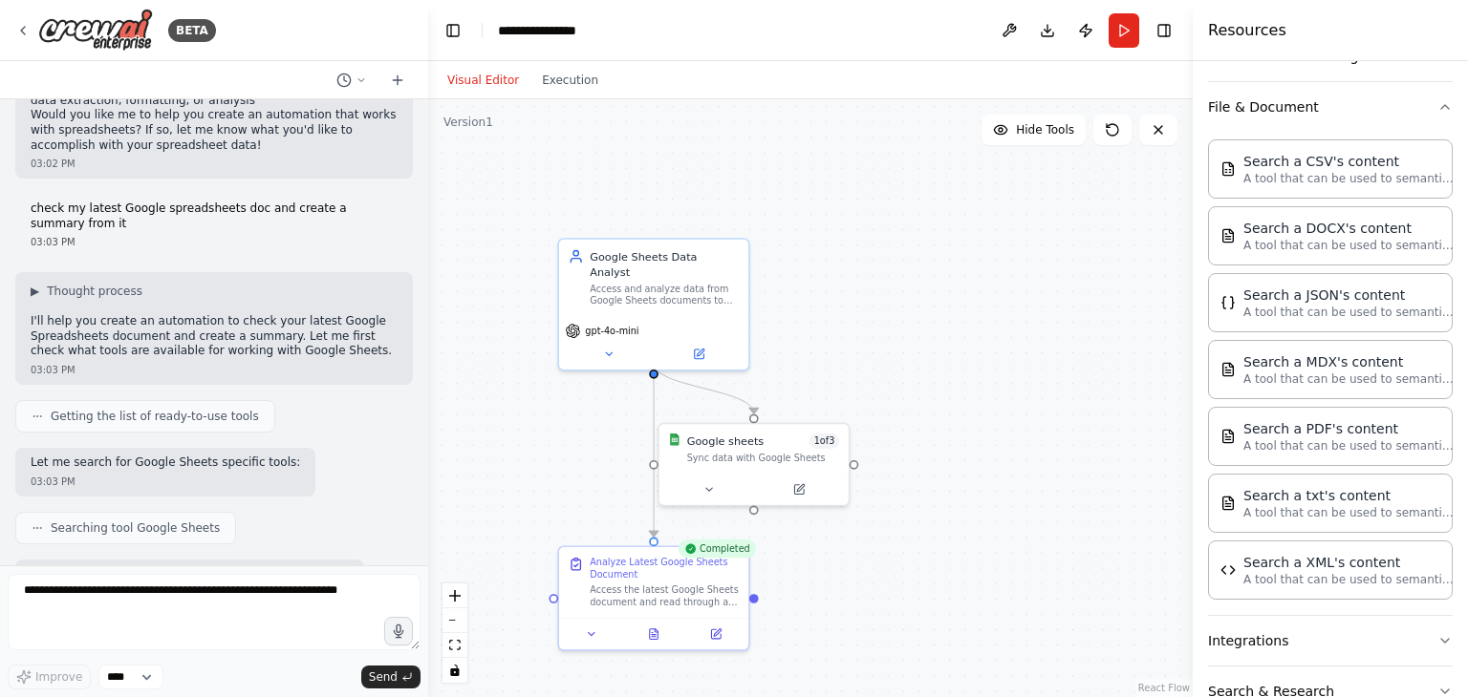
click at [489, 83] on button "Visual Editor" at bounding box center [483, 80] width 95 height 23
click at [546, 75] on button "Execution" at bounding box center [569, 80] width 79 height 23
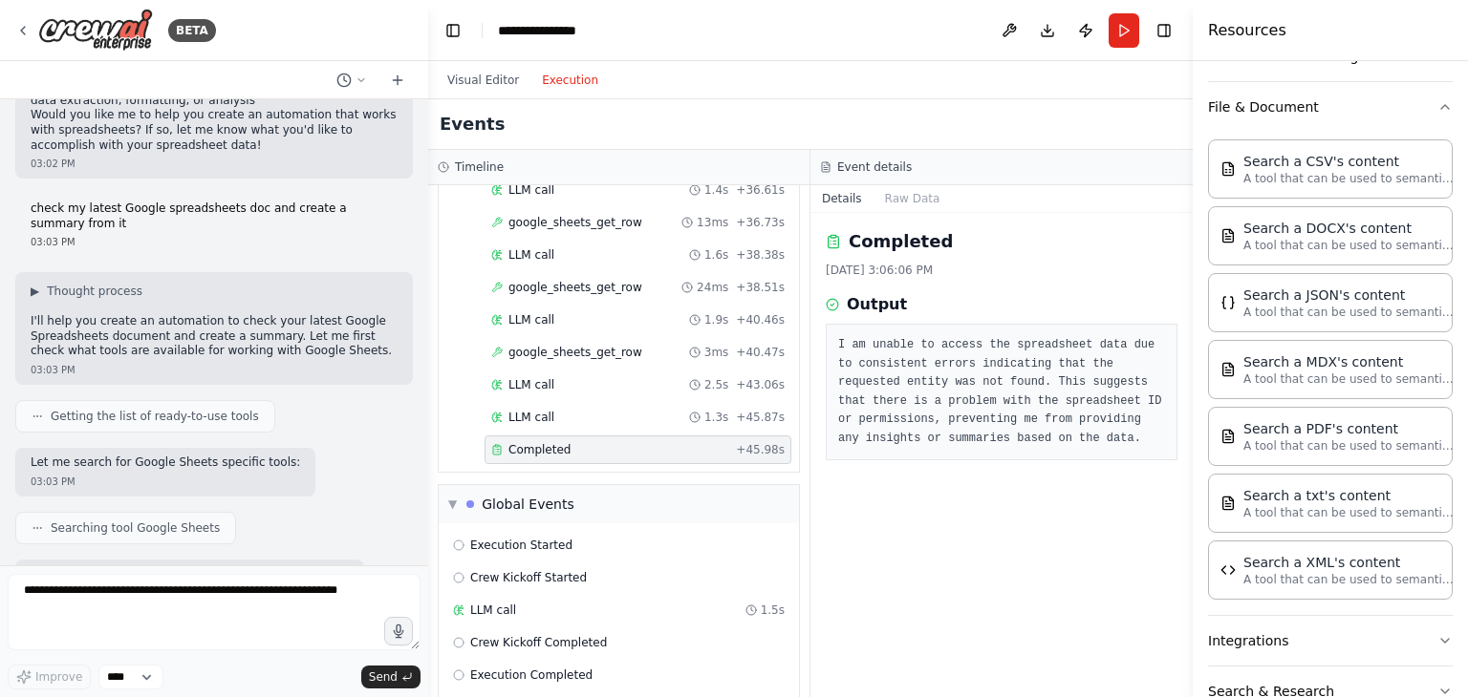
click at [894, 357] on pre "I am unable to access the spreadsheet data due to consistent errors indicating …" at bounding box center [1001, 392] width 327 height 112
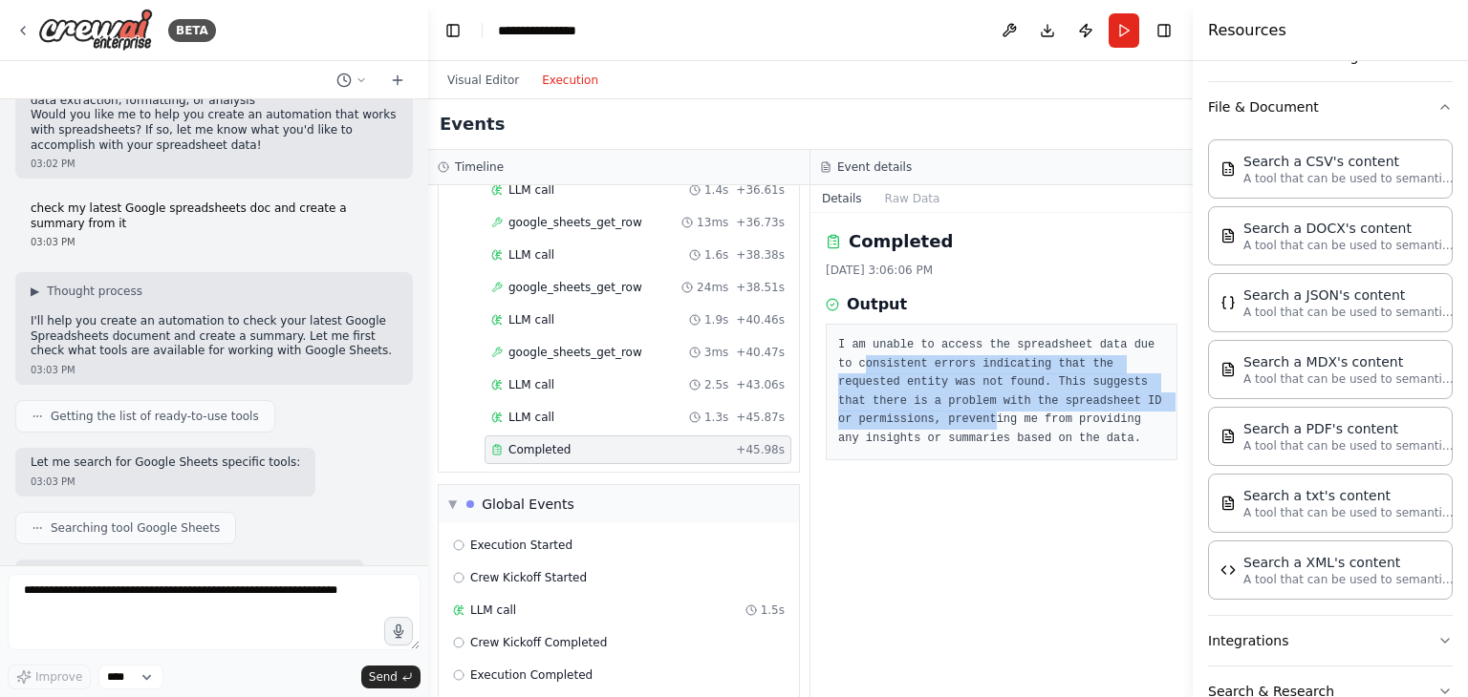
drag, startPoint x: 868, startPoint y: 361, endPoint x: 997, endPoint y: 422, distance: 142.7
click at [997, 422] on pre "I am unable to access the spreadsheet data due to consistent errors indicating …" at bounding box center [1001, 392] width 327 height 112
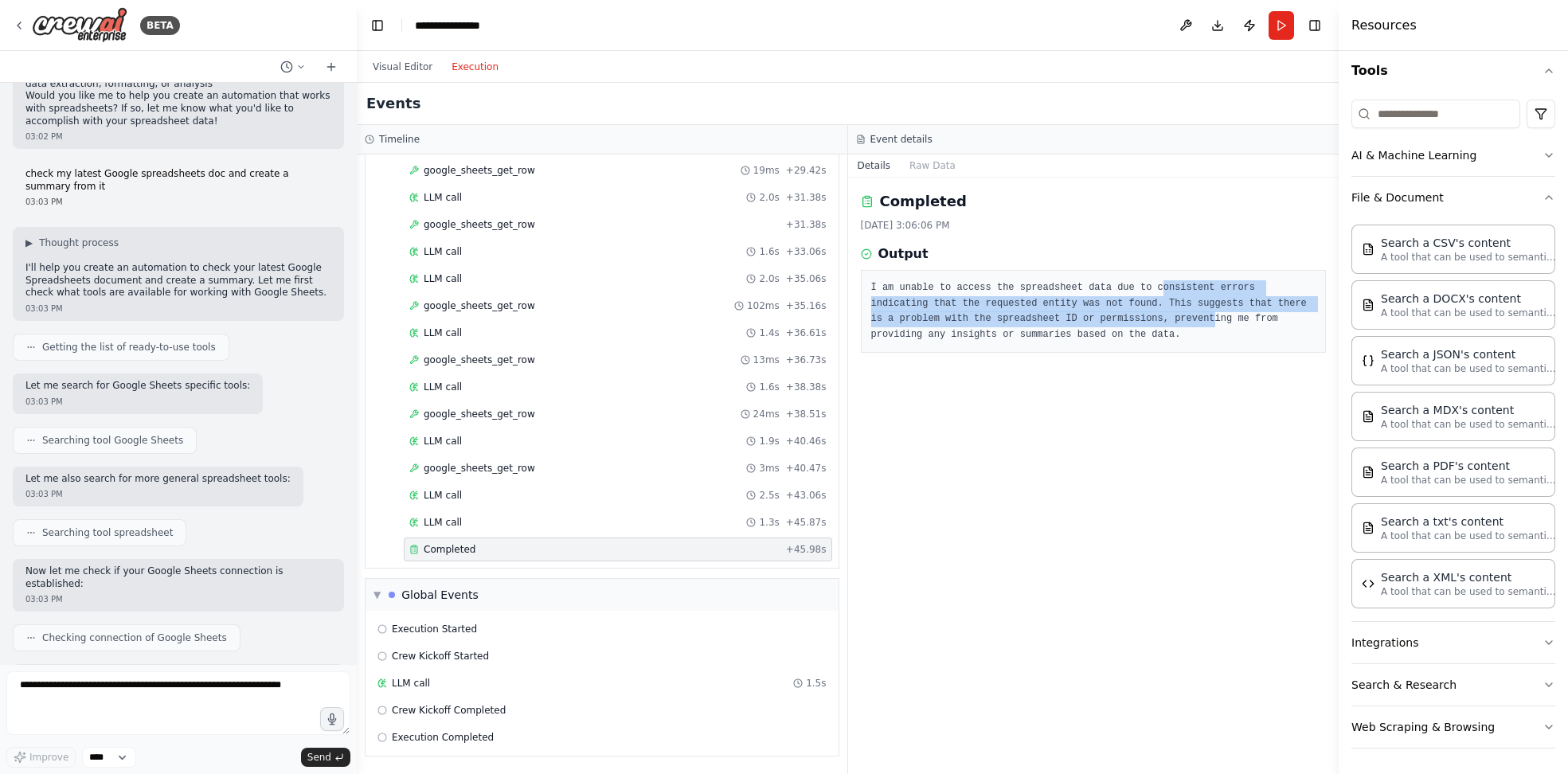
scroll to position [147, 0]
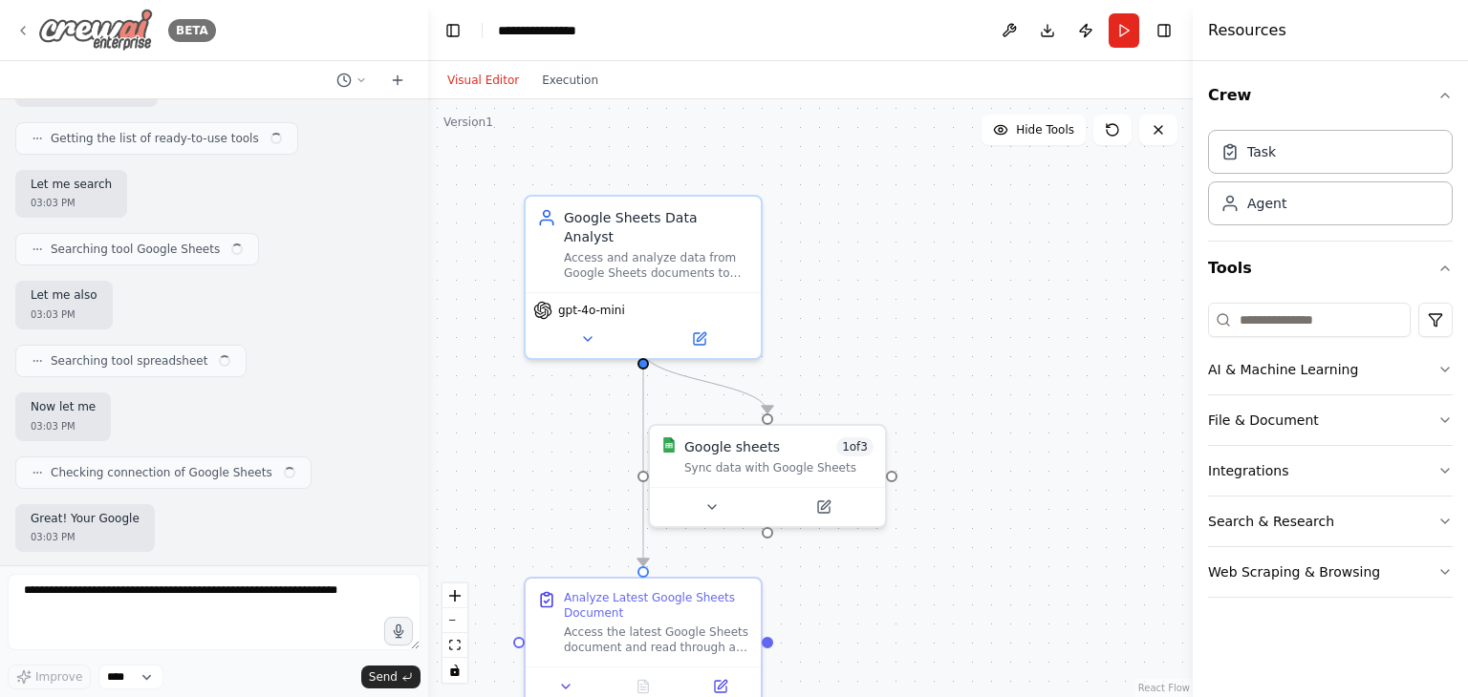
click at [71, 40] on img at bounding box center [95, 30] width 115 height 43
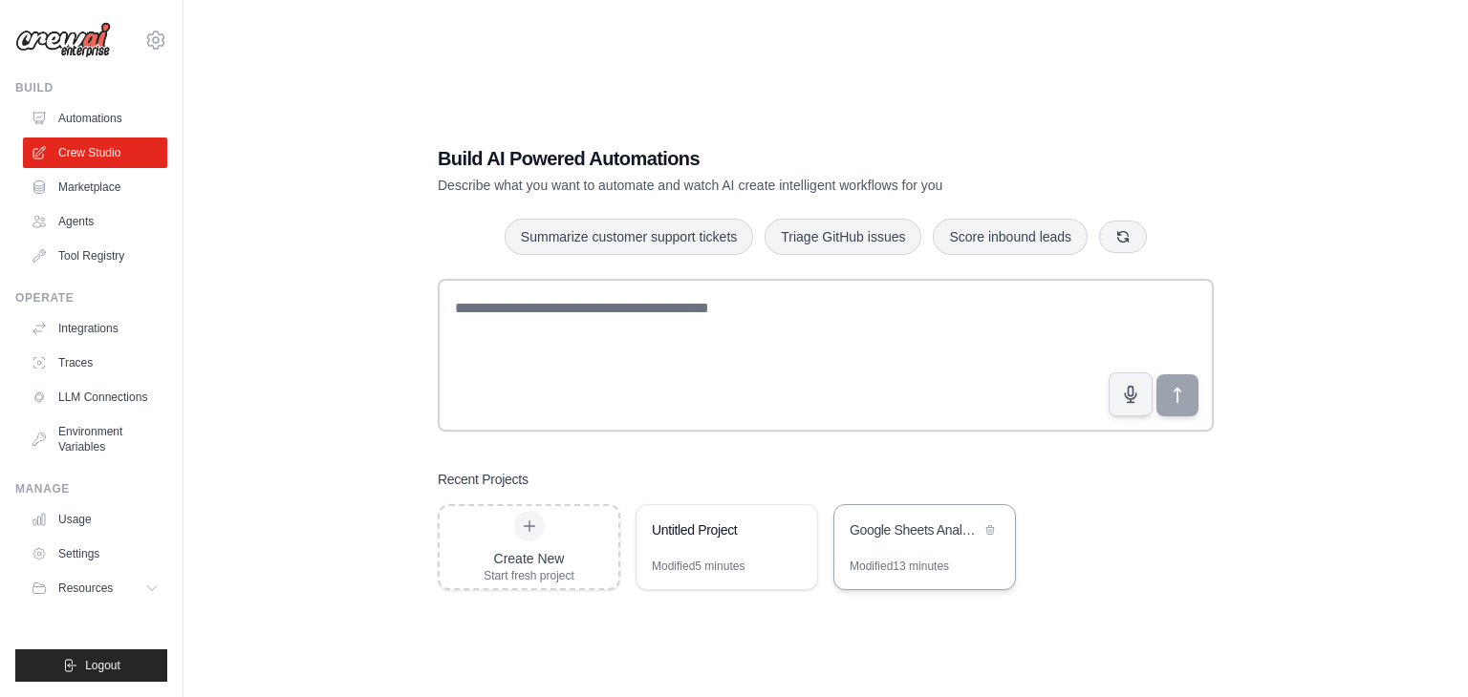
click at [898, 550] on div "Google Sheets Analyzer" at bounding box center [924, 532] width 181 height 54
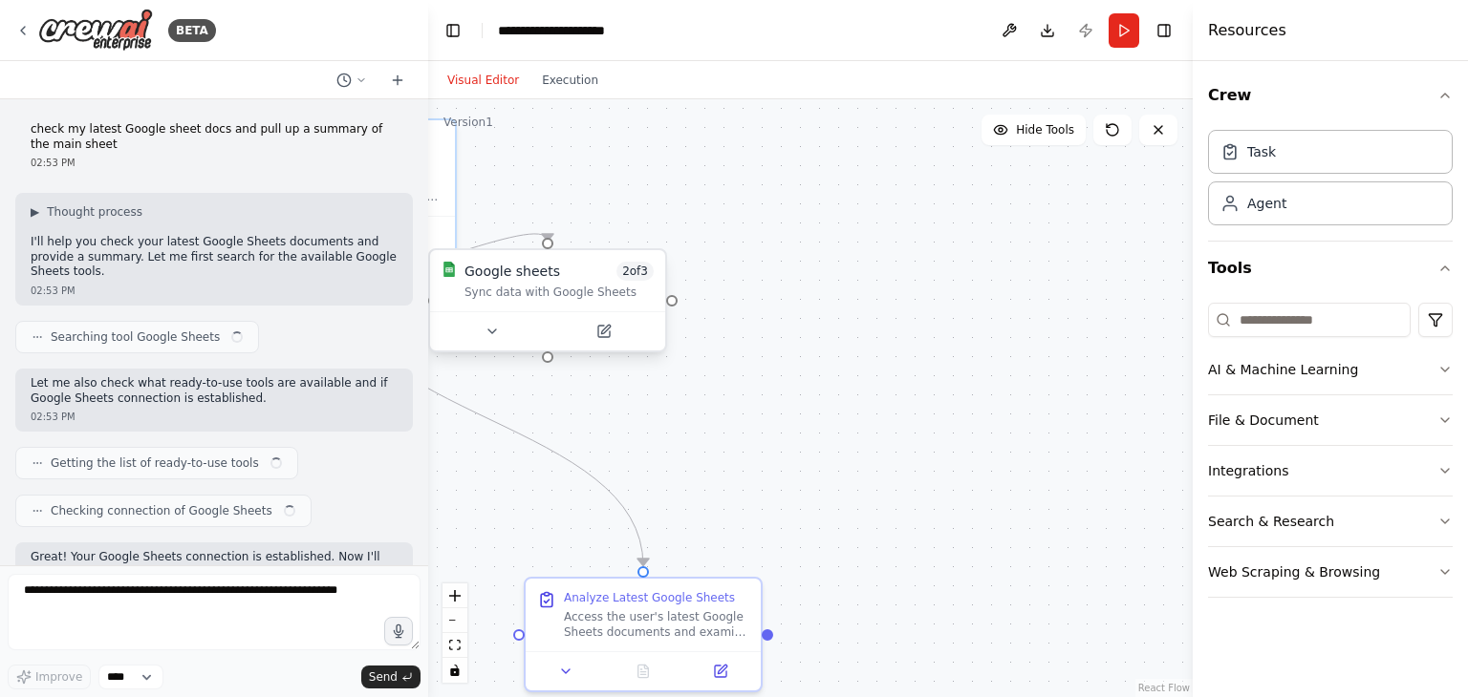
scroll to position [1270, 0]
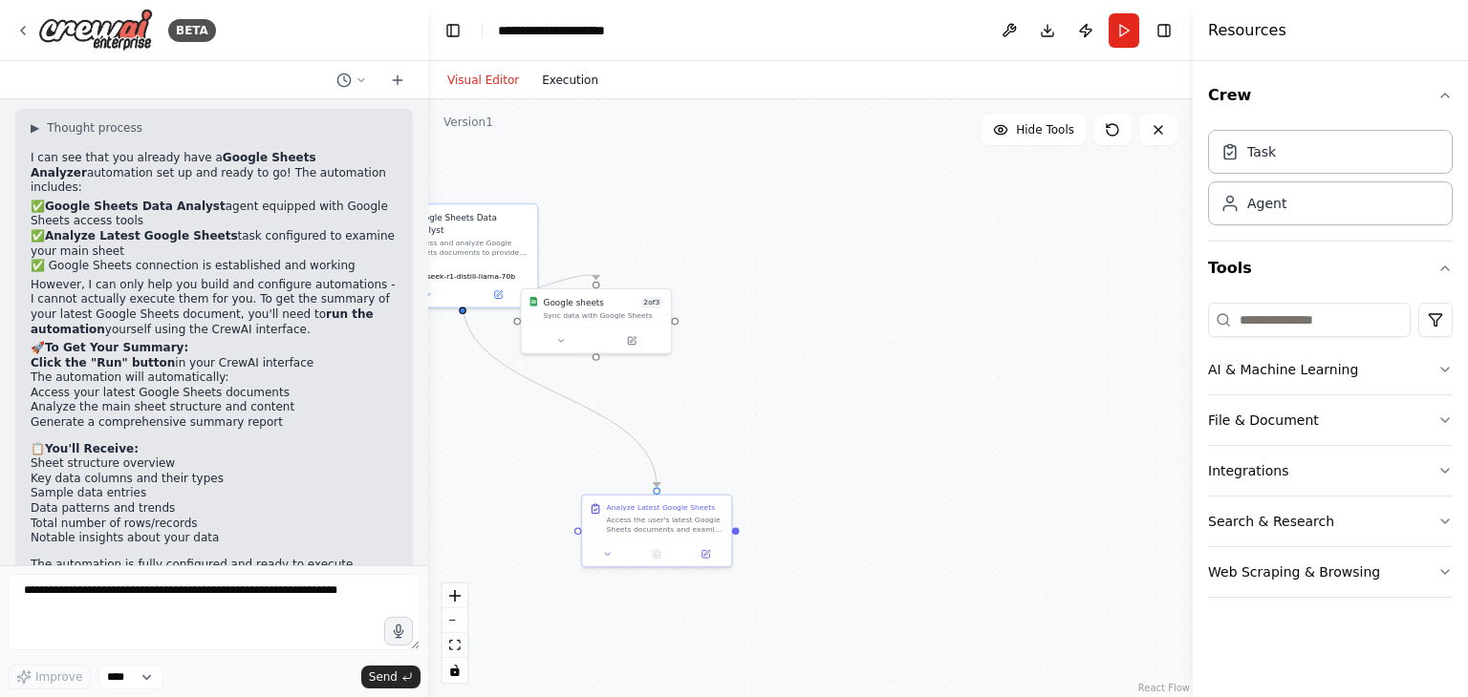
click at [546, 74] on button "Execution" at bounding box center [569, 80] width 79 height 23
